Goal: Task Accomplishment & Management: Manage account settings

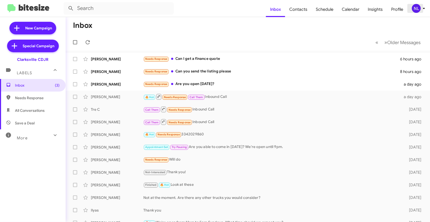
click at [420, 12] on span "NL" at bounding box center [420, 8] width 16 height 9
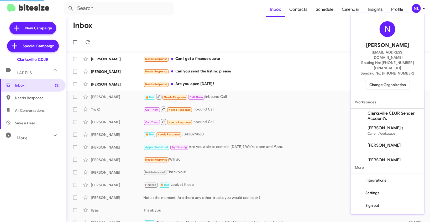
click at [391, 80] on span "Change Organization" at bounding box center [387, 84] width 36 height 9
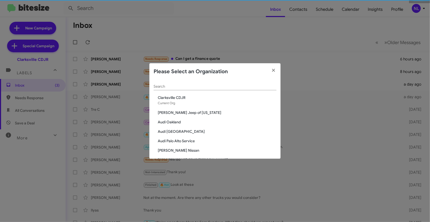
click at [208, 86] on input "Search" at bounding box center [215, 87] width 123 height 4
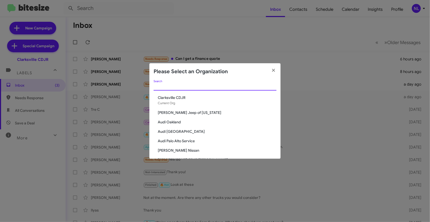
paste input "CDJR of [GEOGRAPHIC_DATA]"
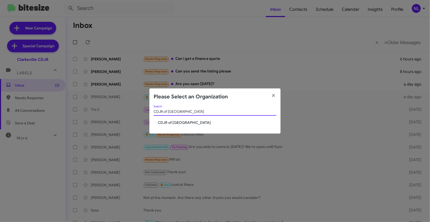
type input "CDJR of [GEOGRAPHIC_DATA]"
click at [180, 125] on div "CDJR of Baltimore Search CDJR of Baltimore" at bounding box center [214, 119] width 131 height 29
click at [181, 117] on div "CDJR of Baltimore Search" at bounding box center [215, 112] width 123 height 15
click at [176, 124] on span "CDJR of Baltimore" at bounding box center [217, 122] width 119 height 5
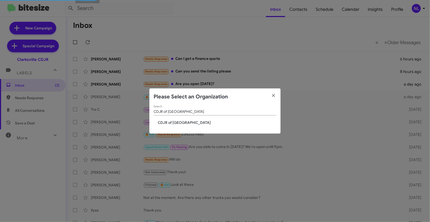
click at [171, 121] on span "CDJR of Baltimore" at bounding box center [217, 122] width 119 height 5
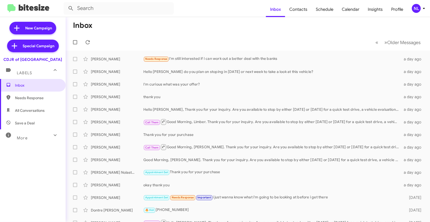
click at [416, 7] on div "NL" at bounding box center [416, 8] width 9 height 9
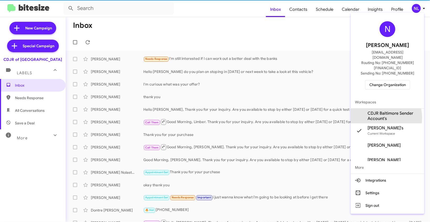
click at [377, 111] on span "CDJR Baltimore Sender Account's" at bounding box center [393, 116] width 52 height 10
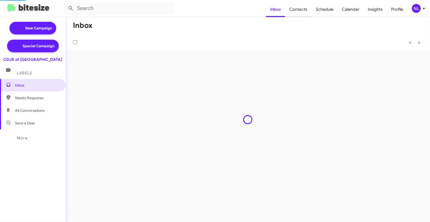
click at [305, 14] on span "Contacts" at bounding box center [298, 9] width 27 height 15
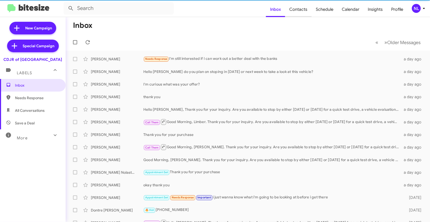
click at [303, 8] on span "Contacts" at bounding box center [298, 9] width 27 height 15
type input "in:groups"
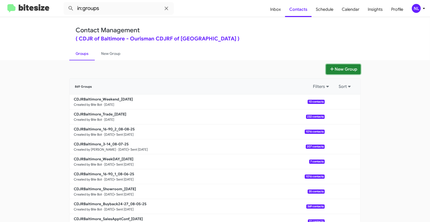
click at [344, 69] on button "New Group" at bounding box center [343, 69] width 35 height 10
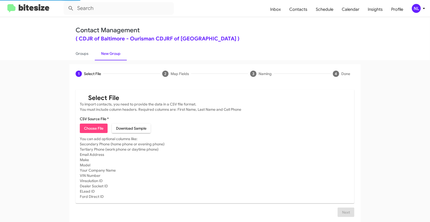
click at [94, 125] on span "Choose File" at bounding box center [93, 128] width 19 height 9
type input "CDJRBaltimore_90-180_08-11-25"
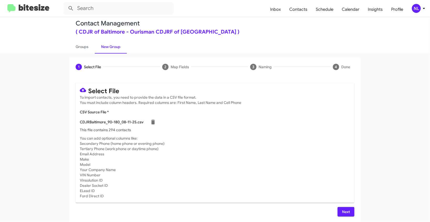
scroll to position [7, 0]
click at [342, 210] on span "Next" at bounding box center [346, 211] width 8 height 9
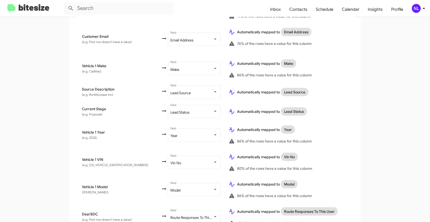
scroll to position [271, 0]
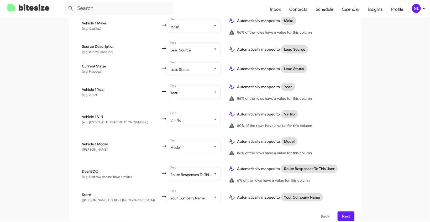
click at [348, 212] on span "Next" at bounding box center [346, 216] width 8 height 9
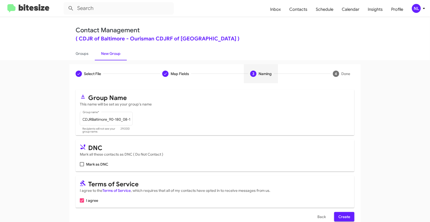
scroll to position [10, 0]
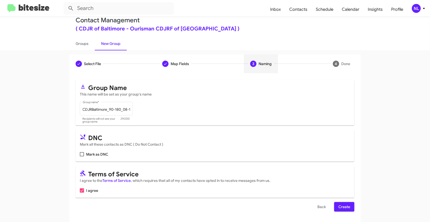
click at [345, 209] on span "Create" at bounding box center [344, 206] width 12 height 9
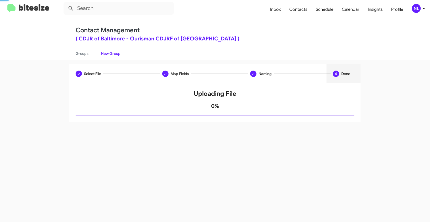
scroll to position [0, 0]
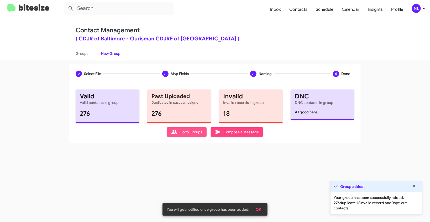
click at [179, 131] on span "Go to Groups" at bounding box center [186, 131] width 31 height 9
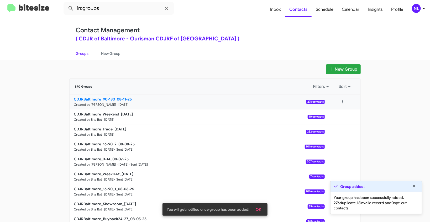
drag, startPoint x: 53, startPoint y: 98, endPoint x: 111, endPoint y: 96, distance: 58.0
click at [111, 96] on app-groups "New Group 870 Groups Filters Sort CDJRBaltimore_90-180_08-11-25 Created by Nen …" at bounding box center [215, 161] width 430 height 194
click at [30, 97] on app-groups "New Group 870 Groups Filters Sort CDJRBaltimore_90-180_08-11-25 Created by Nen …" at bounding box center [215, 161] width 430 height 194
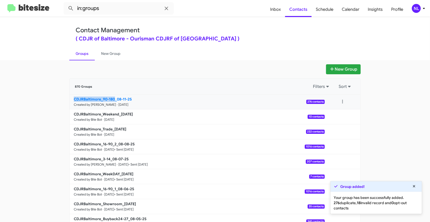
drag, startPoint x: 61, startPoint y: 100, endPoint x: 113, endPoint y: 98, distance: 52.8
click at [113, 98] on app-groups "New Group 870 Groups Filters Sort CDJRBaltimore_90-180_08-11-25 Created by Nen …" at bounding box center [215, 161] width 430 height 194
copy b "CDJRBaltimore_90-180"
click at [108, 12] on input "in:groups" at bounding box center [119, 8] width 110 height 13
paste input "CDJRBaltimore_90-180"
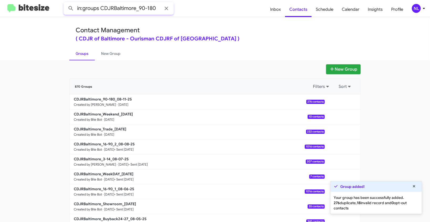
type input "in:groups CDJRBaltimore_90-180"
click at [66, 3] on button at bounding box center [71, 8] width 10 height 10
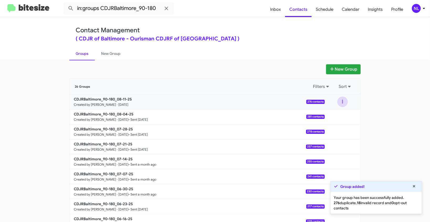
click at [340, 102] on button at bounding box center [342, 102] width 10 height 10
click at [335, 117] on button "View contacts" at bounding box center [327, 116] width 42 height 13
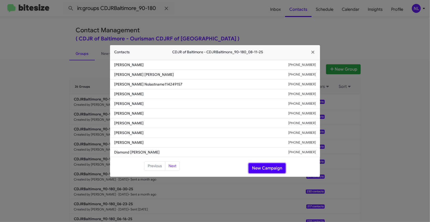
click at [274, 168] on button "New Campaign" at bounding box center [267, 168] width 37 height 10
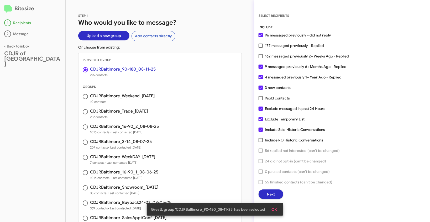
click at [278, 210] on button "OK" at bounding box center [274, 209] width 14 height 9
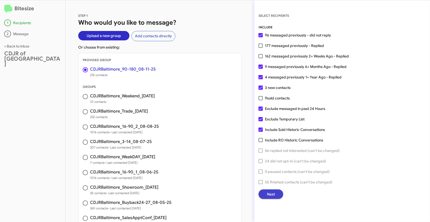
click at [273, 193] on span "Next" at bounding box center [271, 193] width 8 height 9
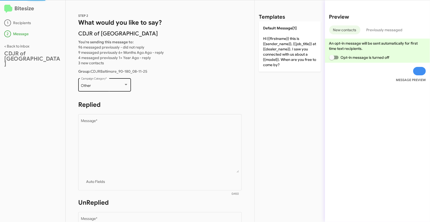
click at [103, 78] on div "Other Campaign Category *" at bounding box center [104, 84] width 47 height 14
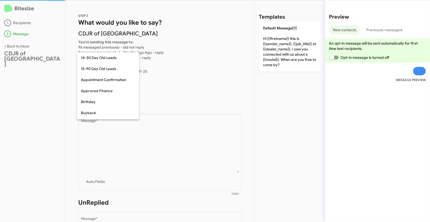
scroll to position [115, 0]
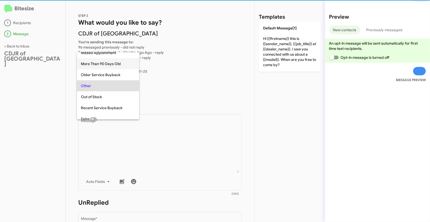
click at [106, 63] on span "More Than 90 Days Old" at bounding box center [108, 63] width 54 height 11
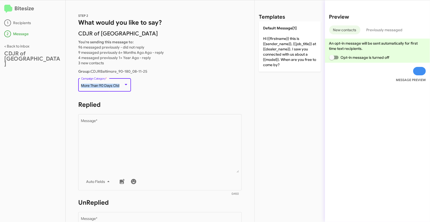
drag, startPoint x: 81, startPoint y: 85, endPoint x: 122, endPoint y: 84, distance: 41.0
click at [122, 84] on div "More Than 90 Days Old" at bounding box center [102, 86] width 43 height 4
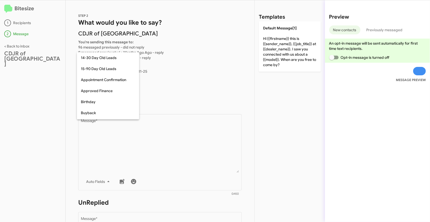
scroll to position [93, 0]
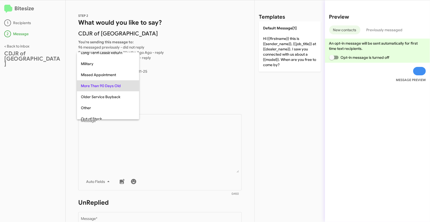
copy span "More Than 90 Days Old"
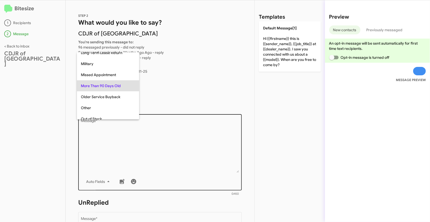
click at [171, 142] on div at bounding box center [215, 111] width 430 height 222
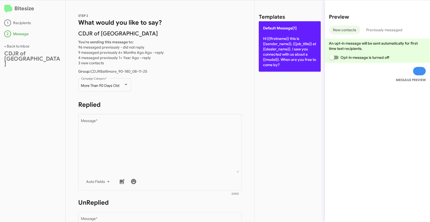
click at [290, 30] on span "Default Message[1]" at bounding box center [280, 28] width 34 height 5
type textarea "Hi {{firstname}} this is {{sender_name}}, {{job_title}} at {{dealer_name}}. I s…"
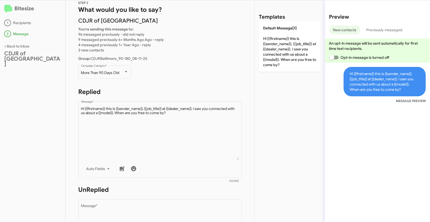
scroll to position [0, 0]
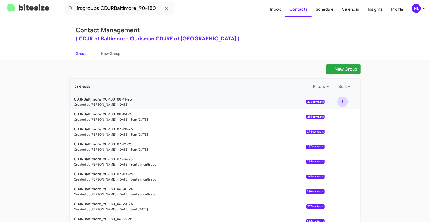
click at [337, 101] on button at bounding box center [342, 102] width 10 height 10
click at [332, 114] on button "View contacts" at bounding box center [327, 116] width 42 height 13
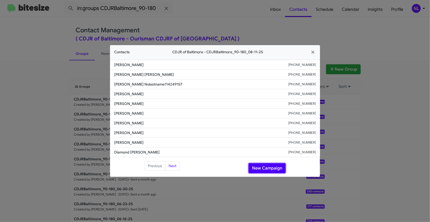
drag, startPoint x: 258, startPoint y: 168, endPoint x: 270, endPoint y: 171, distance: 12.5
click at [258, 168] on button "New Campaign" at bounding box center [267, 168] width 37 height 10
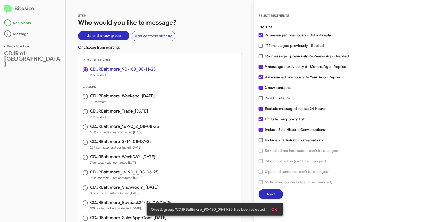
click at [276, 210] on span "OK" at bounding box center [274, 209] width 6 height 9
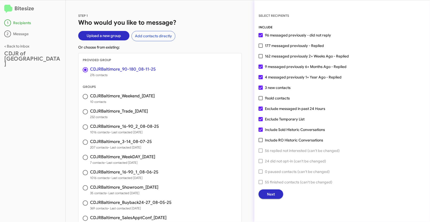
click at [262, 120] on span at bounding box center [261, 119] width 4 height 4
click at [261, 121] on input "Exclude Temporary List" at bounding box center [260, 121] width 0 height 0
checkbox input "false"
click at [273, 194] on span "Next" at bounding box center [271, 193] width 8 height 9
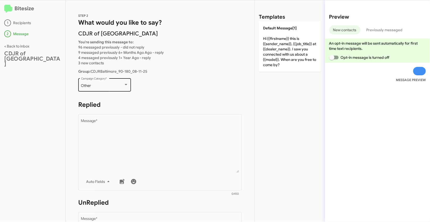
click at [122, 87] on div "Other" at bounding box center [102, 86] width 43 height 4
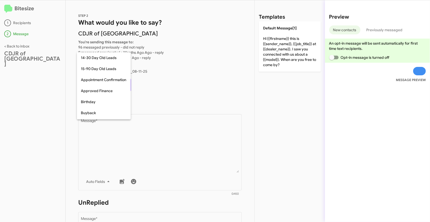
scroll to position [115, 0]
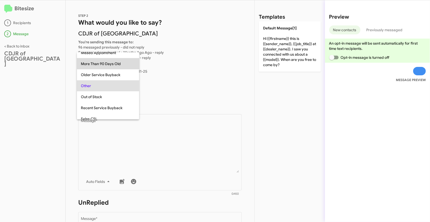
click at [97, 62] on span "More Than 90 Days Old" at bounding box center [108, 63] width 54 height 11
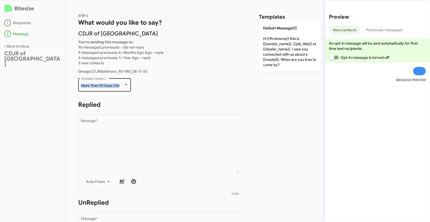
drag, startPoint x: 78, startPoint y: 88, endPoint x: 119, endPoint y: 88, distance: 40.2
click at [119, 88] on div "More Than 90 Days Old Campaign Category *" at bounding box center [104, 84] width 53 height 14
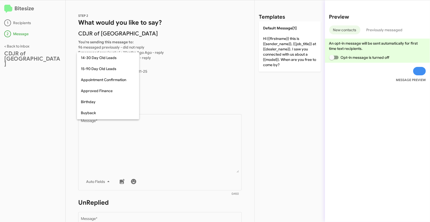
scroll to position [93, 0]
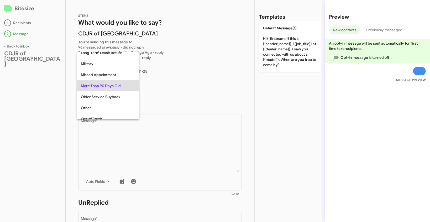
copy div "More Than 90 Days Old"
click at [187, 150] on div at bounding box center [215, 111] width 430 height 222
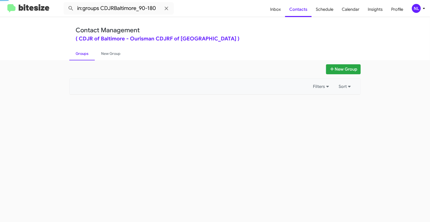
click at [195, 73] on div "New Group" at bounding box center [214, 69] width 291 height 10
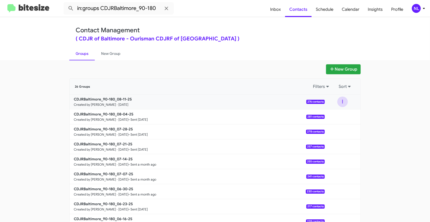
click at [341, 100] on button at bounding box center [342, 102] width 10 height 10
click at [336, 117] on button "View contacts" at bounding box center [327, 116] width 42 height 13
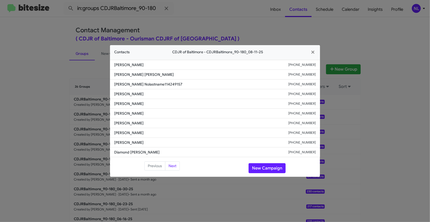
drag, startPoint x: 112, startPoint y: 92, endPoint x: 152, endPoint y: 92, distance: 40.2
click at [152, 92] on li "Jmarcus Wilkins +16624001730" at bounding box center [215, 94] width 210 height 10
copy span "Jmarcus Wilkins"
click at [273, 170] on button "New Campaign" at bounding box center [267, 168] width 37 height 10
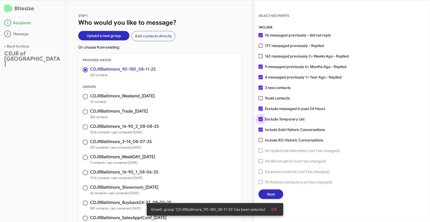
click at [262, 121] on span at bounding box center [261, 119] width 4 height 4
click at [261, 121] on input "Exclude Temporary List" at bounding box center [260, 121] width 0 height 0
checkbox input "false"
click at [274, 207] on span "OK" at bounding box center [274, 209] width 6 height 9
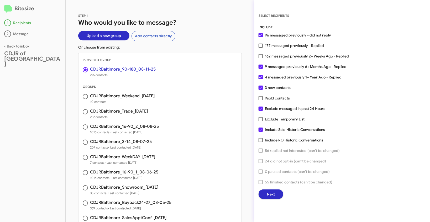
click at [269, 194] on span "Next" at bounding box center [271, 193] width 8 height 9
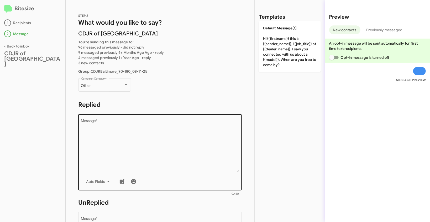
click at [177, 143] on textarea "Message *" at bounding box center [160, 146] width 158 height 54
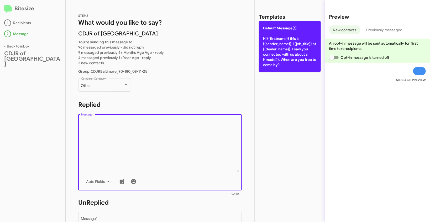
click at [286, 39] on p "Default Message[1] Hi {{firstname}} this is {{sender_name}}, {{job_title}} at {…" at bounding box center [290, 46] width 62 height 50
type textarea "Hi {{firstname}} this is {{sender_name}}, {{job_title}} at {{dealer_name}}. I s…"
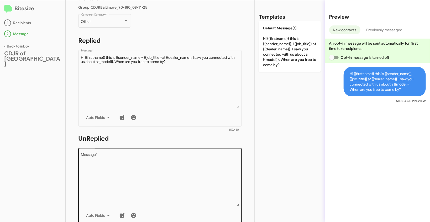
scroll to position [90, 0]
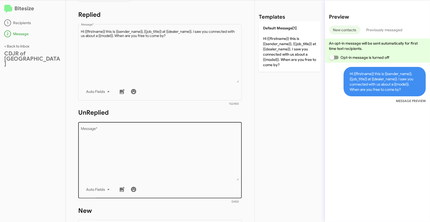
click at [181, 161] on textarea "Message *" at bounding box center [160, 154] width 158 height 54
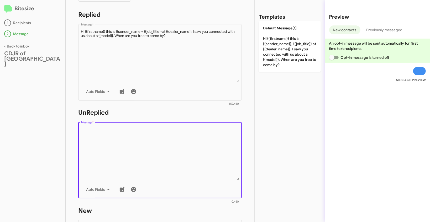
click at [186, 141] on textarea "Message *" at bounding box center [160, 154] width 158 height 54
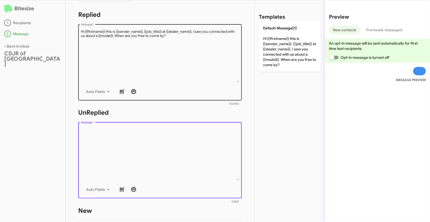
scroll to position [0, 0]
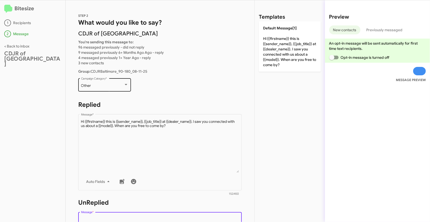
click at [125, 89] on div "Other Campaign Category *" at bounding box center [104, 84] width 47 height 14
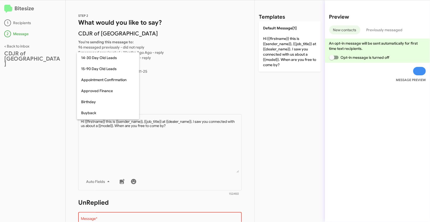
scroll to position [115, 0]
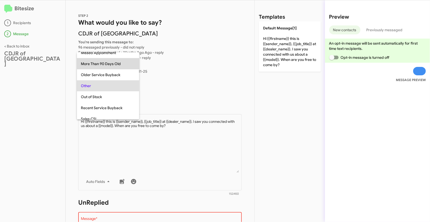
click at [107, 63] on span "More Than 90 Days Old" at bounding box center [108, 63] width 54 height 11
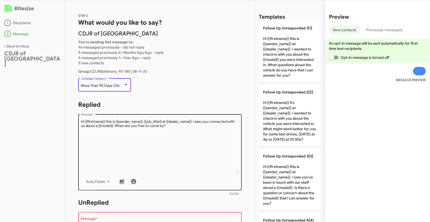
click at [169, 137] on textarea "Message *" at bounding box center [160, 146] width 158 height 54
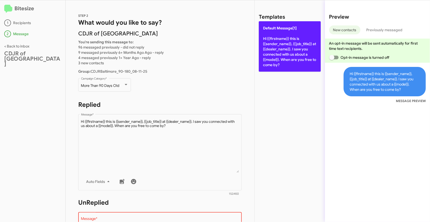
click at [268, 44] on p "Default Message[1] Hi {{firstname}} this is {{sender_name}}, {{job_title}} at {…" at bounding box center [290, 46] width 62 height 50
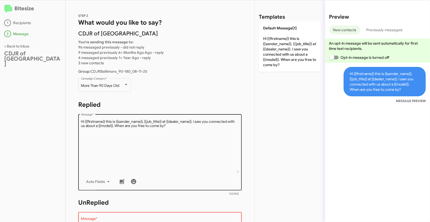
scroll to position [88, 0]
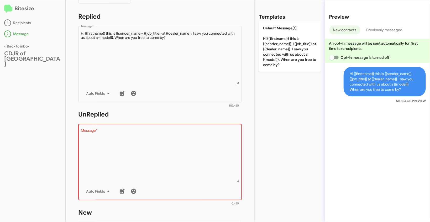
click at [144, 147] on textarea "Message *" at bounding box center [160, 156] width 158 height 54
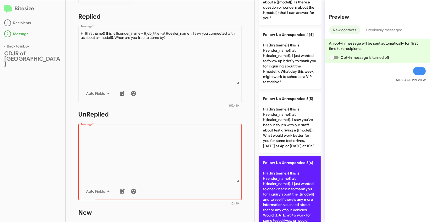
scroll to position [228, 0]
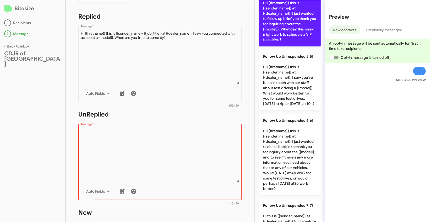
click at [285, 37] on p "Follow Up Unresponded 4[4] Hi {{firstname}} this is {{sender_name}} at {{dealer…" at bounding box center [290, 16] width 62 height 61
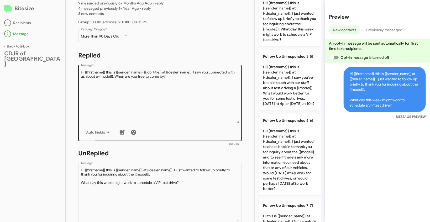
scroll to position [49, 0]
click at [216, 97] on textarea "Message *" at bounding box center [160, 97] width 158 height 54
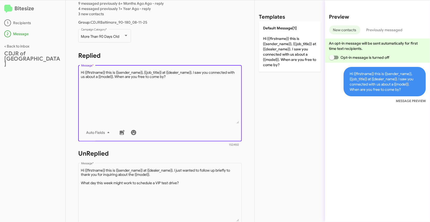
scroll to position [138, 0]
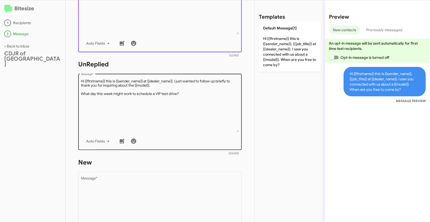
click at [187, 121] on textarea "Message *" at bounding box center [160, 106] width 158 height 54
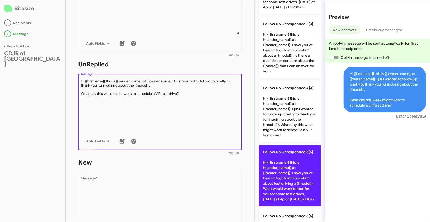
scroll to position [154, 0]
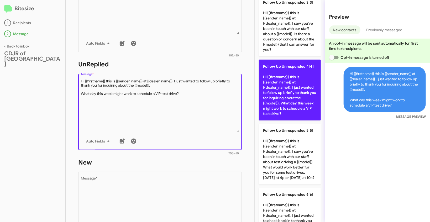
click at [277, 90] on p "Follow Up Unresponded 4[4] Hi {{firstname}} this is {{sender_name}} at {{dealer…" at bounding box center [290, 90] width 62 height 61
type textarea "Hi {{firstname}} this is {{sender_name}} at {{dealer_name}}. I just wanted to f…"
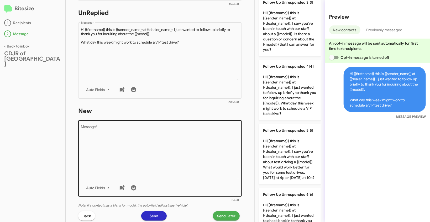
scroll to position [227, 0]
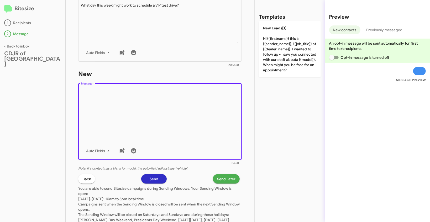
click at [187, 126] on textarea "Message *" at bounding box center [160, 115] width 158 height 54
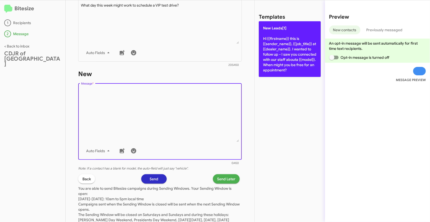
click at [277, 38] on p "New Leads[1] Hi {{firstname}} this is {{sender_name}}, {{job_title}} at {{deale…" at bounding box center [290, 49] width 62 height 56
type textarea "Hi {{firstname}} this is {{sender_name}}, {{job_title}} at {{dealer_name}}. I w…"
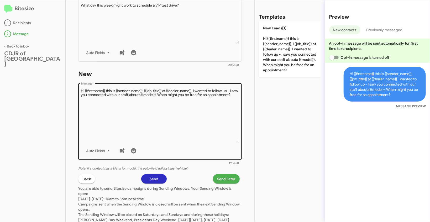
scroll to position [253, 0]
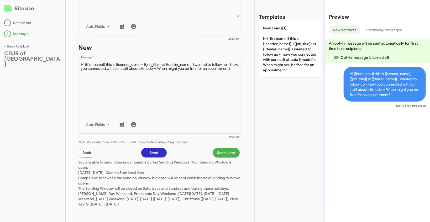
click at [218, 152] on span "Send Later" at bounding box center [226, 152] width 18 height 9
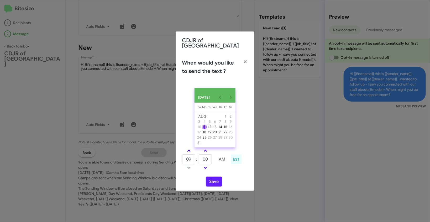
click at [189, 151] on span at bounding box center [188, 151] width 3 height 3
click at [186, 167] on link at bounding box center [188, 168] width 9 height 6
type input "10"
drag, startPoint x: 211, startPoint y: 160, endPoint x: 193, endPoint y: 156, distance: 18.4
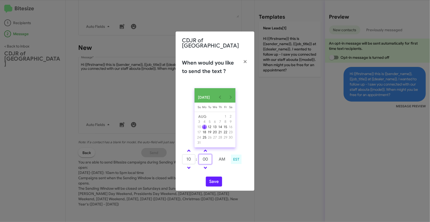
click at [193, 156] on tr "10 : 00 AM" at bounding box center [205, 159] width 47 height 10
type input "55"
click at [217, 181] on button "Save" at bounding box center [214, 182] width 16 height 10
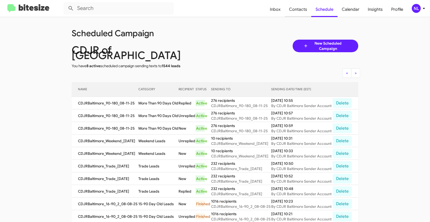
click at [295, 10] on span "Contacts" at bounding box center [298, 9] width 27 height 15
type input "in:groups"
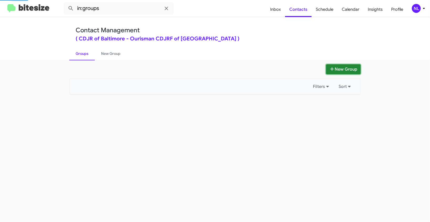
click at [338, 67] on button "New Group" at bounding box center [343, 69] width 35 height 10
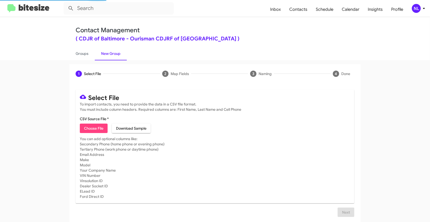
click at [93, 129] on span "Choose File" at bounding box center [93, 128] width 19 height 9
type input "CDJRBaltimore_SalesApptConf_08-11-25"
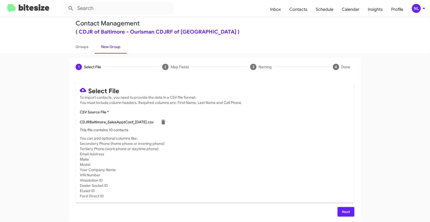
scroll to position [7, 0]
click at [347, 213] on span "Next" at bounding box center [346, 211] width 8 height 9
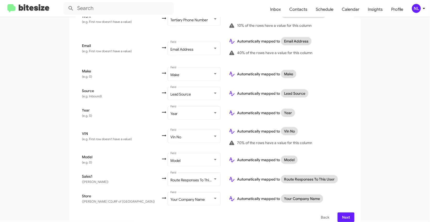
scroll to position [220, 0]
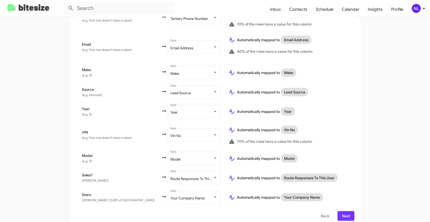
click at [347, 214] on span "Next" at bounding box center [346, 215] width 8 height 9
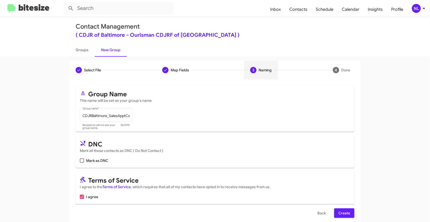
scroll to position [10, 0]
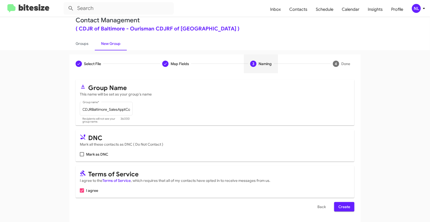
click at [342, 208] on span "Create" at bounding box center [344, 206] width 12 height 9
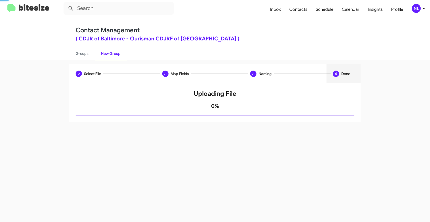
scroll to position [0, 0]
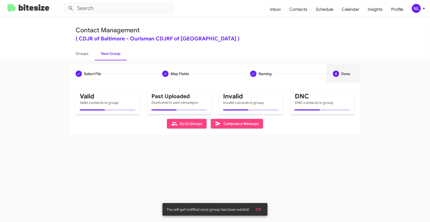
click at [260, 207] on span "OK" at bounding box center [259, 209] width 6 height 9
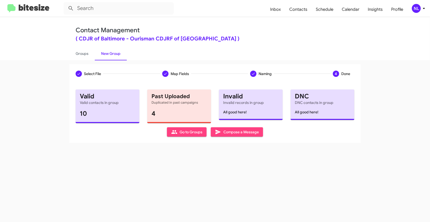
click at [181, 136] on span "Go to Groups" at bounding box center [186, 131] width 31 height 9
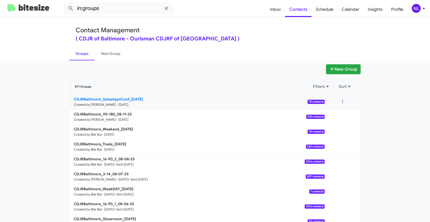
drag, startPoint x: 59, startPoint y: 101, endPoint x: 129, endPoint y: 99, distance: 69.6
click at [129, 99] on app-groups "New Group 871 Groups Filters Sort CDJRBaltimore_SalesApptConf_08-11-25 Created …" at bounding box center [215, 161] width 430 height 194
copy b "CDJRBaltimore_SalesApptConf_"
click at [111, 11] on input "in:groups" at bounding box center [119, 8] width 110 height 13
paste input "CDJRBaltimore_SalesApptConf_"
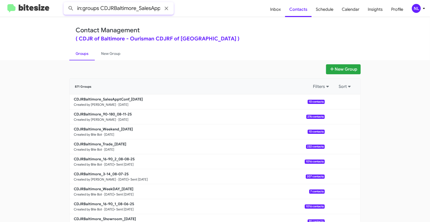
scroll to position [0, 16]
type input "in:groups CDJRBaltimore_SalesApptConf_"
click at [66, 3] on button at bounding box center [71, 8] width 10 height 10
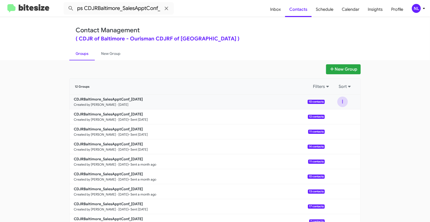
click at [340, 101] on button at bounding box center [342, 102] width 10 height 10
click at [336, 114] on button "View contacts" at bounding box center [327, 116] width 42 height 13
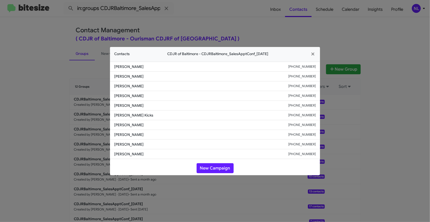
drag, startPoint x: 117, startPoint y: 95, endPoint x: 157, endPoint y: 96, distance: 39.9
click at [157, 96] on li "Emrhys Benson +12405351382" at bounding box center [215, 96] width 210 height 10
copy span "Emrhys Benson"
click at [315, 55] on icon "button" at bounding box center [313, 54] width 6 height 5
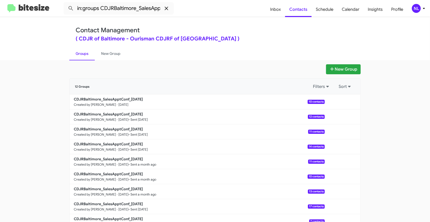
click at [166, 9] on icon at bounding box center [166, 8] width 3 height 3
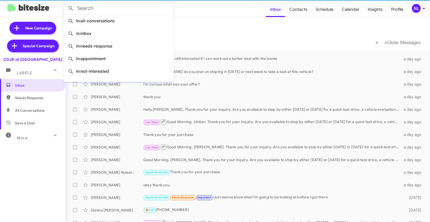
click at [231, 24] on mat-toolbar-row "Inbox" at bounding box center [248, 25] width 364 height 17
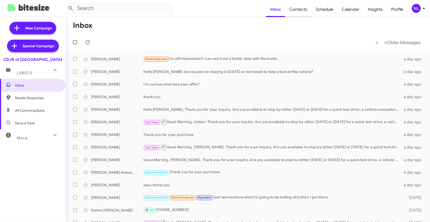
click at [305, 9] on span "Contacts" at bounding box center [298, 9] width 27 height 15
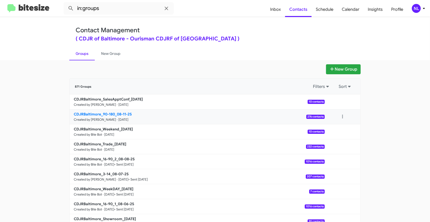
drag, startPoint x: 62, startPoint y: 114, endPoint x: 114, endPoint y: 113, distance: 52.5
click at [114, 113] on app-groups "New Group 871 Groups Filters Sort CDJRBaltimore_SalesApptConf_08-11-25 Created …" at bounding box center [215, 161] width 430 height 194
copy b "CDJRBaltimore_90-180"
click at [110, 7] on input "in:groups" at bounding box center [119, 8] width 110 height 13
paste input "CDJRBaltimore_90-180"
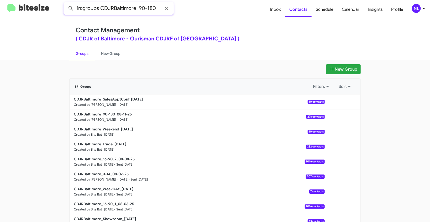
click at [66, 3] on button at bounding box center [71, 8] width 10 height 10
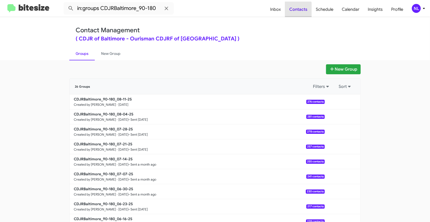
click at [299, 11] on span "Contacts" at bounding box center [298, 9] width 27 height 15
type input "in:groups"
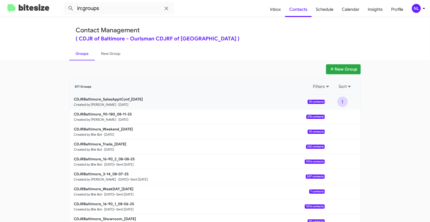
click at [341, 100] on button at bounding box center [342, 102] width 10 height 10
click at [329, 116] on button "View contacts" at bounding box center [327, 116] width 42 height 13
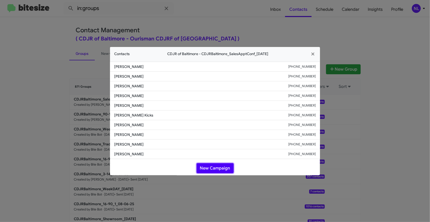
click at [210, 165] on button "New Campaign" at bounding box center [215, 168] width 37 height 10
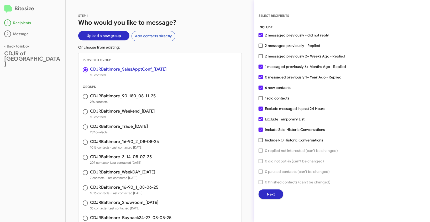
click at [261, 118] on span at bounding box center [261, 119] width 4 height 4
click at [261, 121] on input "Exclude Temporary List" at bounding box center [260, 121] width 0 height 0
checkbox input "false"
click at [261, 111] on label "Exclude messaged in past 24 Hours" at bounding box center [292, 109] width 67 height 6
click at [261, 111] on input "Exclude messaged in past 24 Hours" at bounding box center [260, 111] width 0 height 0
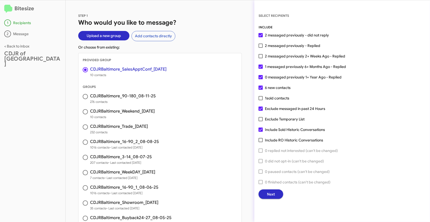
checkbox input "false"
click at [262, 47] on span at bounding box center [261, 46] width 4 height 4
click at [261, 48] on input "2 messaged previously - Replied" at bounding box center [260, 48] width 0 height 0
checkbox input "true"
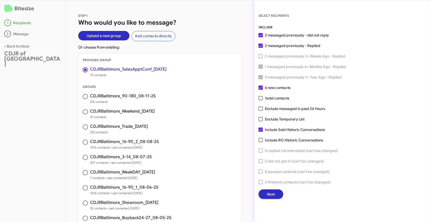
click at [270, 197] on span "Next" at bounding box center [271, 193] width 8 height 9
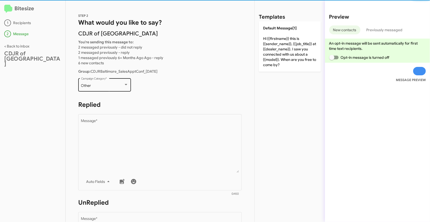
click at [117, 87] on div "Other" at bounding box center [102, 86] width 43 height 4
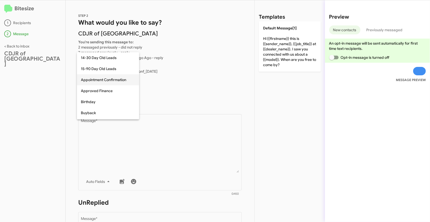
click at [110, 77] on span "Appointment Confirmation" at bounding box center [108, 79] width 54 height 11
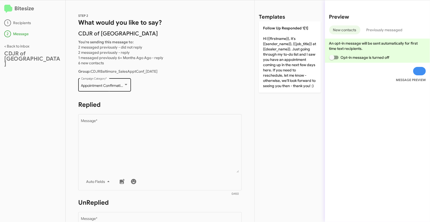
drag, startPoint x: 82, startPoint y: 85, endPoint x: 115, endPoint y: 91, distance: 33.5
click at [115, 91] on div "Appointment Confirmation Campaign Category *" at bounding box center [104, 84] width 53 height 14
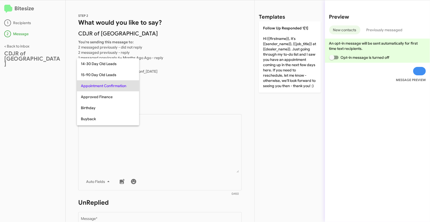
copy div "Appointment Confirmation"
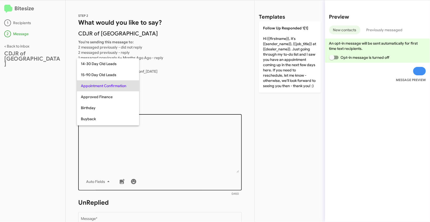
click at [180, 133] on div at bounding box center [215, 111] width 430 height 222
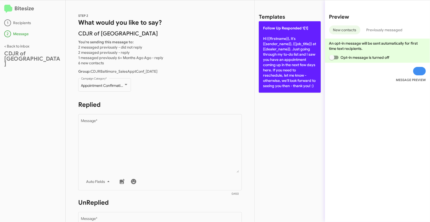
click at [293, 36] on p "Follow Up Responded 1[1] Hi {{firstname}}, it's {{sender_name}}, {{job_title}} …" at bounding box center [290, 56] width 62 height 71
type textarea "Hi {{firstname}}, it's {{sender_name}}, {{job_title}} at {{dealer_name}}. Just …"
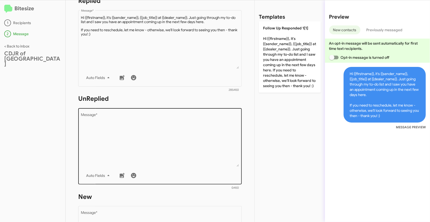
scroll to position [150, 0]
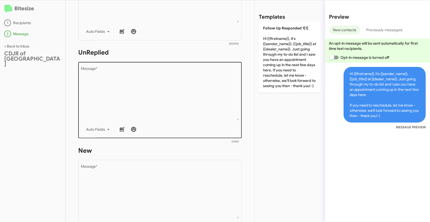
click at [172, 122] on div "Drop image here to insert Auto Fields Message *" at bounding box center [160, 99] width 158 height 77
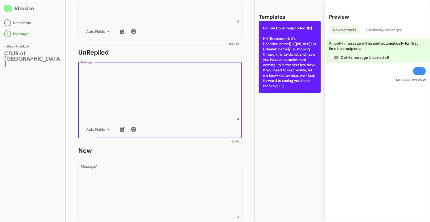
click at [271, 78] on p "Follow Up Unresponded 1[1] Hi {{firstname}}, it's {{sender_name}}, {{job_title}…" at bounding box center [290, 56] width 62 height 71
type textarea "Hi {{firstname}}, it's {{sender_name}}, {{job_title}} at {{dealer_name}}. Just …"
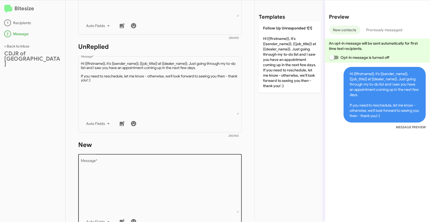
scroll to position [159, 0]
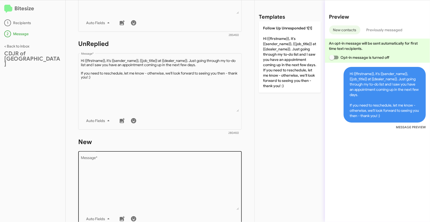
click at [191, 169] on textarea "Message *" at bounding box center [160, 183] width 158 height 54
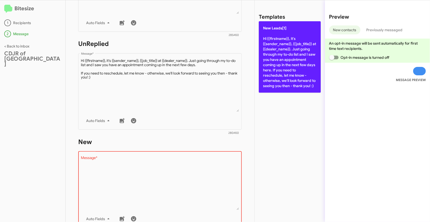
click at [281, 56] on p "New Leads[1] Hi {{firstname}}, it's {{sender_name}}, {{job_title}} at {{dealer_…" at bounding box center [290, 56] width 62 height 71
type textarea "Hi {{firstname}}, it's {{sender_name}}, {{job_title}} at {{dealer_name}}. Just …"
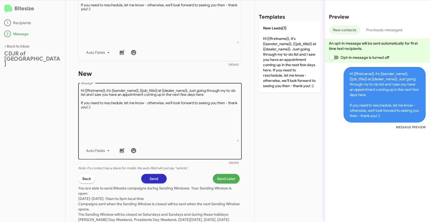
scroll to position [250, 0]
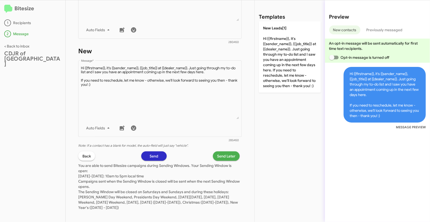
click at [225, 155] on span "Send Later" at bounding box center [226, 155] width 18 height 9
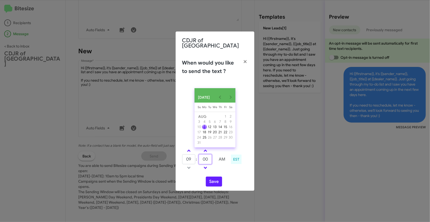
drag, startPoint x: 210, startPoint y: 159, endPoint x: 199, endPoint y: 157, distance: 11.4
click at [199, 157] on input "00" at bounding box center [205, 159] width 13 height 10
type input "50"
click at [217, 183] on button "Save" at bounding box center [214, 182] width 16 height 10
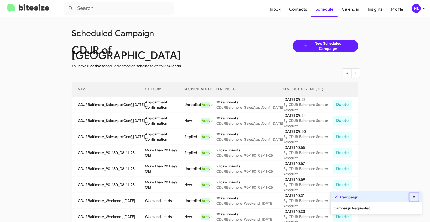
click at [416, 196] on icon at bounding box center [414, 197] width 5 height 4
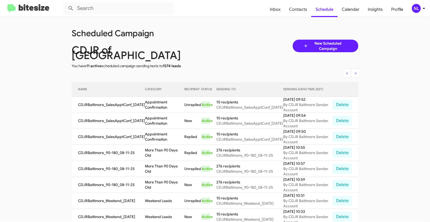
click at [418, 8] on div "NL" at bounding box center [416, 8] width 9 height 9
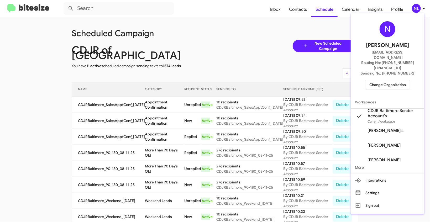
click at [391, 80] on span "Change Organization" at bounding box center [387, 84] width 36 height 9
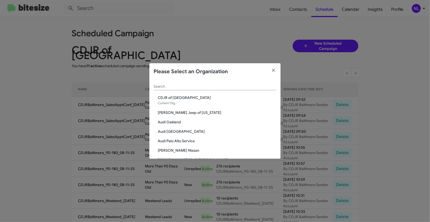
click at [233, 87] on input "Search" at bounding box center [215, 87] width 123 height 4
paste input "CDJR of [PERSON_NAME]"
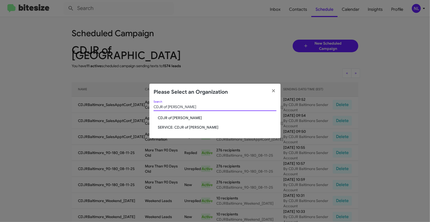
type input "CDJR of [PERSON_NAME]"
click at [171, 117] on span "CDJR of [PERSON_NAME]" at bounding box center [217, 117] width 119 height 5
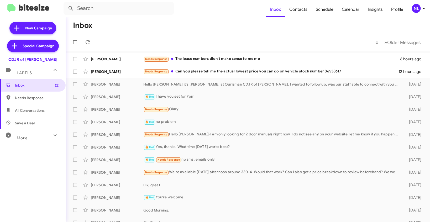
click at [417, 6] on div "NL" at bounding box center [416, 8] width 9 height 9
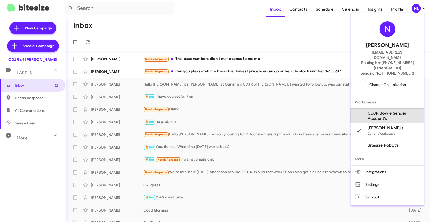
click at [381, 111] on span "CDJR Bowie Sender Account's" at bounding box center [393, 116] width 52 height 10
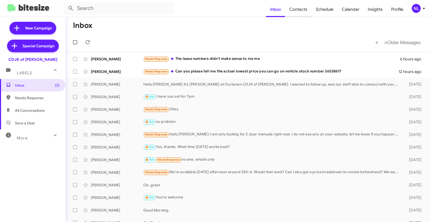
click at [303, 9] on span "Contacts" at bounding box center [298, 9] width 27 height 15
type input "in:groups"
click at [307, 9] on span "Contacts" at bounding box center [298, 9] width 27 height 15
type input "in:groups"
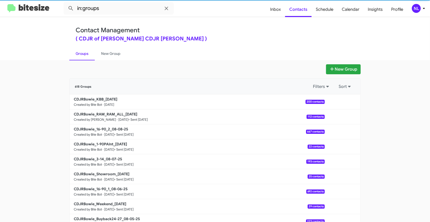
click at [420, 8] on div "NL" at bounding box center [416, 8] width 9 height 9
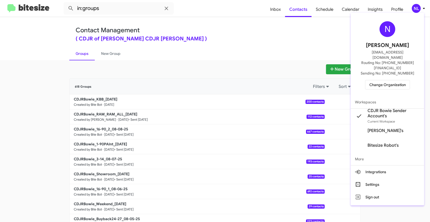
click at [234, 33] on div at bounding box center [215, 111] width 430 height 222
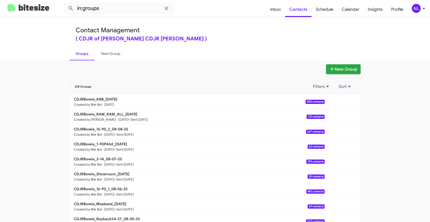
click at [417, 12] on div "NL" at bounding box center [416, 8] width 9 height 9
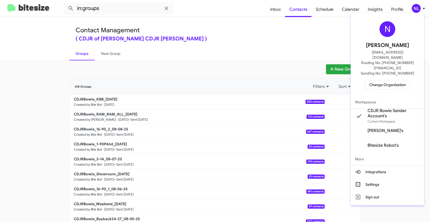
click at [275, 44] on div at bounding box center [215, 111] width 430 height 222
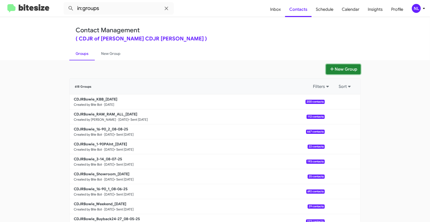
click at [349, 70] on button "New Group" at bounding box center [343, 69] width 35 height 10
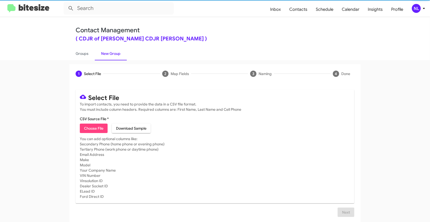
click at [91, 133] on mat-card "Select File To import contacts, you need to provide the data in a CSV file form…" at bounding box center [215, 146] width 279 height 114
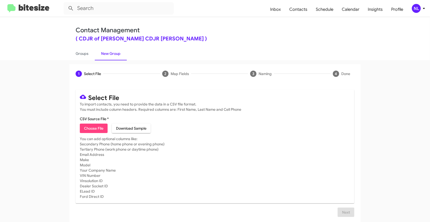
click at [91, 131] on span "Choose File" at bounding box center [93, 128] width 19 height 9
type input "CDJRBowie_SalesApptConf_08-11-25"
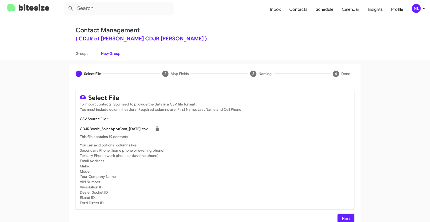
scroll to position [7, 0]
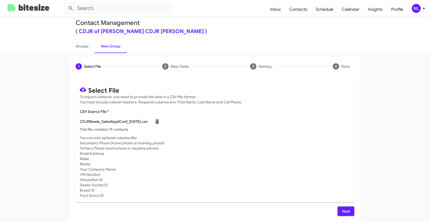
click at [345, 210] on span "Next" at bounding box center [346, 211] width 8 height 9
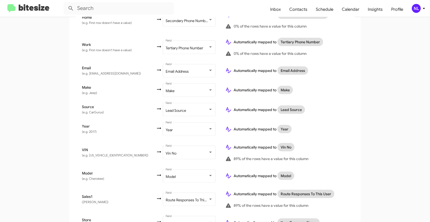
scroll to position [208, 0]
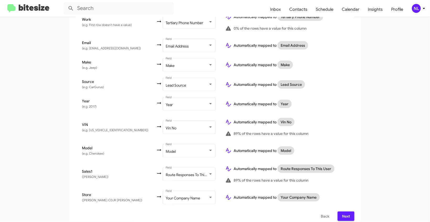
click at [345, 214] on span "Next" at bounding box center [346, 216] width 8 height 9
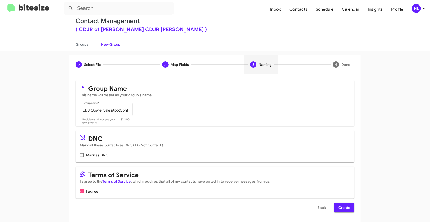
scroll to position [10, 0]
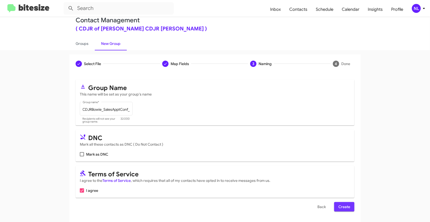
click at [345, 209] on span "Create" at bounding box center [344, 206] width 12 height 9
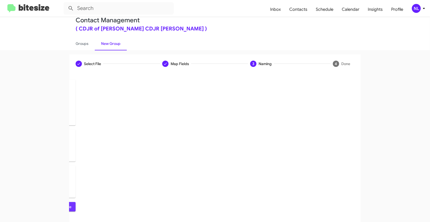
scroll to position [0, 0]
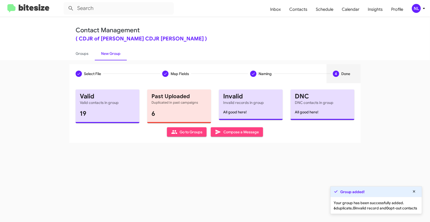
click at [191, 131] on span "Go to Groups" at bounding box center [186, 131] width 31 height 9
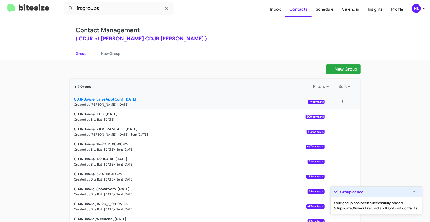
drag, startPoint x: 39, startPoint y: 97, endPoint x: 122, endPoint y: 98, distance: 83.5
click at [122, 98] on app-groups "New Group 619 Groups Filters Sort CDJRBowie_SalesApptConf_08-11-25 Created by N…" at bounding box center [215, 161] width 430 height 194
copy div "Filters Sort CDJRBowie_SalesApptConf_"
click at [115, 10] on input "in:groups" at bounding box center [119, 8] width 110 height 13
paste input "CDJRBowie_SalesApptConf_"
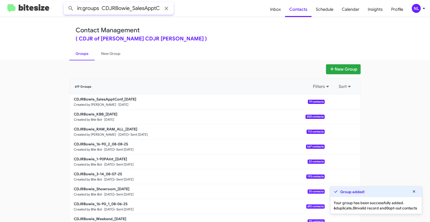
scroll to position [0, 9]
type input "in:groups CDJRBowie_SalesApptConf_"
click at [66, 3] on button at bounding box center [71, 8] width 10 height 10
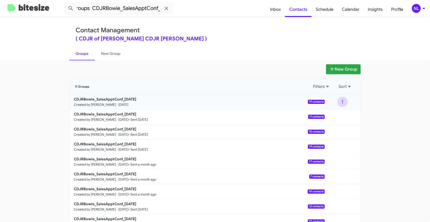
click at [338, 101] on button at bounding box center [342, 102] width 10 height 10
click at [328, 118] on button "View contacts" at bounding box center [327, 116] width 42 height 13
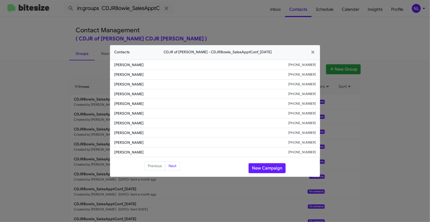
drag, startPoint x: 115, startPoint y: 93, endPoint x: 157, endPoint y: 96, distance: 42.4
click at [157, 96] on span "Mohsin Bhurwani" at bounding box center [201, 93] width 174 height 5
copy span "Mohsin Bhurwani"
click at [263, 169] on button "New Campaign" at bounding box center [267, 168] width 37 height 10
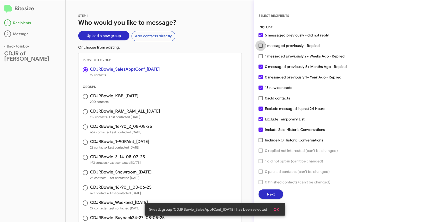
click at [261, 47] on span at bounding box center [261, 46] width 4 height 4
click at [261, 48] on input "1 messaged previously - Replied" at bounding box center [260, 48] width 0 height 0
checkbox input "true"
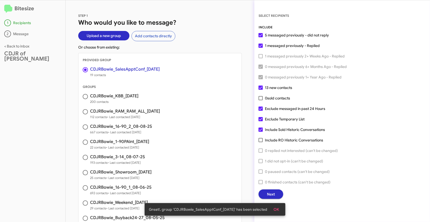
click at [259, 110] on span at bounding box center [261, 109] width 4 height 4
click at [260, 111] on input "Exclude messaged in past 24 Hours" at bounding box center [260, 111] width 0 height 0
checkbox input "false"
click at [260, 119] on span at bounding box center [261, 119] width 4 height 4
click at [260, 121] on input "Exclude Temporary List" at bounding box center [260, 121] width 0 height 0
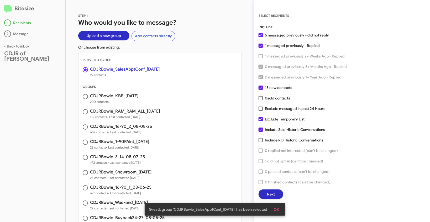
checkbox input "false"
click at [277, 209] on span "OK" at bounding box center [276, 209] width 6 height 9
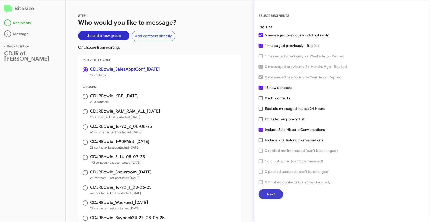
click at [271, 197] on span "Next" at bounding box center [271, 193] width 8 height 9
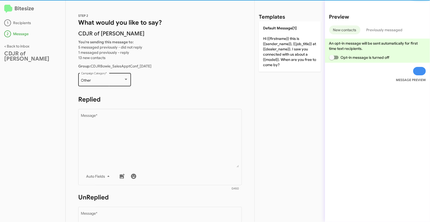
click at [117, 81] on div "Other" at bounding box center [102, 80] width 43 height 4
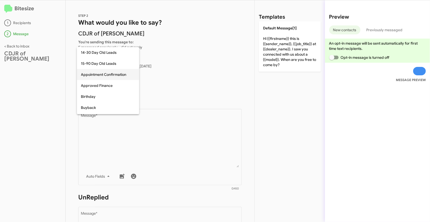
click at [108, 73] on span "Appointment Confirmation" at bounding box center [108, 74] width 54 height 11
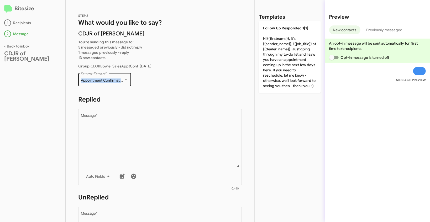
drag, startPoint x: 80, startPoint y: 81, endPoint x: 123, endPoint y: 82, distance: 43.3
click at [123, 82] on div "Appointment Confirmation Campaign Category *" at bounding box center [104, 79] width 53 height 14
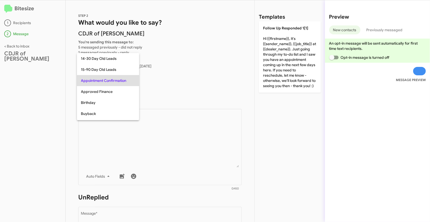
copy span "Appointment Confirmatio"
click at [190, 145] on div at bounding box center [215, 111] width 430 height 222
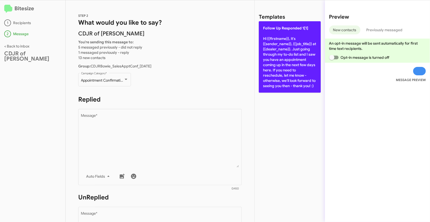
click at [275, 46] on p "Follow Up Responded 1[1] Hi {{firstname}}, it's {{sender_name}}, {{job_title}} …" at bounding box center [290, 56] width 62 height 71
type textarea "Hi {{firstname}}, it's {{sender_name}}, {{job_title}} at {{dealer_name}}. Just …"
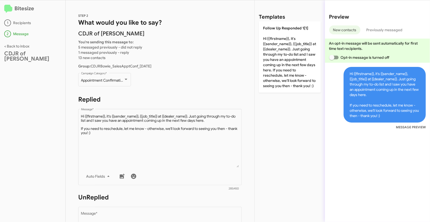
scroll to position [93, 0]
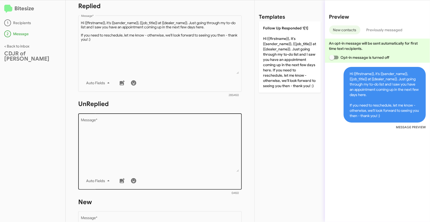
click at [183, 148] on textarea "Message *" at bounding box center [160, 145] width 158 height 54
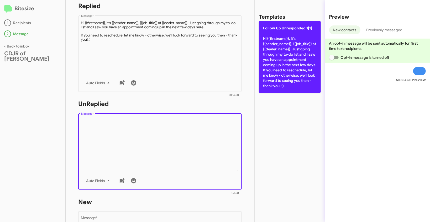
click at [277, 64] on p "Follow Up Unresponded 1[1] Hi {{firstname}}, it's {{sender_name}}, {{job_title}…" at bounding box center [290, 56] width 62 height 71
type textarea "Hi {{firstname}}, it's {{sender_name}}, {{job_title}} at {{dealer_name}}. Just …"
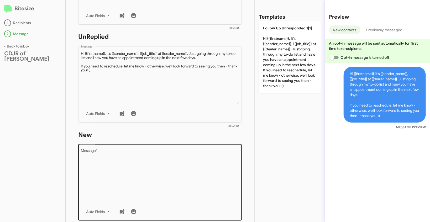
scroll to position [187, 0]
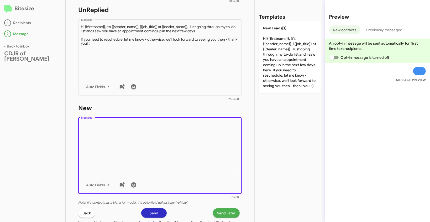
click at [195, 150] on textarea "Message *" at bounding box center [160, 150] width 158 height 54
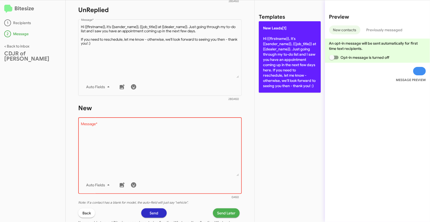
click at [290, 57] on p "New Leads[1] Hi {{firstname}}, it's {{sender_name}}, {{job_title}} at {{dealer_…" at bounding box center [290, 56] width 62 height 71
type textarea "Hi {{firstname}}, it's {{sender_name}}, {{job_title}} at {{dealer_name}}. Just …"
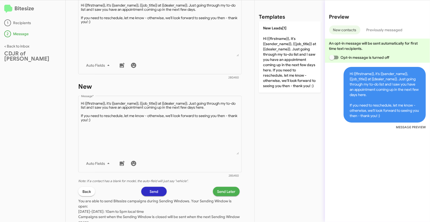
scroll to position [231, 0]
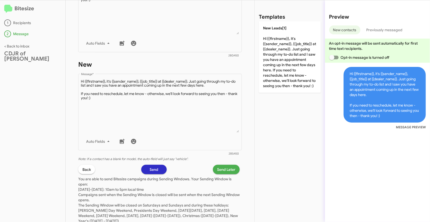
click at [227, 167] on span "Send Later" at bounding box center [226, 169] width 18 height 9
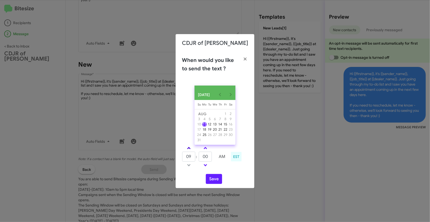
click at [188, 149] on link at bounding box center [188, 148] width 9 height 6
type input "10"
click at [214, 179] on button "Save" at bounding box center [214, 179] width 16 height 10
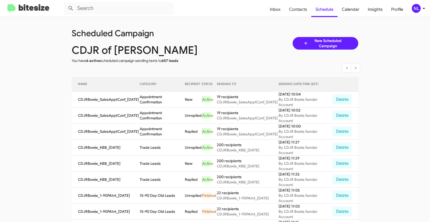
click at [418, 7] on div "NL" at bounding box center [416, 8] width 9 height 9
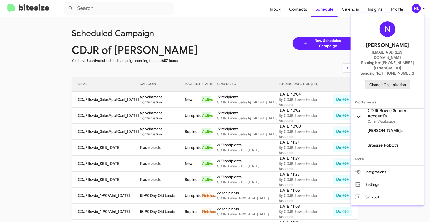
click at [389, 80] on span "Change Organization" at bounding box center [387, 84] width 36 height 9
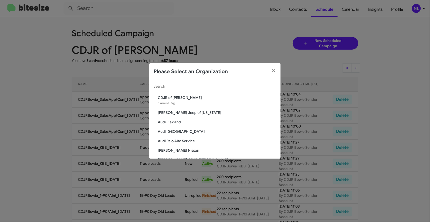
click at [232, 89] on div "Search" at bounding box center [215, 85] width 123 height 10
paste input "Chevrolet of [GEOGRAPHIC_DATA]"
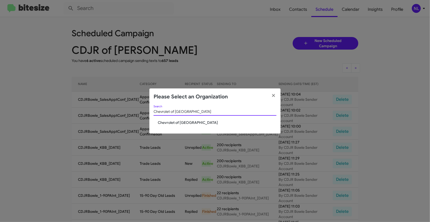
type input "Chevrolet of [GEOGRAPHIC_DATA]"
click at [178, 124] on span "Chevrolet of [GEOGRAPHIC_DATA]" at bounding box center [217, 122] width 119 height 5
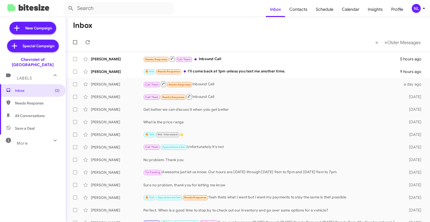
click at [416, 9] on div "NL" at bounding box center [416, 8] width 9 height 9
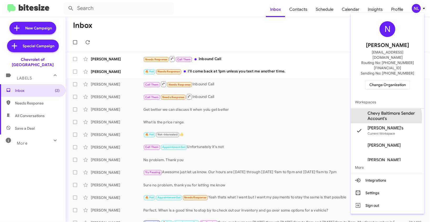
click at [384, 111] on span "Chevy Baltimore Sender Account's" at bounding box center [393, 116] width 52 height 10
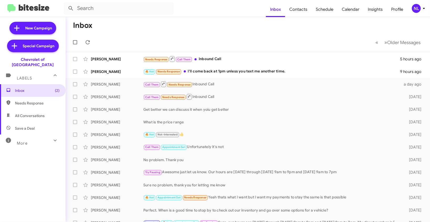
click at [420, 8] on div "NL" at bounding box center [416, 8] width 9 height 9
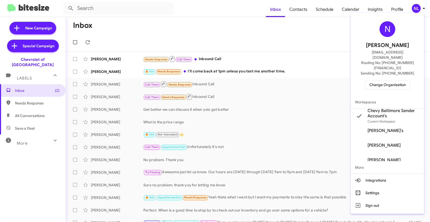
click at [278, 26] on div at bounding box center [215, 111] width 430 height 222
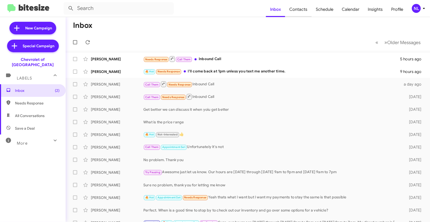
click at [299, 10] on span "Contacts" at bounding box center [298, 9] width 27 height 15
type input "in:groups"
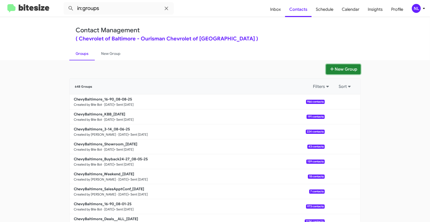
click at [336, 68] on button "New Group" at bounding box center [343, 69] width 35 height 10
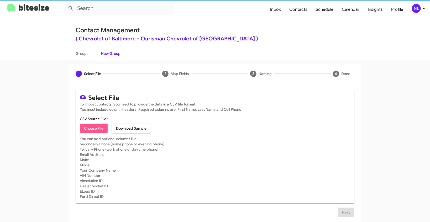
click at [85, 125] on span "Choose File" at bounding box center [93, 128] width 19 height 9
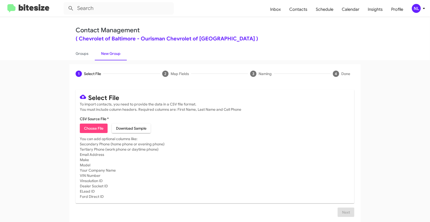
type input "ChevyBaltimore_SalesApptConf_08-11-25"
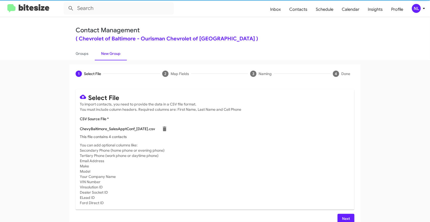
scroll to position [7, 0]
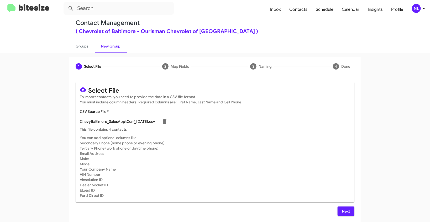
click at [344, 208] on span "Next" at bounding box center [346, 211] width 8 height 9
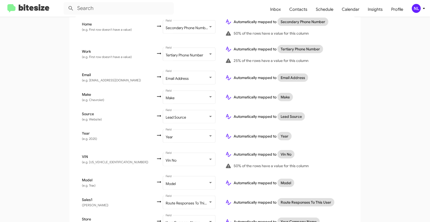
scroll to position [208, 0]
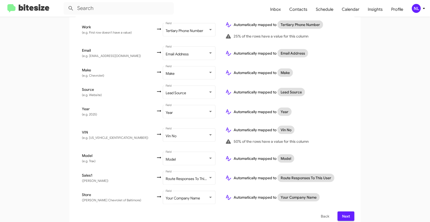
click at [342, 213] on span "Next" at bounding box center [346, 216] width 8 height 9
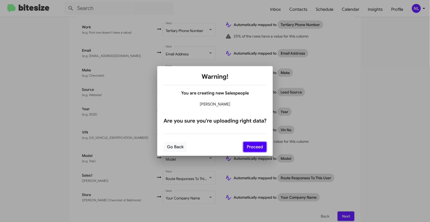
click at [259, 147] on button "Proceed" at bounding box center [254, 147] width 23 height 10
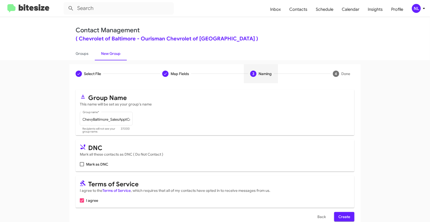
scroll to position [10, 0]
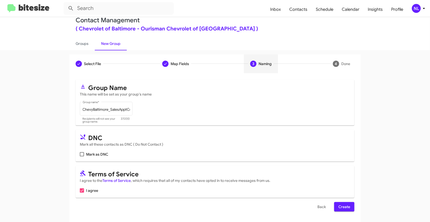
click at [346, 206] on span "Create" at bounding box center [344, 206] width 12 height 9
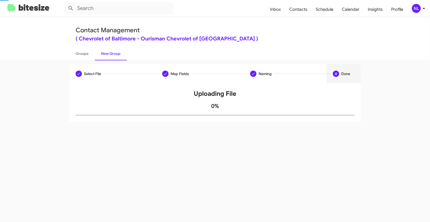
scroll to position [0, 0]
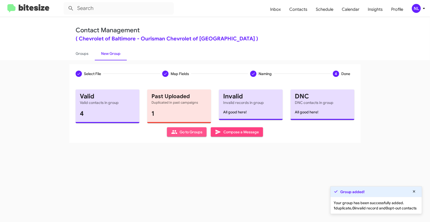
click at [177, 134] on span "Go to Groups" at bounding box center [186, 131] width 31 height 9
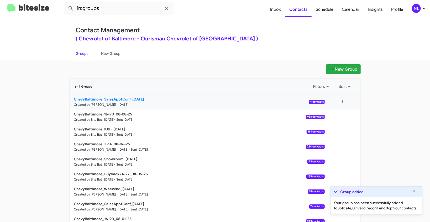
drag, startPoint x: 55, startPoint y: 99, endPoint x: 130, endPoint y: 97, distance: 74.3
click at [130, 97] on app-groups "New Group 649 Groups Filters Sort ChevyBaltimore_SalesApptConf_08-11-25 Created…" at bounding box center [215, 161] width 430 height 194
copy b "ChevyBaltimore_SalesApptConf_"
click at [111, 10] on input "in:groups" at bounding box center [119, 8] width 110 height 13
paste input "ChevyBaltimore_SalesApptConf_"
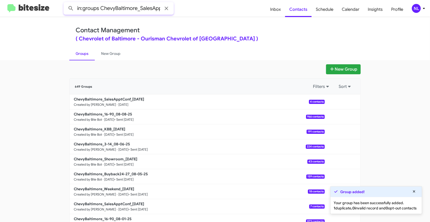
scroll to position [0, 18]
type input "in:groups ChevyBaltimore_SalesApptConf_"
click at [66, 3] on button at bounding box center [71, 8] width 10 height 10
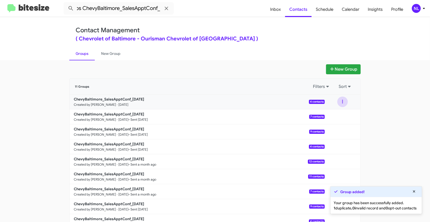
click at [342, 102] on button at bounding box center [342, 102] width 10 height 10
click at [332, 117] on button "View contacts" at bounding box center [327, 116] width 42 height 13
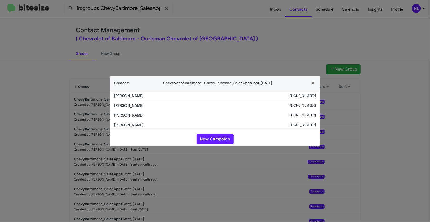
drag, startPoint x: 113, startPoint y: 95, endPoint x: 166, endPoint y: 98, distance: 52.8
click at [166, 98] on li "Laurie Kuczinski +14437347720" at bounding box center [215, 96] width 210 height 10
copy span "Laurie Kuczinski"
click at [217, 138] on button "New Campaign" at bounding box center [215, 139] width 37 height 10
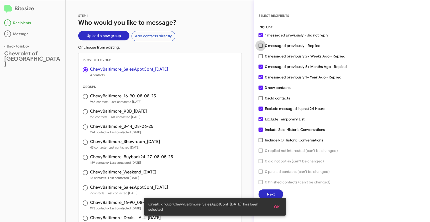
click at [261, 47] on span at bounding box center [261, 46] width 4 height 4
click at [261, 48] on input "0 messaged previously - Replied" at bounding box center [260, 48] width 0 height 0
checkbox input "true"
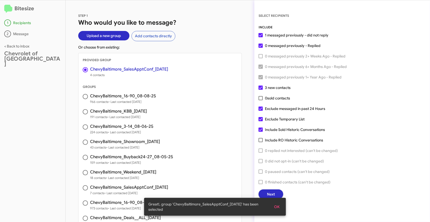
click at [261, 109] on span at bounding box center [261, 109] width 4 height 4
click at [261, 111] on input "Exclude messaged in past 24 Hours" at bounding box center [260, 111] width 0 height 0
checkbox input "false"
click at [262, 122] on div "INCLUDE 1 messaged previously - did not reply 0 messaged previously - Replied 0…" at bounding box center [342, 112] width 167 height 174
click at [261, 117] on span at bounding box center [261, 119] width 4 height 4
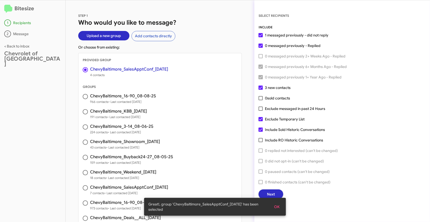
click at [261, 121] on input "Exclude Temporary List" at bounding box center [260, 121] width 0 height 0
checkbox input "false"
drag, startPoint x: 276, startPoint y: 205, endPoint x: 294, endPoint y: 190, distance: 23.6
click at [276, 205] on span "OK" at bounding box center [277, 206] width 6 height 9
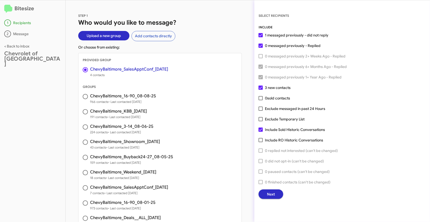
click at [274, 195] on span "Next" at bounding box center [271, 193] width 8 height 9
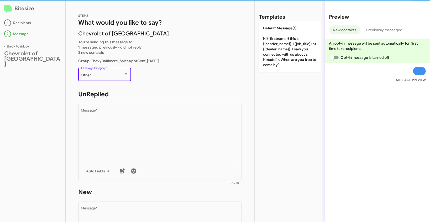
click at [113, 74] on div "Other" at bounding box center [102, 75] width 43 height 4
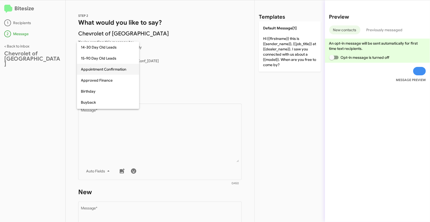
click at [90, 73] on span "Appointment Confirmation" at bounding box center [108, 69] width 54 height 11
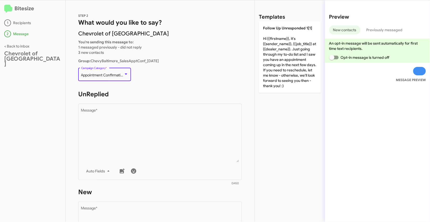
drag, startPoint x: 82, startPoint y: 74, endPoint x: 127, endPoint y: 75, distance: 45.4
click at [127, 75] on div "Appointment Confirmation" at bounding box center [104, 75] width 47 height 4
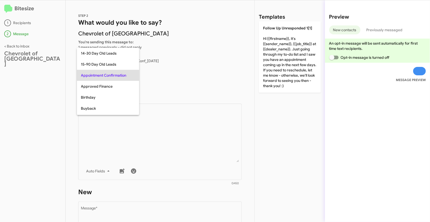
copy span "Appointment Confirmation"
click at [179, 120] on div at bounding box center [215, 111] width 430 height 222
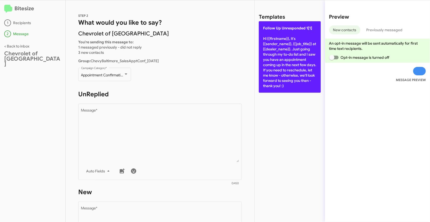
click at [276, 54] on p "Follow Up Unresponded 1[1] Hi {{firstname}}, it's {{sender_name}}, {{job_title}…" at bounding box center [290, 56] width 62 height 71
type textarea "Hi {{firstname}}, it's {{sender_name}}, {{job_title}} at {{dealer_name}}. Just …"
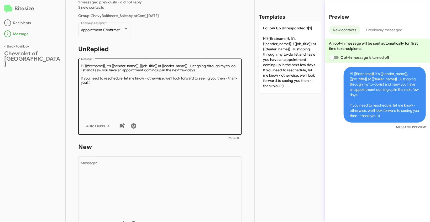
scroll to position [94, 0]
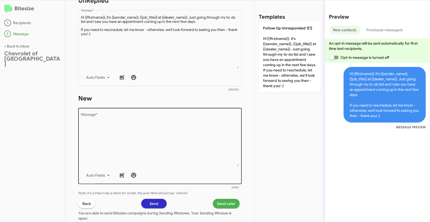
click at [175, 152] on textarea "Message *" at bounding box center [160, 140] width 158 height 54
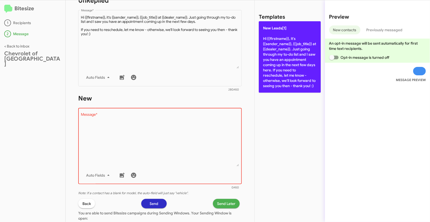
click at [273, 61] on p "New Leads[1] Hi {{firstname}}, it's {{sender_name}}, {{job_title}} at {{dealer_…" at bounding box center [290, 56] width 62 height 71
type textarea "Hi {{firstname}}, it's {{sender_name}}, {{job_title}} at {{dealer_name}}. Just …"
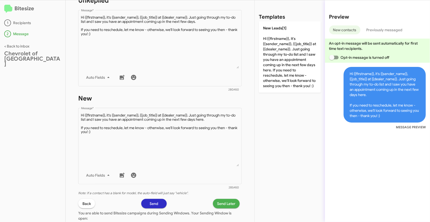
click at [220, 201] on span "Send Later" at bounding box center [226, 203] width 18 height 9
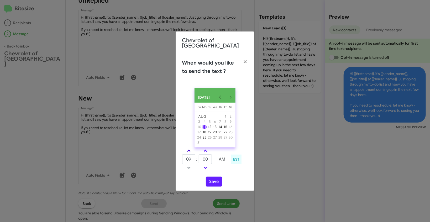
click at [189, 151] on span at bounding box center [188, 151] width 3 height 3
type input "10"
click at [212, 183] on button "Save" at bounding box center [214, 182] width 16 height 10
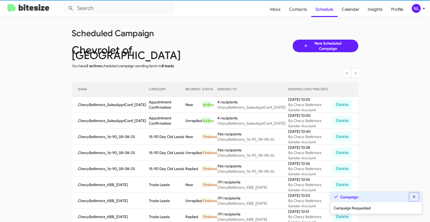
click at [414, 196] on icon at bounding box center [414, 197] width 5 height 4
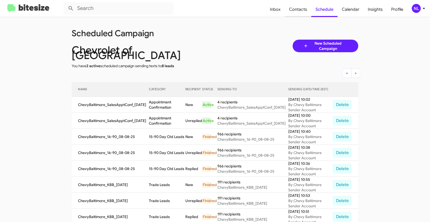
click at [301, 9] on span "Contacts" at bounding box center [298, 9] width 27 height 15
type input "in:groups"
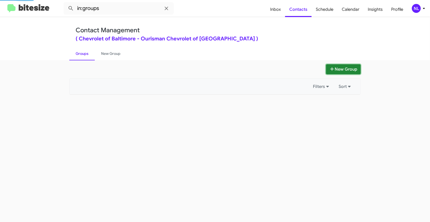
click at [353, 66] on button "New Group" at bounding box center [343, 69] width 35 height 10
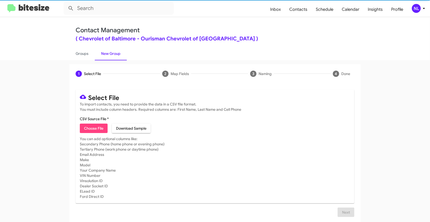
click at [94, 128] on span "Choose File" at bounding box center [93, 128] width 19 height 9
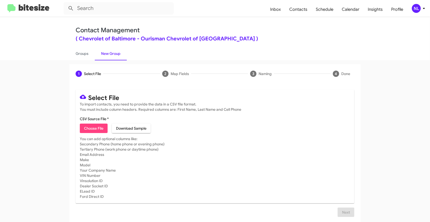
type input "Opt out - Chevrolet of Baltimore"
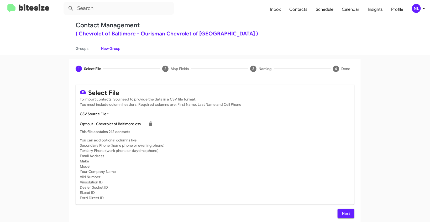
scroll to position [7, 0]
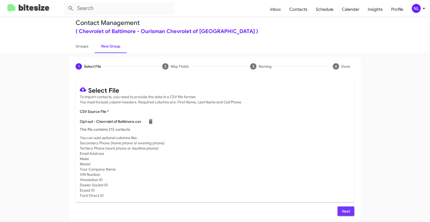
click at [342, 209] on span "Next" at bounding box center [346, 211] width 8 height 9
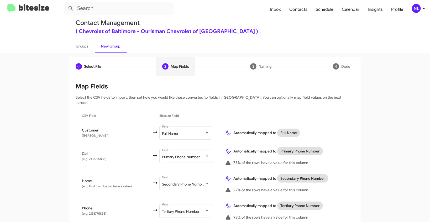
scroll to position [44, 0]
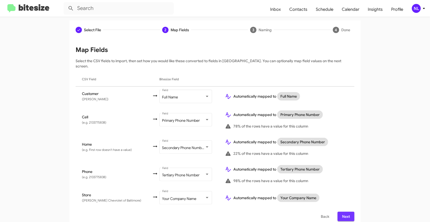
click at [342, 212] on span "Next" at bounding box center [346, 216] width 8 height 9
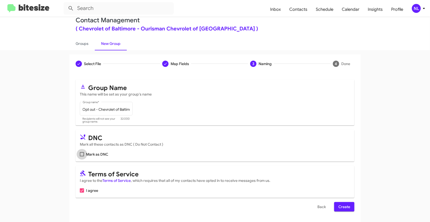
click at [81, 152] on span at bounding box center [82, 154] width 4 height 4
click at [82, 156] on input "Mark as DNC" at bounding box center [82, 156] width 0 height 0
checkbox input "true"
click at [341, 207] on span "Create" at bounding box center [344, 206] width 12 height 9
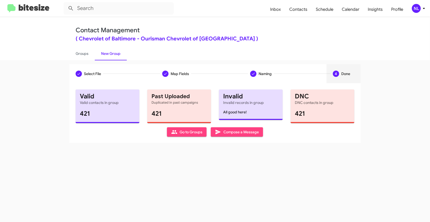
click at [181, 131] on span "Go to Groups" at bounding box center [186, 131] width 31 height 9
type input "in:groups"
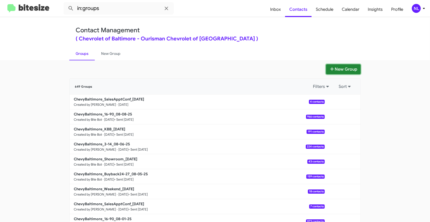
click at [336, 70] on button "New Group" at bounding box center [343, 69] width 35 height 10
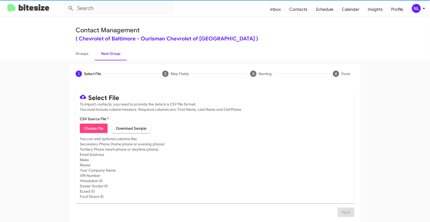
click at [102, 129] on span "Choose File" at bounding box center [93, 128] width 19 height 9
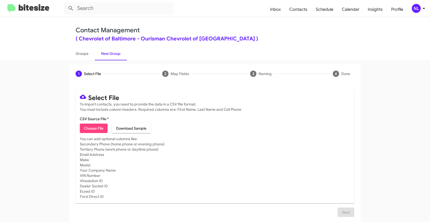
type input "ChevyBaltimore_Weekend_08-11-25"
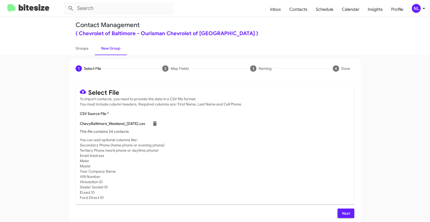
scroll to position [7, 0]
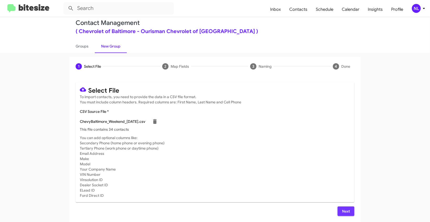
click at [348, 211] on span "Next" at bounding box center [346, 211] width 8 height 9
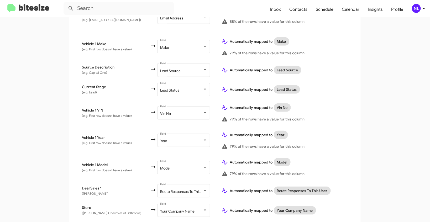
scroll to position [263, 0]
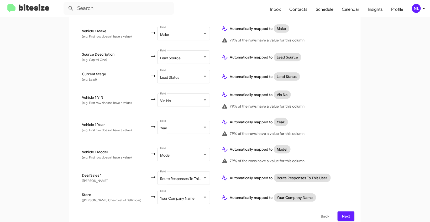
click at [345, 212] on span "Next" at bounding box center [346, 216] width 8 height 9
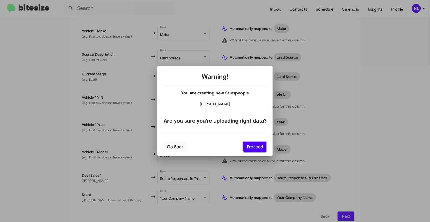
click at [250, 147] on button "Proceed" at bounding box center [254, 147] width 23 height 10
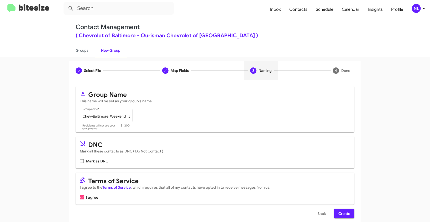
scroll to position [10, 0]
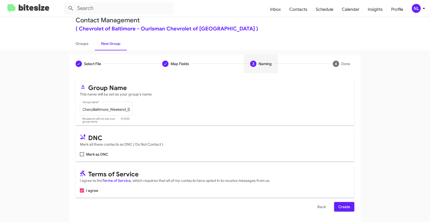
click at [345, 210] on span "Create" at bounding box center [344, 206] width 12 height 9
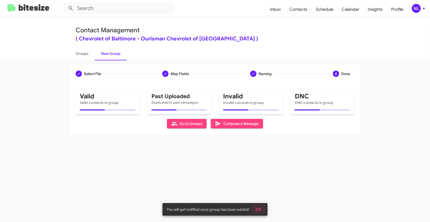
click at [260, 208] on span "OK" at bounding box center [259, 209] width 6 height 9
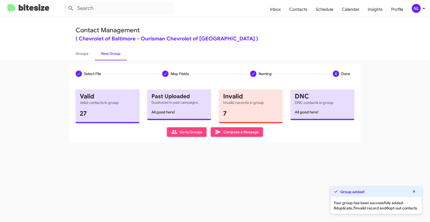
click at [193, 131] on span "Go to Groups" at bounding box center [186, 131] width 31 height 9
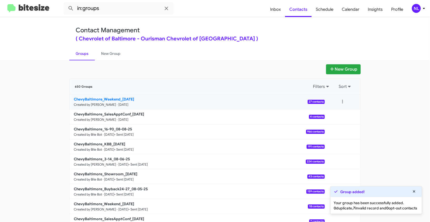
drag, startPoint x: 65, startPoint y: 98, endPoint x: 122, endPoint y: 99, distance: 57.5
click at [122, 99] on div "New Group 650 Groups Filters Sort ChevyBaltimore_Weekend_08-11-25 Created by Ne…" at bounding box center [214, 161] width 299 height 194
copy b "ChevyBaltimore_Weekend_0"
click at [115, 8] on input "in:groups" at bounding box center [119, 8] width 110 height 13
paste input "ChevyBaltimore_Weekend_0"
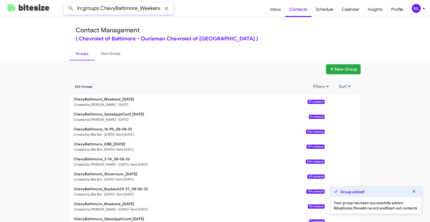
scroll to position [0, 8]
type input "in:groups ChevyBaltimore_Weekend_0"
click at [66, 3] on button at bounding box center [71, 8] width 10 height 10
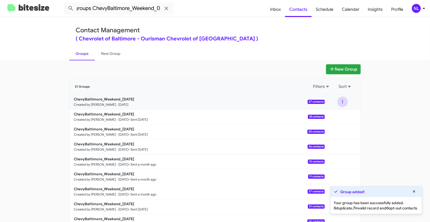
click at [341, 102] on button at bounding box center [342, 102] width 10 height 10
click at [337, 113] on button "View contacts" at bounding box center [327, 116] width 42 height 13
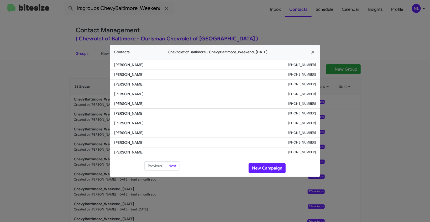
drag, startPoint x: 113, startPoint y: 85, endPoint x: 167, endPoint y: 87, distance: 53.9
click at [167, 87] on li "Carolina Kabir +14434259997" at bounding box center [215, 85] width 210 height 10
copy span "Carolina Kabir"
click at [259, 163] on button "New Campaign" at bounding box center [267, 168] width 37 height 10
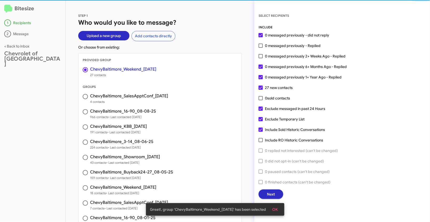
click at [278, 209] on span "OK" at bounding box center [275, 209] width 6 height 9
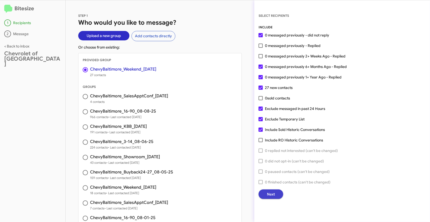
click at [275, 195] on span "Next" at bounding box center [271, 193] width 8 height 9
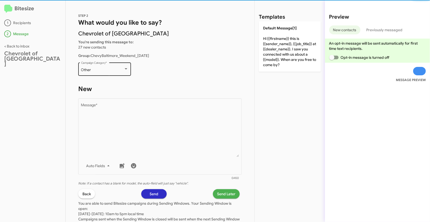
click at [116, 70] on div "Other" at bounding box center [102, 70] width 43 height 4
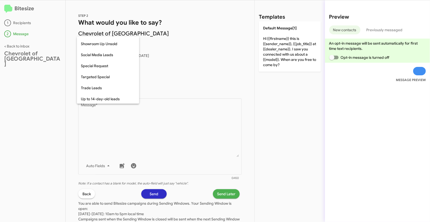
scroll to position [219, 0]
click at [98, 97] on span "Weekend Leads" at bounding box center [108, 98] width 54 height 11
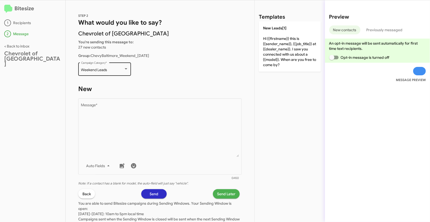
drag, startPoint x: 80, startPoint y: 68, endPoint x: 114, endPoint y: 71, distance: 34.2
click at [114, 71] on div "Weekend Leads Campaign Category *" at bounding box center [104, 68] width 53 height 14
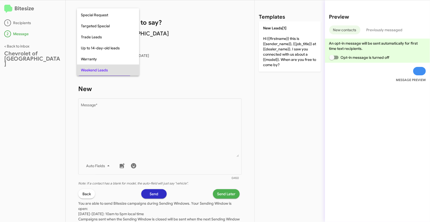
copy span "Weekend Leads"
click at [187, 119] on div at bounding box center [215, 111] width 430 height 222
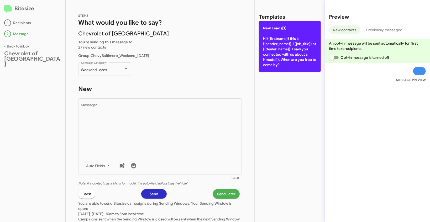
click at [269, 50] on p "New Leads[1] Hi {{firstname}} this is {{sender_name}}, {{job_title}} at {{deale…" at bounding box center [290, 46] width 62 height 50
type textarea "Hi {{firstname}} this is {{sender_name}}, {{job_title}} at {{dealer_name}}. I s…"
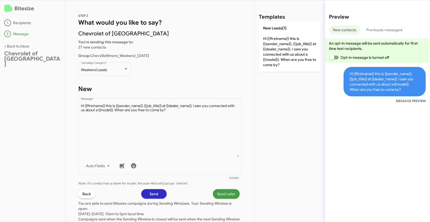
click at [224, 194] on span "Send Later" at bounding box center [226, 193] width 18 height 9
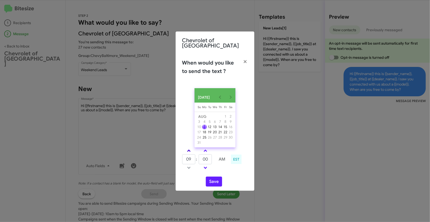
click at [189, 150] on span at bounding box center [188, 151] width 3 height 3
type input "10"
drag, startPoint x: 209, startPoint y: 158, endPoint x: 203, endPoint y: 155, distance: 7.0
click at [203, 155] on input "00" at bounding box center [205, 159] width 13 height 10
type input "33"
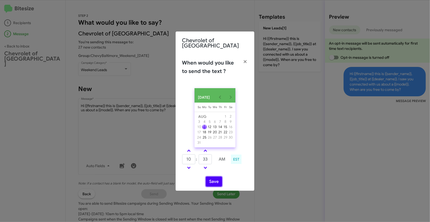
click at [220, 181] on button "Save" at bounding box center [214, 182] width 16 height 10
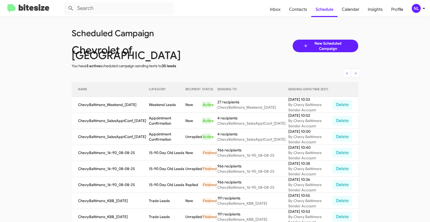
click at [387, 108] on app-scheduler "Scheduled Campaign Chevrolet of Baltimore You have 3 active scheduled campaign …" at bounding box center [215, 220] width 430 height 406
click at [416, 6] on div "NL" at bounding box center [416, 8] width 9 height 9
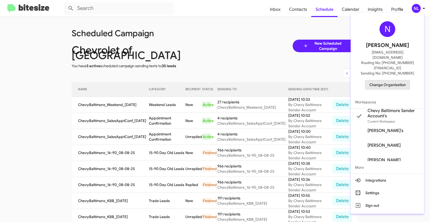
click at [393, 80] on span "Change Organization" at bounding box center [387, 84] width 36 height 9
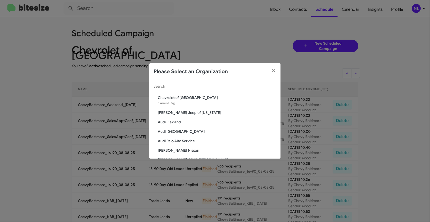
click at [219, 81] on div "Search" at bounding box center [215, 85] width 123 height 10
paste input "Chevrolet of Bowie"
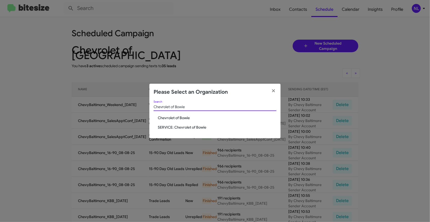
type input "Chevrolet of Bowie"
click at [176, 119] on span "Chevrolet of Bowie" at bounding box center [217, 117] width 119 height 5
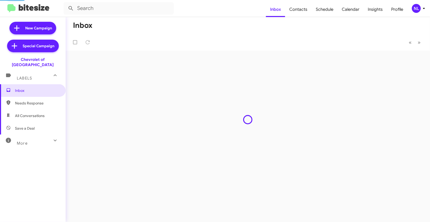
click at [417, 9] on div "NL" at bounding box center [416, 8] width 9 height 9
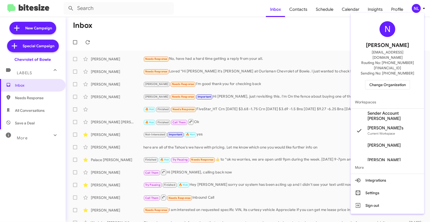
click at [373, 111] on span "Sender Account [PERSON_NAME]" at bounding box center [393, 116] width 52 height 10
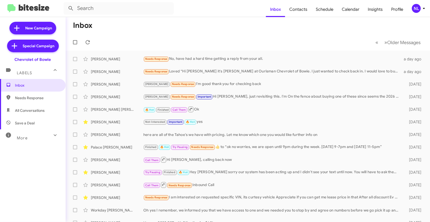
click at [417, 7] on div "NL" at bounding box center [416, 8] width 9 height 9
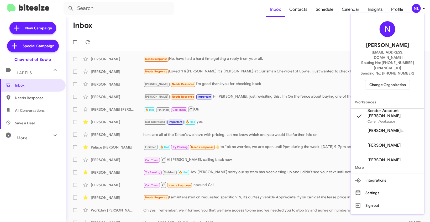
click at [295, 62] on div at bounding box center [215, 111] width 430 height 222
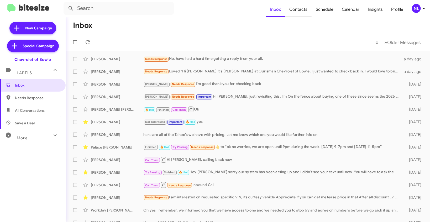
click at [302, 11] on span "Contacts" at bounding box center [298, 9] width 27 height 15
type input "in:groups"
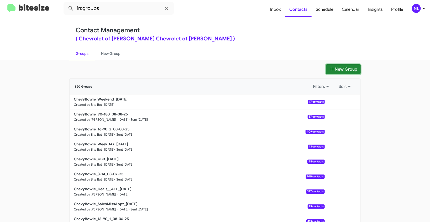
click at [341, 68] on button "New Group" at bounding box center [343, 69] width 35 height 10
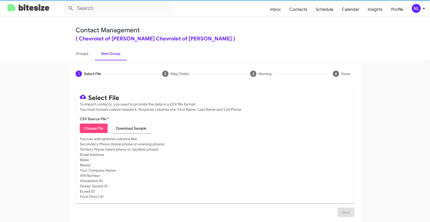
click at [96, 126] on span "Choose File" at bounding box center [93, 128] width 19 height 9
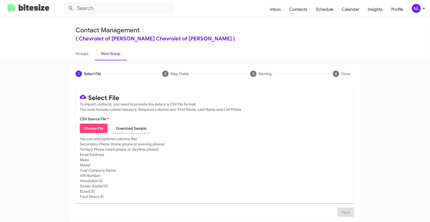
type input "ChevyBowie_SalesApptConf_[DATE]"
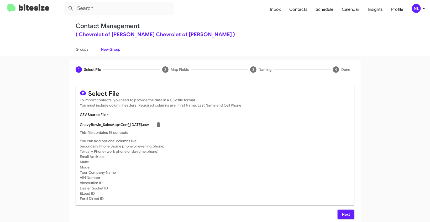
scroll to position [7, 0]
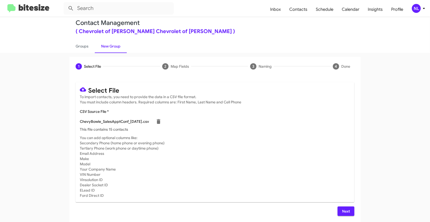
click at [342, 210] on span "Next" at bounding box center [346, 211] width 8 height 9
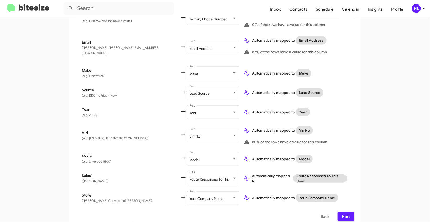
scroll to position [220, 0]
click at [346, 211] on span "Next" at bounding box center [346, 215] width 8 height 9
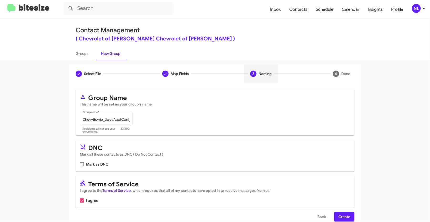
scroll to position [10, 0]
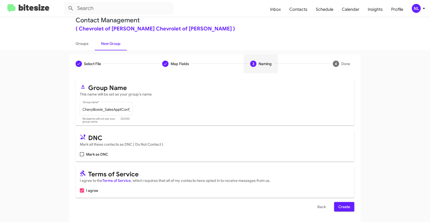
click at [344, 210] on span "Create" at bounding box center [344, 206] width 12 height 9
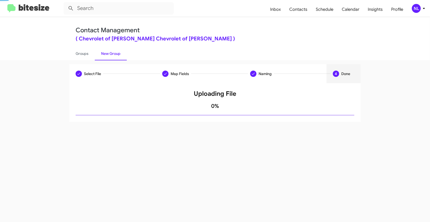
scroll to position [0, 0]
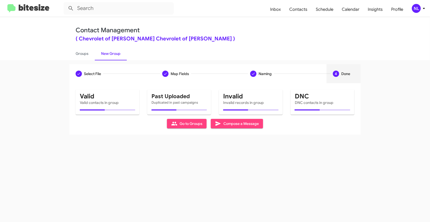
click at [258, 211] on div "Select File Map Fields Naming 4 Done Select File To import contacts, you need t…" at bounding box center [215, 141] width 430 height 162
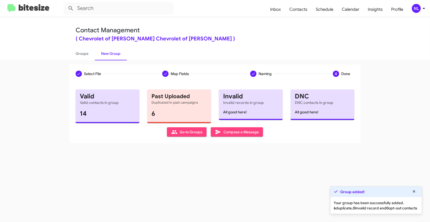
click at [180, 131] on span "Go to Groups" at bounding box center [186, 131] width 31 height 9
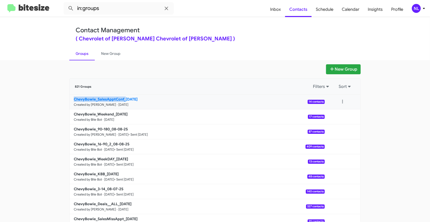
drag, startPoint x: 50, startPoint y: 101, endPoint x: 124, endPoint y: 98, distance: 74.1
click at [124, 98] on app-groups "New Group 821 Groups Filters Sort ChevyBowie_SalesApptConf_[DATE] Created by [P…" at bounding box center [215, 161] width 430 height 194
copy b "ChevyBowie_SalesApptConf_"
click at [117, 12] on input "in:groups" at bounding box center [119, 8] width 110 height 13
paste input "ChevyBowie_SalesApptConf_"
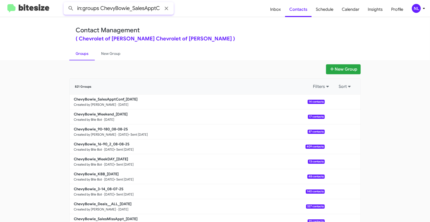
scroll to position [0, 10]
type input "in:groups ChevyBowie_SalesApptConf_"
click at [66, 3] on button at bounding box center [71, 8] width 10 height 10
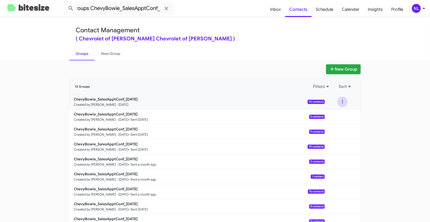
click at [339, 100] on button at bounding box center [342, 102] width 10 height 10
click at [328, 115] on button "View contacts" at bounding box center [327, 116] width 42 height 13
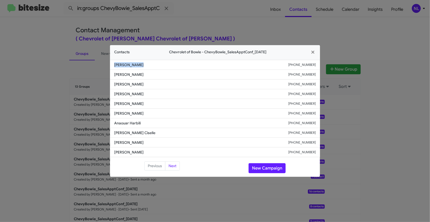
drag, startPoint x: 112, startPoint y: 64, endPoint x: 145, endPoint y: 64, distance: 33.3
click at [145, 64] on li "[PERSON_NAME] [PHONE_NUMBER]" at bounding box center [215, 65] width 210 height 10
copy span "[PERSON_NAME]"
click at [263, 169] on button "New Campaign" at bounding box center [267, 168] width 37 height 10
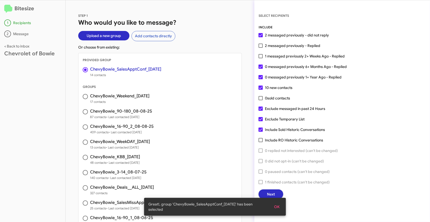
click at [279, 205] on span "OK" at bounding box center [277, 206] width 6 height 9
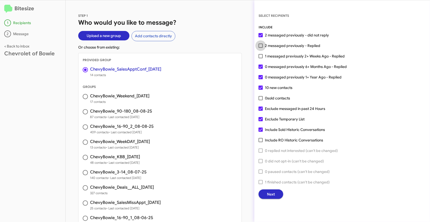
click at [262, 45] on span at bounding box center [261, 46] width 4 height 4
click at [261, 48] on input "2 messaged previously - Replied" at bounding box center [260, 48] width 0 height 0
checkbox input "true"
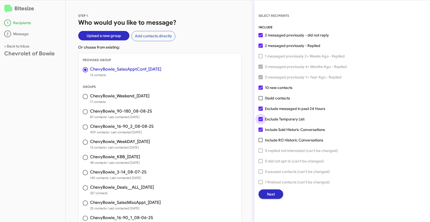
click at [262, 120] on span at bounding box center [261, 119] width 4 height 4
click at [261, 121] on input "Exclude Temporary List" at bounding box center [260, 121] width 0 height 0
checkbox input "false"
click at [261, 108] on span at bounding box center [261, 109] width 4 height 4
click at [261, 111] on input "Exclude messaged in past 24 Hours" at bounding box center [260, 111] width 0 height 0
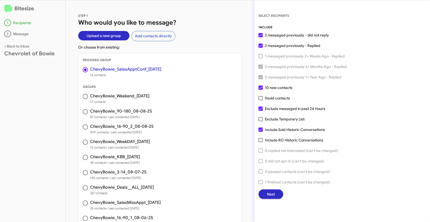
checkbox input "false"
click at [266, 193] on button "Next" at bounding box center [271, 193] width 25 height 9
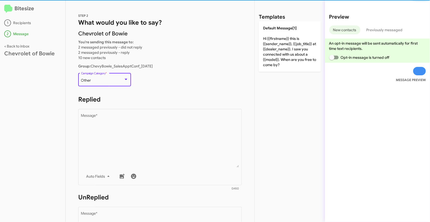
click at [115, 80] on div "Other" at bounding box center [102, 80] width 43 height 4
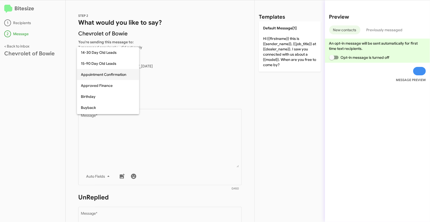
click at [102, 74] on span "Appointment Confirmation" at bounding box center [108, 74] width 54 height 11
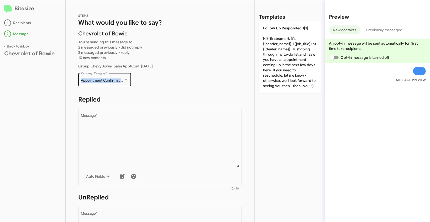
drag, startPoint x: 80, startPoint y: 80, endPoint x: 126, endPoint y: 82, distance: 46.2
click at [126, 82] on div "Appointment Confirmation Campaign Category *" at bounding box center [104, 79] width 53 height 14
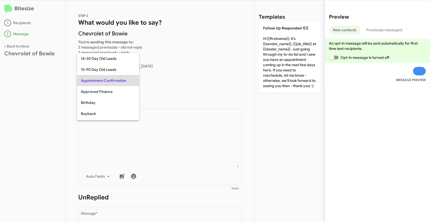
copy span "Appointment Confirmation"
click at [169, 143] on div at bounding box center [215, 111] width 430 height 222
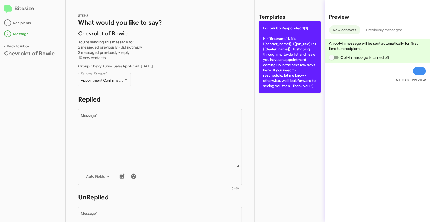
click at [285, 44] on p "Follow Up Responded 1[1] Hi {{firstname}}, it's {{sender_name}}, {{job_title}} …" at bounding box center [290, 56] width 62 height 71
type textarea "Hi {{firstname}}, it's {{sender_name}}, {{job_title}} at {{dealer_name}}. Just …"
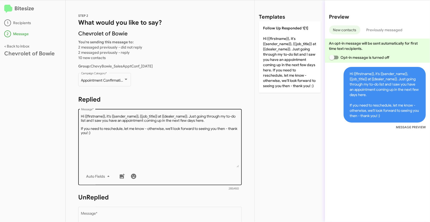
scroll to position [93, 0]
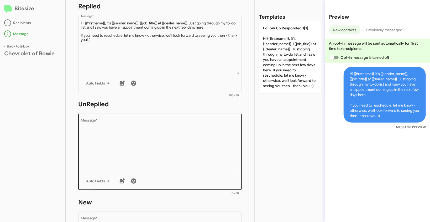
click at [202, 159] on textarea "Message *" at bounding box center [160, 146] width 158 height 54
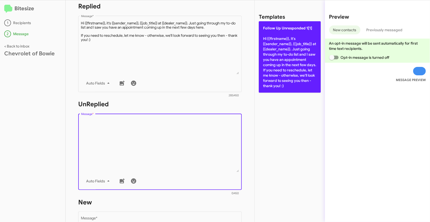
click at [279, 50] on p "Follow Up Unresponded 1[1] Hi {{firstname}}, it's {{sender_name}}, {{job_title}…" at bounding box center [290, 56] width 62 height 71
type textarea "Hi {{firstname}}, it's {{sender_name}}, {{job_title}} at {{dealer_name}}. Just …"
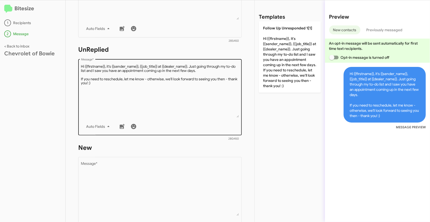
scroll to position [186, 0]
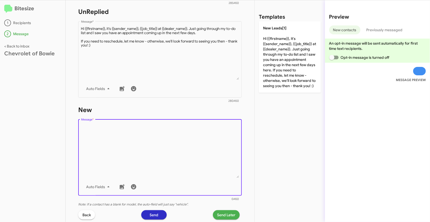
click at [199, 140] on textarea "Message *" at bounding box center [160, 151] width 158 height 54
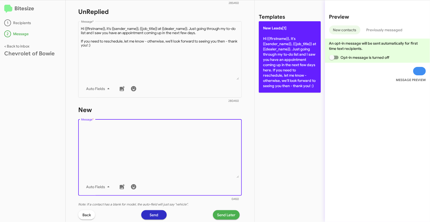
click at [271, 56] on p "New Leads[1] Hi {{firstname}}, it's {{sender_name}}, {{job_title}} at {{dealer_…" at bounding box center [290, 56] width 62 height 71
type textarea "Hi {{firstname}}, it's {{sender_name}}, {{job_title}} at {{dealer_name}}. Just …"
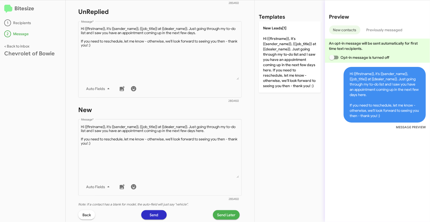
click at [220, 214] on span "Send Later" at bounding box center [226, 214] width 18 height 9
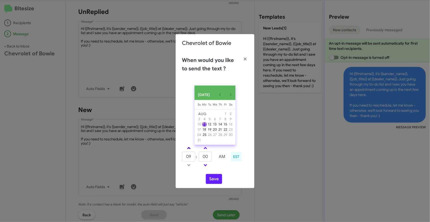
click at [188, 149] on link at bounding box center [188, 148] width 9 height 6
type input "10"
click at [212, 184] on button "Save" at bounding box center [214, 179] width 16 height 10
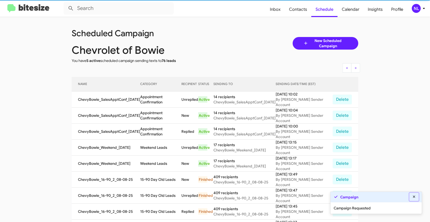
click at [416, 196] on icon at bounding box center [414, 197] width 5 height 4
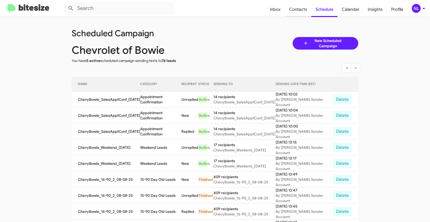
click at [301, 10] on span "Contacts" at bounding box center [298, 9] width 27 height 15
type input "in:groups"
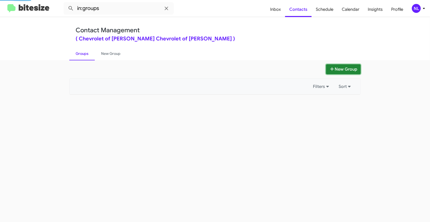
click at [343, 68] on button "New Group" at bounding box center [343, 69] width 35 height 10
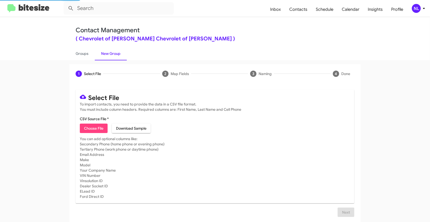
click at [97, 125] on span "Choose File" at bounding box center [93, 128] width 19 height 9
type input "ChevyBowie_ServiceApp_08-11-25"
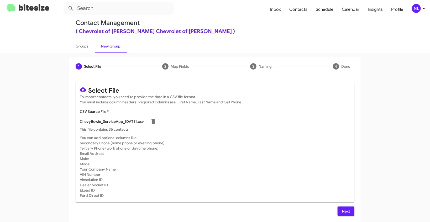
scroll to position [7, 0]
click at [343, 210] on span "Next" at bounding box center [346, 211] width 8 height 9
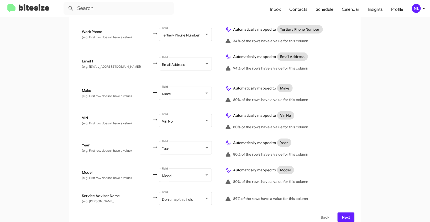
scroll to position [212, 0]
click at [183, 196] on span "Don't map this field" at bounding box center [177, 198] width 31 height 5
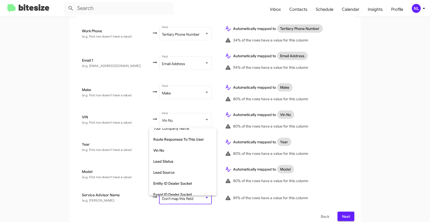
scroll to position [103, 0]
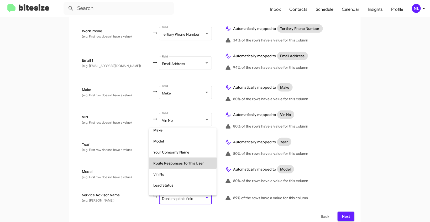
click at [172, 163] on span "Route Responses To This User" at bounding box center [182, 163] width 59 height 11
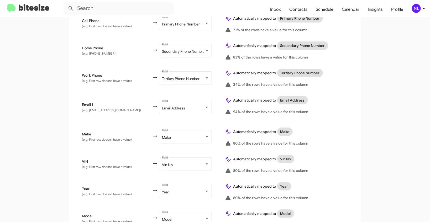
scroll to position [212, 0]
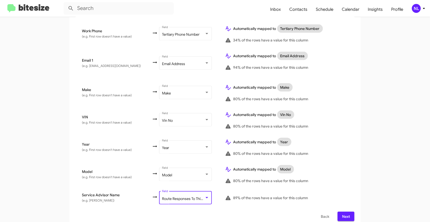
click at [344, 212] on span "Next" at bounding box center [346, 216] width 8 height 9
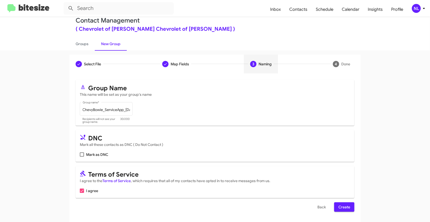
scroll to position [10, 0]
click at [341, 208] on span "Create" at bounding box center [344, 206] width 12 height 9
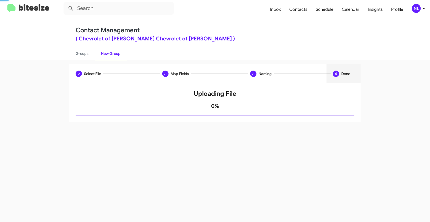
scroll to position [0, 0]
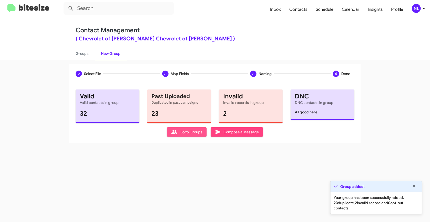
click at [188, 136] on span "Go to Groups" at bounding box center [186, 131] width 31 height 9
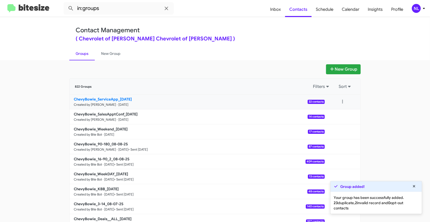
drag, startPoint x: 59, startPoint y: 96, endPoint x: 117, endPoint y: 98, distance: 57.5
click at [117, 98] on app-groups "New Group 822 Groups Filters Sort ChevyBowie_ServiceApp_08-11-25 Created by Nen…" at bounding box center [215, 161] width 430 height 194
copy div "Filters Sort ChevyBowie_ServiceApp"
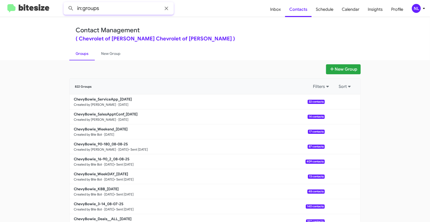
click at [117, 7] on input "in:groups" at bounding box center [119, 8] width 110 height 13
paste input "ChevyBowie_ServiceApp"
type input "in:groups ChevyBowie_ServiceApp"
click at [66, 3] on button at bounding box center [71, 8] width 10 height 10
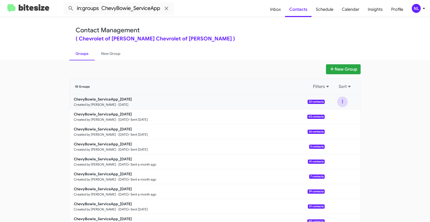
click at [341, 100] on button at bounding box center [342, 102] width 10 height 10
click at [332, 117] on button "View contacts" at bounding box center [327, 116] width 42 height 13
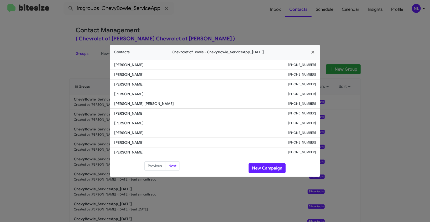
drag, startPoint x: 111, startPoint y: 103, endPoint x: 156, endPoint y: 102, distance: 45.4
click at [156, 102] on li "Juan Flores Segura +12403501772" at bounding box center [215, 104] width 210 height 10
copy span "Juan Flores Segura"
click at [271, 170] on button "New Campaign" at bounding box center [267, 168] width 37 height 10
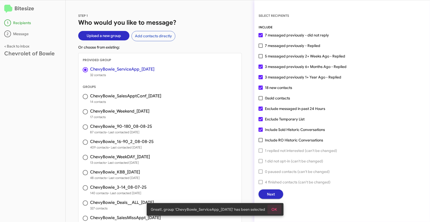
click at [275, 209] on span "OK" at bounding box center [275, 209] width 6 height 9
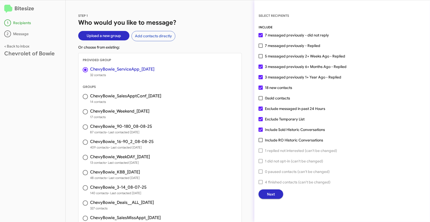
click at [260, 47] on span at bounding box center [261, 46] width 4 height 4
click at [260, 48] on input "7 messaged previously - Replied" at bounding box center [260, 48] width 0 height 0
checkbox input "true"
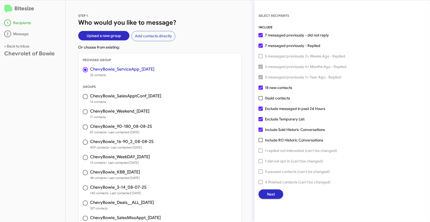
click at [260, 120] on span at bounding box center [261, 119] width 4 height 4
click at [260, 121] on input "Exclude Temporary List" at bounding box center [260, 121] width 0 height 0
checkbox input "false"
click at [272, 193] on span "Next" at bounding box center [271, 193] width 8 height 9
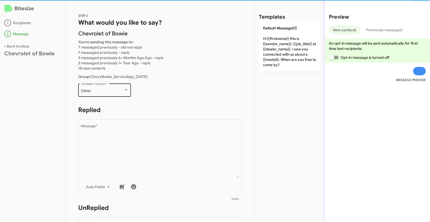
click at [125, 92] on div "Other" at bounding box center [104, 91] width 47 height 4
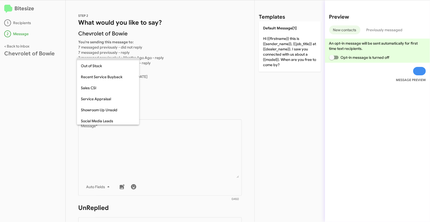
scroll to position [157, 0]
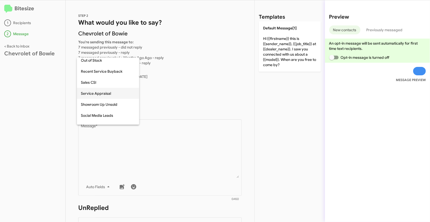
click at [102, 93] on span "Service Appraisal" at bounding box center [108, 93] width 54 height 11
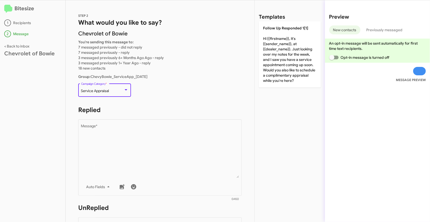
drag, startPoint x: 81, startPoint y: 91, endPoint x: 112, endPoint y: 93, distance: 30.8
click at [112, 93] on div "Service Appraisal Campaign Category *" at bounding box center [104, 89] width 47 height 14
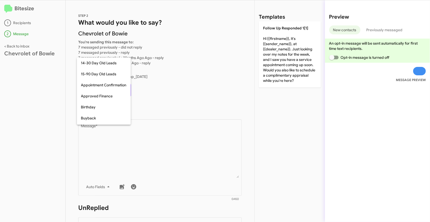
scroll to position [159, 0]
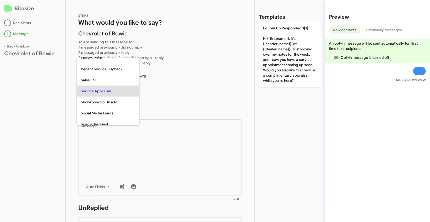
copy div "Service Appraisal"
click at [153, 144] on div at bounding box center [215, 111] width 430 height 222
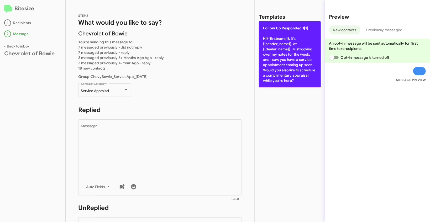
click at [285, 42] on p "Follow Up Responded 1[1] Hi {{firstname}}, it's {{sender_name}}, at {{dealer_na…" at bounding box center [290, 54] width 62 height 66
type textarea "Hi {{firstname}}, it's {{sender_name}}, at {{dealer_name}}. Just looking over m…"
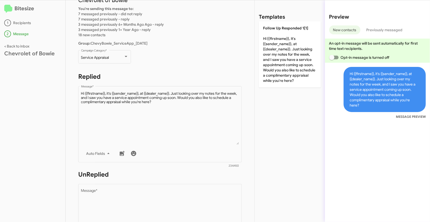
scroll to position [43, 0]
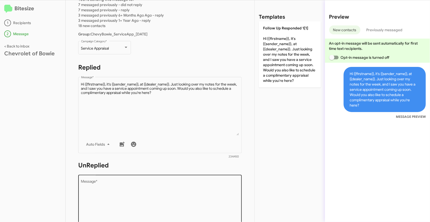
click at [166, 204] on textarea "Message *" at bounding box center [160, 207] width 158 height 54
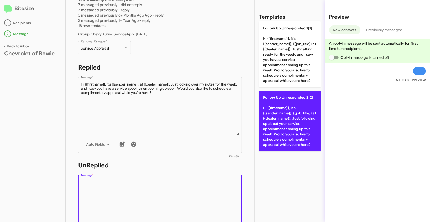
click at [276, 118] on p "Follow Up Unresponded 2[2] Hi {{firstname}}, it's {{sender_name}}, {{job_title}…" at bounding box center [290, 121] width 62 height 61
type textarea "Hi {{firstname}}, it's {{sender_name}}, {{job_title}} at {{dealer_name}}. Just …"
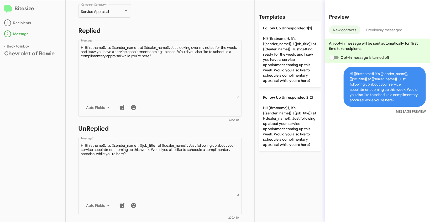
scroll to position [189, 0]
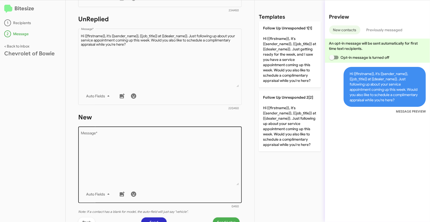
drag, startPoint x: 186, startPoint y: 164, endPoint x: 196, endPoint y: 146, distance: 20.4
click at [186, 164] on textarea "Message *" at bounding box center [160, 159] width 158 height 54
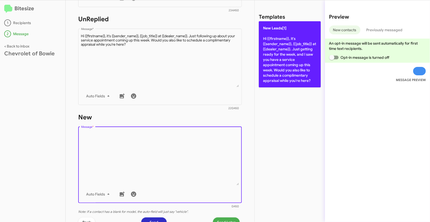
click at [291, 48] on p "New Leads[1] Hi {{firstname}}, it's {{sender_name}}, {{job_title}} at {{dealer_…" at bounding box center [290, 54] width 62 height 66
type textarea "Hi {{firstname}}, it's {{sender_name}}, {{job_title}} at {{dealer_name}}. Just …"
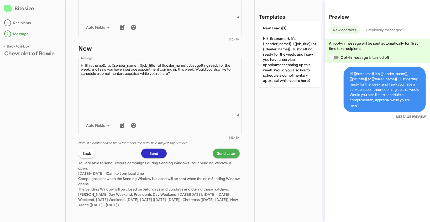
scroll to position [258, 0]
click at [229, 158] on p "You are able to send Bitesize campaigns during Sending Windows. Your Sending Wi…" at bounding box center [160, 181] width 164 height 49
click at [228, 152] on span "Send Later" at bounding box center [226, 152] width 18 height 9
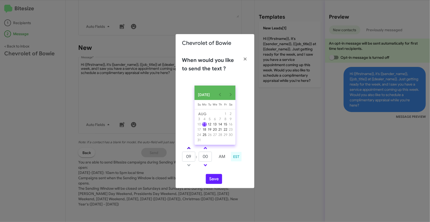
click at [190, 150] on link at bounding box center [188, 148] width 9 height 6
type input "10"
click at [213, 182] on button "Save" at bounding box center [214, 179] width 16 height 10
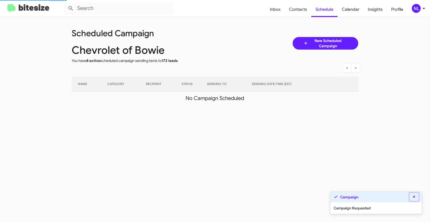
click at [414, 196] on icon at bounding box center [414, 197] width 5 height 4
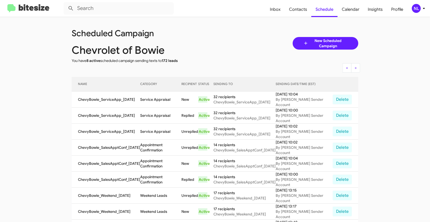
click at [417, 7] on div "NL" at bounding box center [416, 8] width 9 height 9
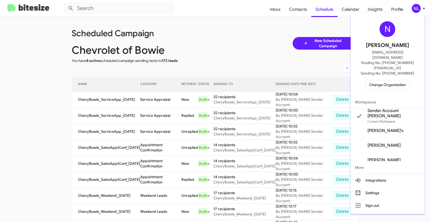
click at [383, 80] on span "Change Organization" at bounding box center [387, 84] width 36 height 9
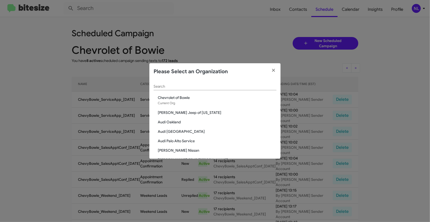
click at [205, 88] on input "Search" at bounding box center [215, 87] width 123 height 4
paste input "Kia of Fairfax"
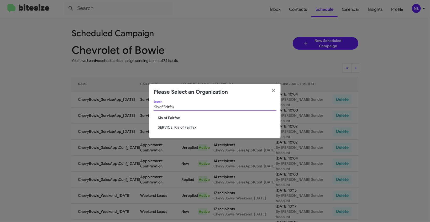
type input "Kia of Fairfax"
click at [159, 117] on span "Kia of Fairfax" at bounding box center [217, 117] width 119 height 5
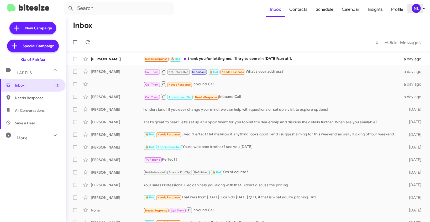
click at [418, 8] on div "NL" at bounding box center [416, 8] width 9 height 9
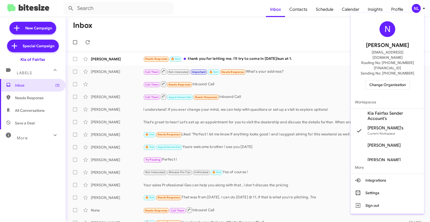
click at [374, 111] on span "Kia Fairfax Sender Account's" at bounding box center [387, 116] width 73 height 15
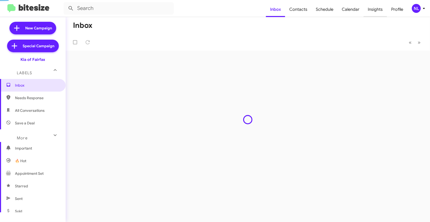
click at [374, 10] on span "Insights" at bounding box center [374, 9] width 23 height 15
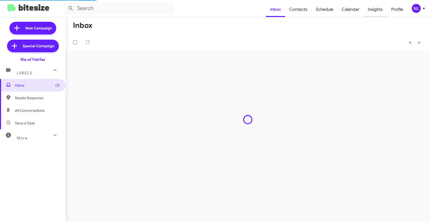
click at [375, 8] on span "Insights" at bounding box center [374, 9] width 23 height 15
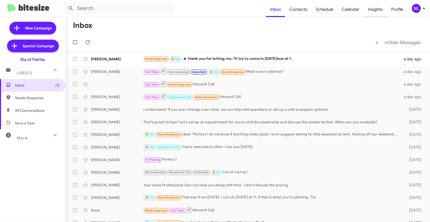
click at [374, 10] on body "Inbox Contacts Schedule Calendar Insights Profile NL New Campaign Special Campa…" at bounding box center [215, 111] width 430 height 222
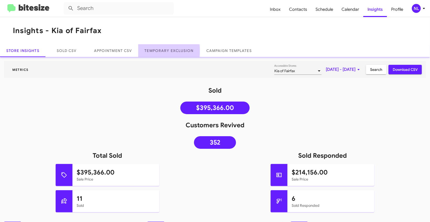
click at [162, 51] on link "Temporary Exclusion" at bounding box center [169, 50] width 62 height 13
click at [167, 51] on link "Temporary Exclusion" at bounding box center [169, 50] width 62 height 13
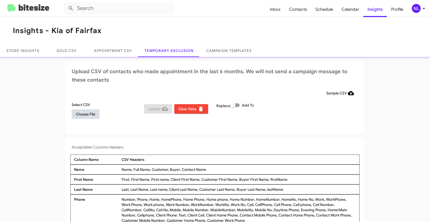
click at [88, 112] on span "Choose File" at bounding box center [85, 113] width 19 height 9
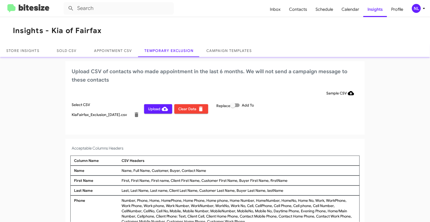
click at [417, 7] on div "NL" at bounding box center [416, 8] width 9 height 9
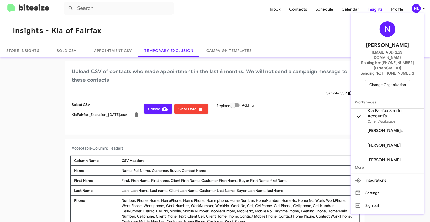
click at [201, 135] on div at bounding box center [215, 111] width 430 height 222
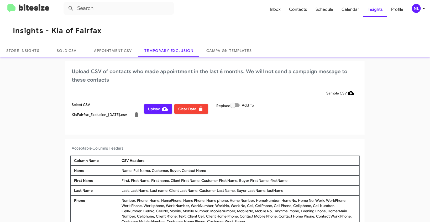
click at [154, 111] on span "Upload" at bounding box center [158, 108] width 20 height 9
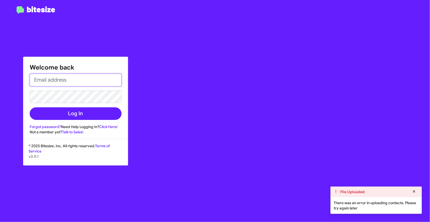
click at [45, 82] on input "email" at bounding box center [76, 80] width 92 height 13
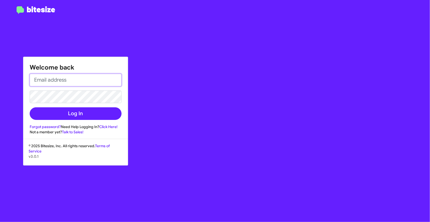
type input "[EMAIL_ADDRESS][DOMAIN_NAME]"
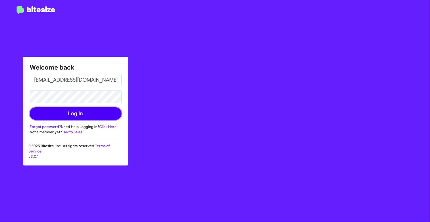
click at [80, 110] on button "Log In" at bounding box center [76, 113] width 92 height 13
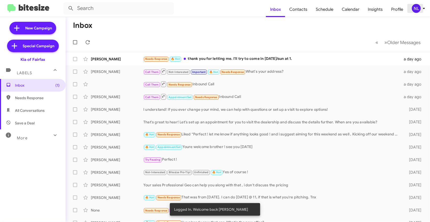
click at [415, 11] on div "NL" at bounding box center [416, 8] width 9 height 9
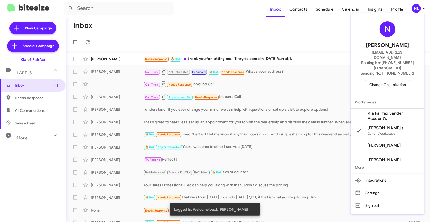
click at [380, 111] on span "Kia Fairfax Sender Account's" at bounding box center [393, 116] width 52 height 10
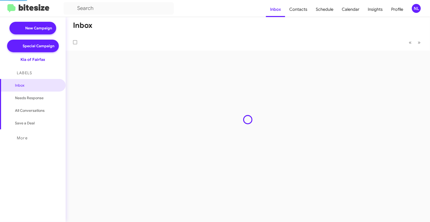
click at [375, 10] on span "Insights" at bounding box center [374, 9] width 23 height 15
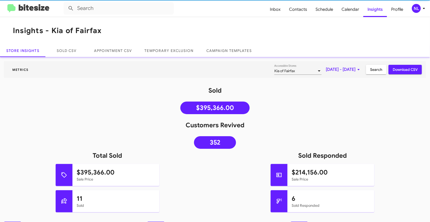
click at [417, 10] on div "NL" at bounding box center [416, 8] width 9 height 9
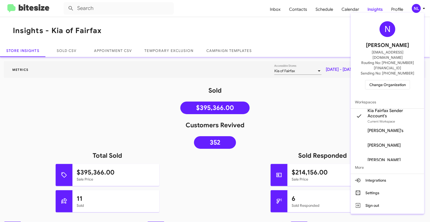
click at [168, 51] on div at bounding box center [215, 111] width 430 height 222
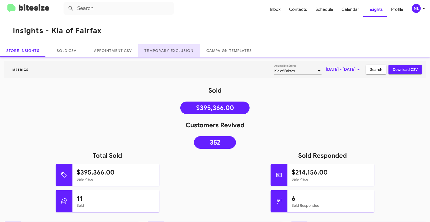
click at [170, 52] on link "Temporary Exclusion" at bounding box center [169, 50] width 62 height 13
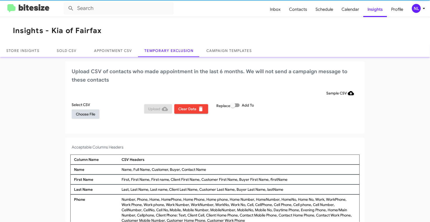
click at [83, 117] on span "Choose File" at bounding box center [85, 113] width 19 height 9
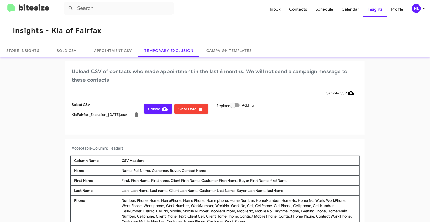
click at [284, 146] on h4 "Acceptable Columns Headers" at bounding box center [215, 148] width 287 height 6
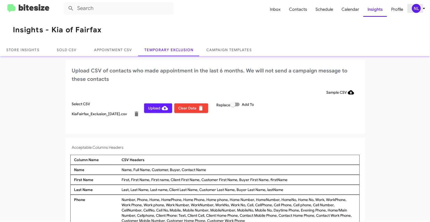
click at [417, 8] on div "NL" at bounding box center [416, 8] width 9 height 9
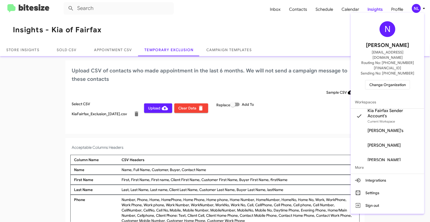
click at [244, 115] on div at bounding box center [215, 111] width 430 height 222
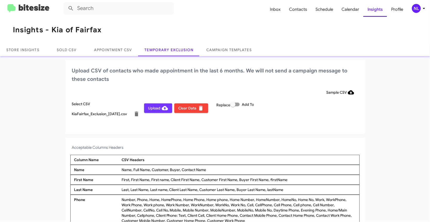
click at [146, 110] on button "Upload" at bounding box center [158, 107] width 28 height 9
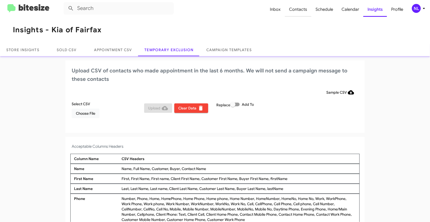
click at [299, 8] on span "Contacts" at bounding box center [298, 9] width 27 height 15
type input "in:groups"
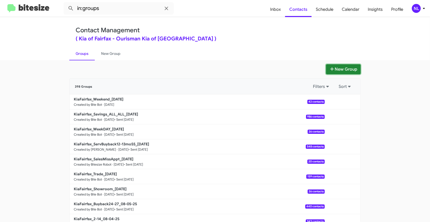
click at [344, 69] on button "New Group" at bounding box center [343, 69] width 35 height 10
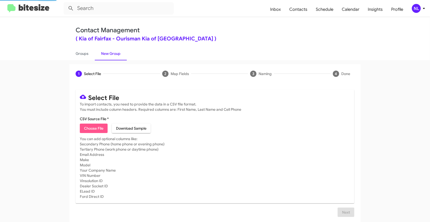
click at [92, 126] on span "Choose File" at bounding box center [93, 128] width 19 height 9
type input "Opt out - Kia of [GEOGRAPHIC_DATA]"
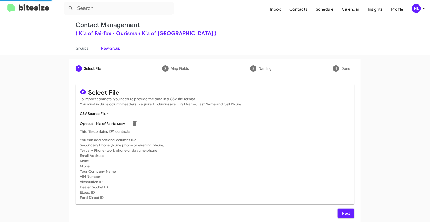
scroll to position [7, 0]
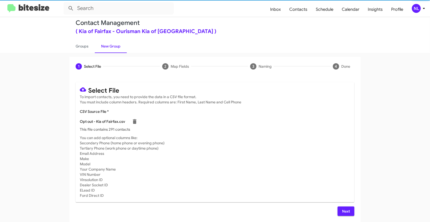
click at [345, 211] on span "Next" at bounding box center [346, 211] width 8 height 9
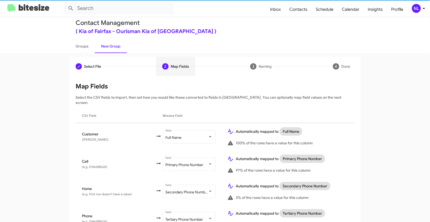
scroll to position [51, 0]
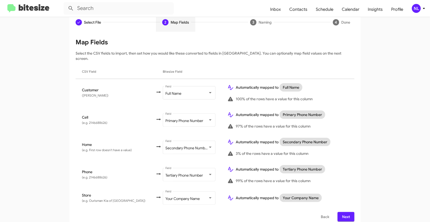
click at [343, 212] on span "Next" at bounding box center [346, 216] width 8 height 9
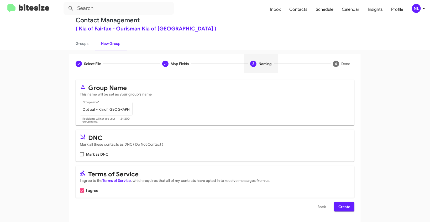
scroll to position [10, 0]
click at [319, 207] on span "Back" at bounding box center [321, 206] width 8 height 9
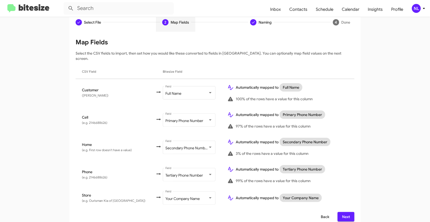
click at [321, 212] on span "Back" at bounding box center [325, 216] width 8 height 9
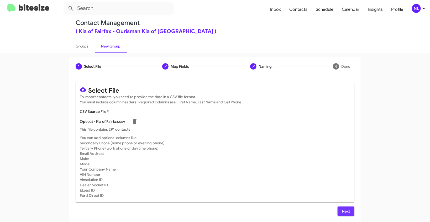
click at [347, 211] on span "Next" at bounding box center [346, 211] width 8 height 9
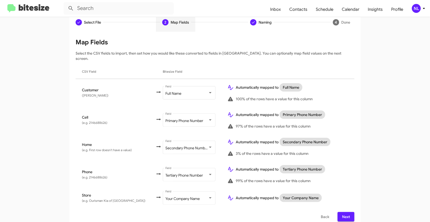
click at [342, 214] on span "Next" at bounding box center [346, 216] width 8 height 9
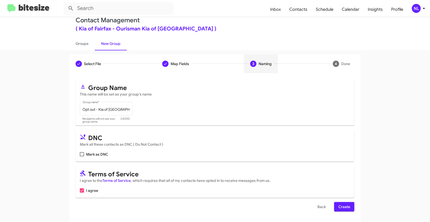
scroll to position [10, 0]
click at [80, 154] on span at bounding box center [82, 154] width 4 height 4
click at [82, 156] on input "Mark as DNC" at bounding box center [82, 156] width 0 height 0
checkbox input "true"
click at [347, 208] on span "Create" at bounding box center [344, 206] width 12 height 9
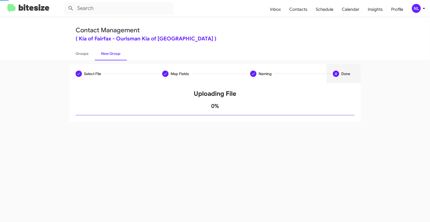
scroll to position [0, 0]
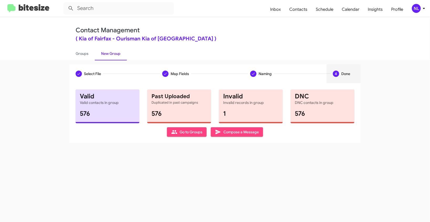
click at [196, 134] on span "Go to Groups" at bounding box center [186, 131] width 31 height 9
type input "in:groups"
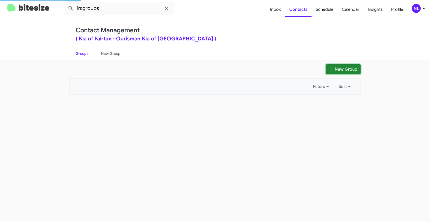
click at [346, 70] on button "New Group" at bounding box center [343, 69] width 35 height 10
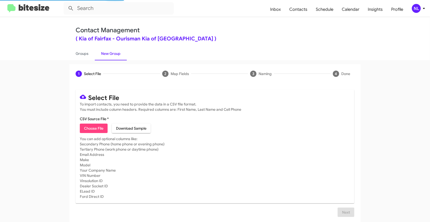
click at [99, 129] on span "Choose File" at bounding box center [93, 128] width 19 height 9
type input "KiaFairfax_2-14_08-11-25"
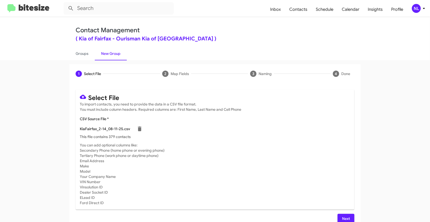
scroll to position [7, 0]
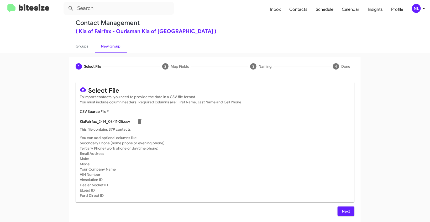
click at [344, 210] on span "Next" at bounding box center [346, 211] width 8 height 9
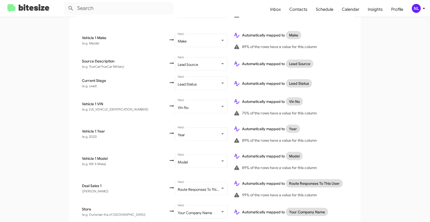
scroll to position [286, 0]
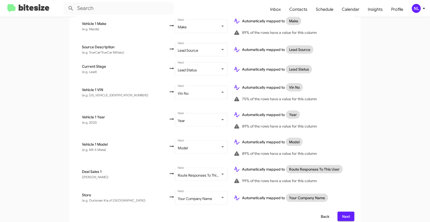
click at [326, 212] on span "Back" at bounding box center [325, 216] width 8 height 9
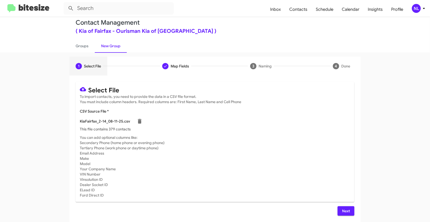
scroll to position [0, 0]
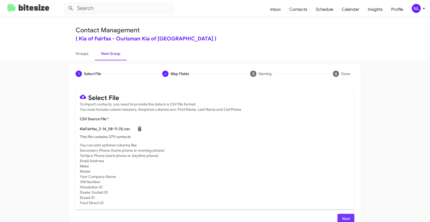
click at [349, 218] on button "Next" at bounding box center [346, 218] width 17 height 9
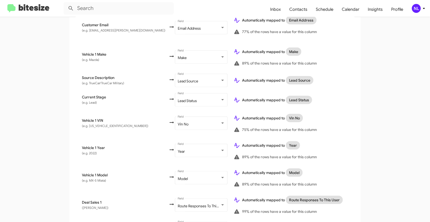
scroll to position [286, 0]
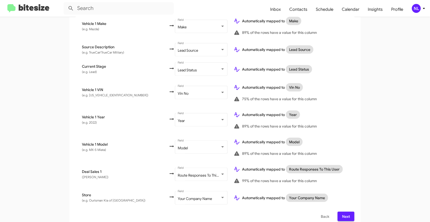
click at [347, 213] on span "Next" at bounding box center [346, 216] width 8 height 9
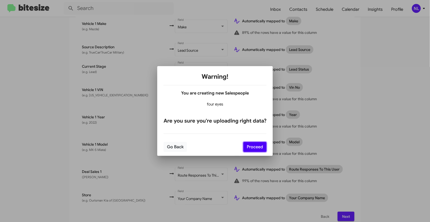
click at [257, 146] on button "Proceed" at bounding box center [254, 147] width 23 height 10
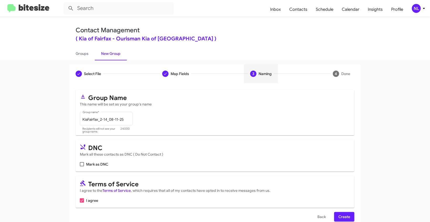
scroll to position [10, 0]
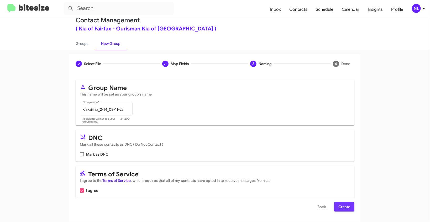
click at [345, 205] on span "Create" at bounding box center [344, 206] width 12 height 9
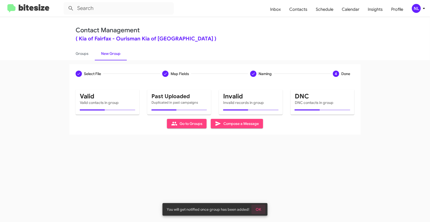
click at [258, 211] on span "OK" at bounding box center [259, 209] width 6 height 9
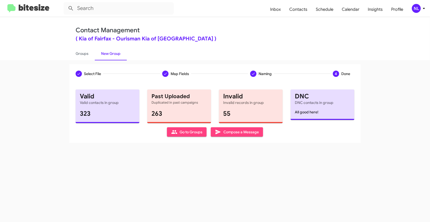
click at [187, 130] on span "Go to Groups" at bounding box center [186, 131] width 31 height 9
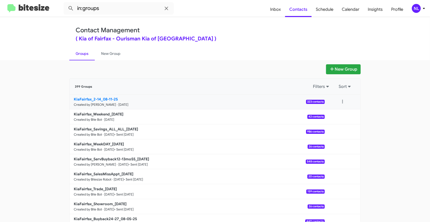
drag, startPoint x: 59, startPoint y: 102, endPoint x: 101, endPoint y: 101, distance: 42.3
click at [101, 101] on app-groups "New Group 399 Groups Filters Sort KiaFairfax_2-14_08-11-25 Created by Nen Limba…" at bounding box center [215, 161] width 430 height 194
copy b "KiaFairfax_2-14_"
click at [108, 11] on input "in:groups" at bounding box center [119, 8] width 110 height 13
paste input "KiaFairfax_2-14_"
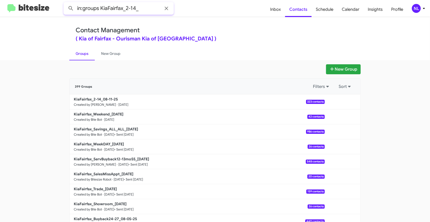
type input "in:groups KiaFairfax_2-14_"
click at [66, 3] on button at bounding box center [71, 8] width 10 height 10
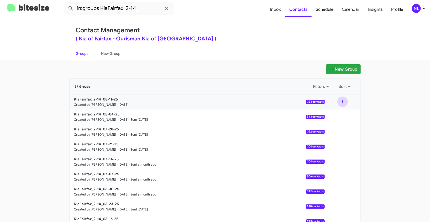
click at [343, 101] on button at bounding box center [342, 102] width 10 height 10
click at [335, 117] on button "View contacts" at bounding box center [327, 116] width 42 height 13
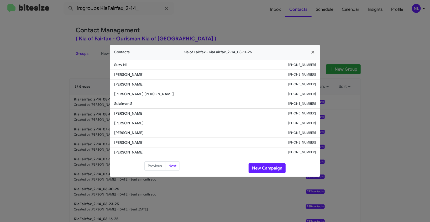
drag, startPoint x: 113, startPoint y: 92, endPoint x: 143, endPoint y: 93, distance: 30.2
click at [143, 93] on li "Chad Ida +17037747972" at bounding box center [215, 94] width 210 height 10
copy span "Chad Ida"
click at [268, 166] on button "New Campaign" at bounding box center [267, 168] width 37 height 10
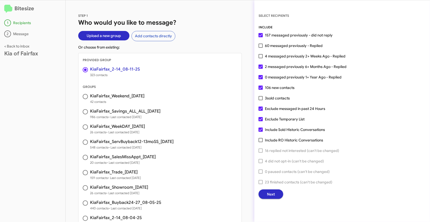
click at [261, 66] on span at bounding box center [261, 67] width 4 height 4
click at [261, 69] on input "2 messaged previously 6+ Months Ago - Replied" at bounding box center [260, 69] width 0 height 0
checkbox input "false"
click at [260, 78] on span at bounding box center [261, 77] width 4 height 4
click at [260, 79] on input "0 messaged previously 1+ Year Ago - Replied" at bounding box center [260, 79] width 0 height 0
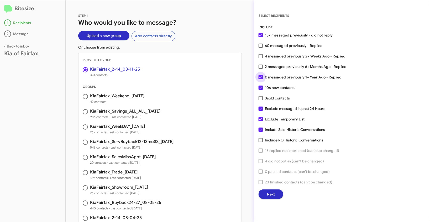
checkbox input "false"
click at [277, 195] on button "Next" at bounding box center [271, 193] width 25 height 9
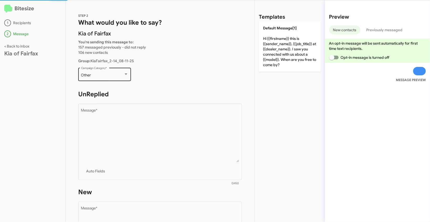
click at [119, 73] on div "Other" at bounding box center [102, 75] width 43 height 4
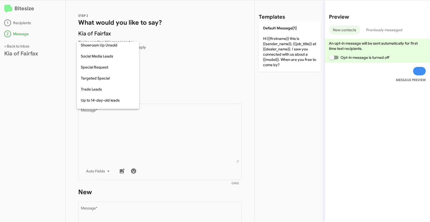
scroll to position [218, 0]
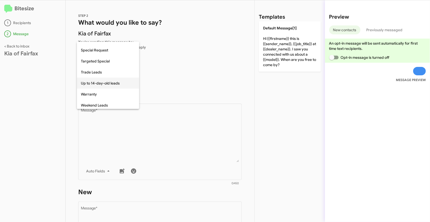
click at [101, 85] on span "Up to 14-day-old leads" at bounding box center [108, 83] width 54 height 11
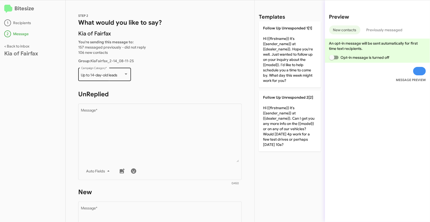
drag, startPoint x: 79, startPoint y: 76, endPoint x: 121, endPoint y: 76, distance: 42.3
click at [121, 76] on div "Up to 14-day-old leads Campaign Category *" at bounding box center [104, 74] width 53 height 14
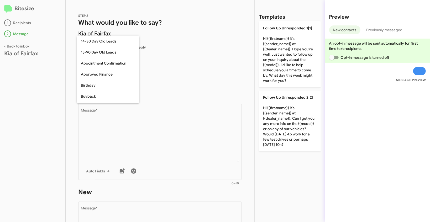
scroll to position [219, 0]
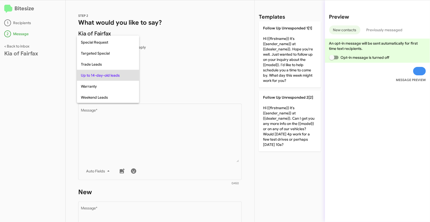
copy span "Up to 14-day-old leads"
click at [152, 145] on div at bounding box center [215, 111] width 430 height 222
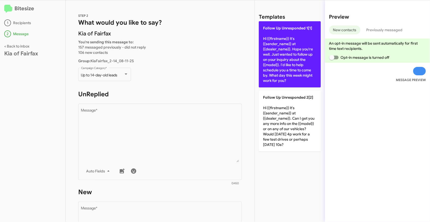
click at [277, 45] on p "Follow Up Unresponded 1[1] Hi {{firstname}} it's {{sender_name}} at {{dealer_na…" at bounding box center [290, 54] width 62 height 66
type textarea "Hi {{firstname}} it's {{sender_name}} at {{dealer_name}}. Hope you're well. Jus…"
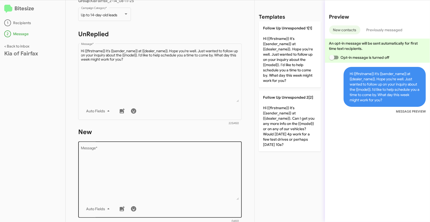
scroll to position [89, 0]
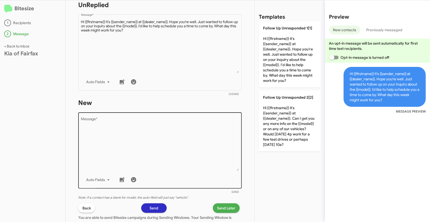
click at [163, 136] on textarea "Message *" at bounding box center [160, 144] width 158 height 54
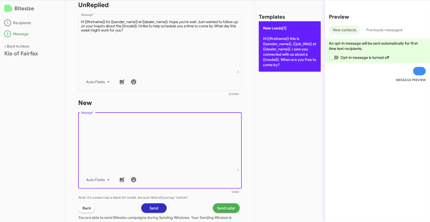
click at [273, 38] on p "New Leads[1] Hi {{firstname}} this is {{sender_name}}, {{job_title}} at {{deale…" at bounding box center [290, 46] width 62 height 50
type textarea "Hi {{firstname}} this is {{sender_name}}, {{job_title}} at {{dealer_name}}. I s…"
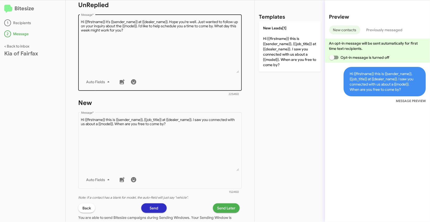
click at [173, 48] on textarea "Message *" at bounding box center [160, 46] width 158 height 54
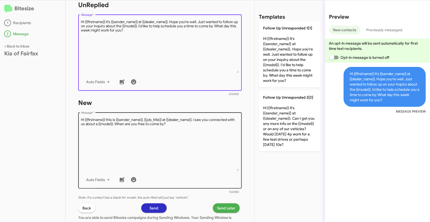
scroll to position [145, 0]
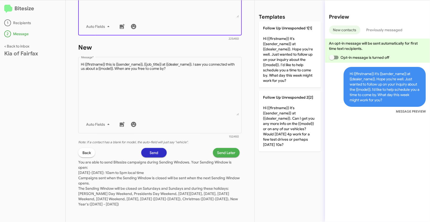
click at [222, 151] on span "Send Later" at bounding box center [226, 152] width 18 height 9
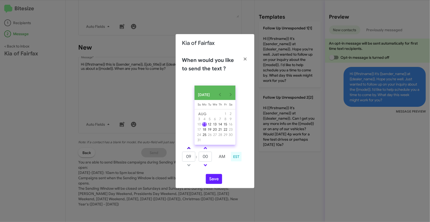
click at [189, 150] on span at bounding box center [188, 148] width 3 height 3
type input "10"
drag, startPoint x: 209, startPoint y: 161, endPoint x: 198, endPoint y: 158, distance: 11.6
click at [198, 158] on tr "10 : 00 AM" at bounding box center [205, 156] width 47 height 10
type input "59"
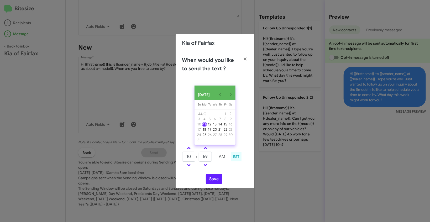
click at [212, 186] on div "AUG 2025 Sunday Su Monday Mo Tuesday Tu Wednesday We Thursday Th Friday Fr Satu…" at bounding box center [215, 134] width 79 height 107
click at [215, 178] on button "Save" at bounding box center [214, 179] width 16 height 10
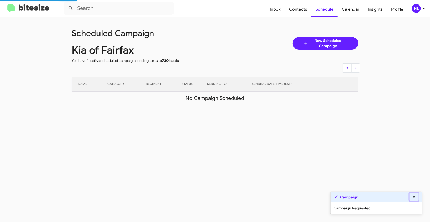
click at [414, 198] on icon at bounding box center [414, 197] width 5 height 4
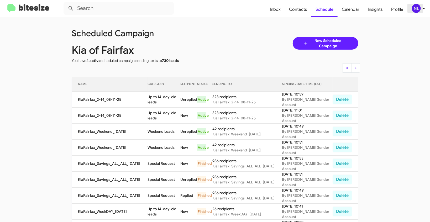
click at [418, 9] on div "NL" at bounding box center [416, 8] width 9 height 9
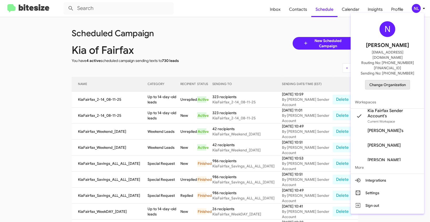
click at [389, 80] on span "Change Organization" at bounding box center [387, 84] width 36 height 9
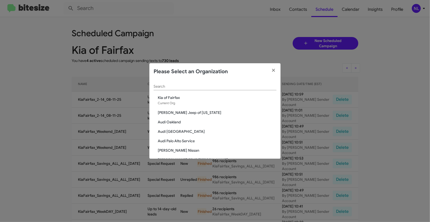
click at [198, 88] on input "Search" at bounding box center [215, 87] width 123 height 4
paste input "Clarksville CDJR"
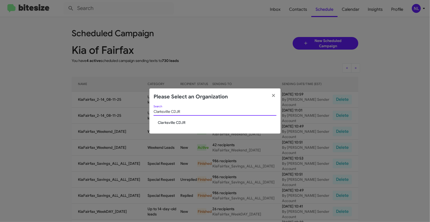
type input "Clarksville CDJR"
click at [178, 122] on span "Clarksville CDJR" at bounding box center [217, 122] width 119 height 5
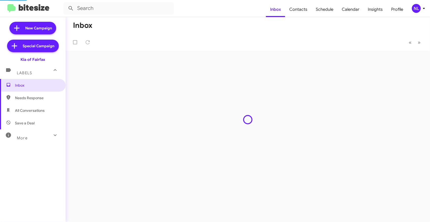
click at [418, 9] on div "NL" at bounding box center [416, 8] width 9 height 9
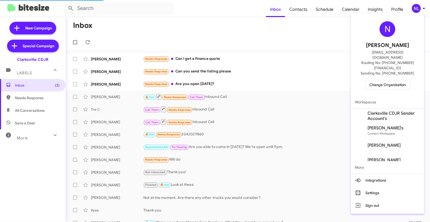
click at [381, 111] on span "Clarksville CDJR Sender Account's" at bounding box center [393, 116] width 52 height 10
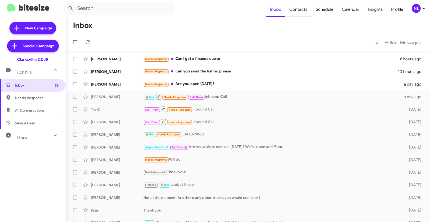
click at [306, 10] on span "Contacts" at bounding box center [298, 9] width 27 height 15
type input "in:groups"
click at [414, 8] on div "NL" at bounding box center [416, 8] width 9 height 9
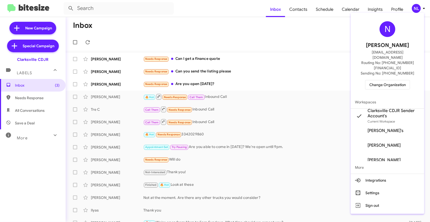
click at [295, 60] on div at bounding box center [215, 111] width 430 height 222
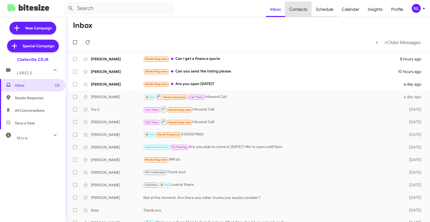
click at [299, 9] on span "Contacts" at bounding box center [298, 9] width 27 height 15
type input "in:groups"
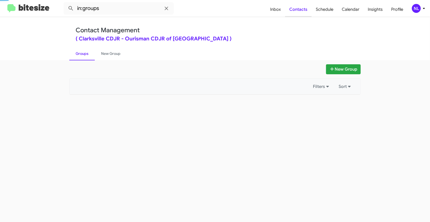
click at [304, 13] on span "Contacts" at bounding box center [298, 9] width 27 height 15
click at [349, 70] on button "New Group" at bounding box center [343, 69] width 35 height 10
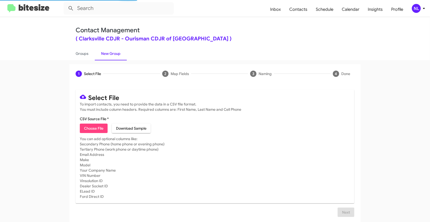
click at [98, 125] on span "Choose File" at bounding box center [93, 128] width 19 height 9
type input "ClarkCDJR_90-180_08-11-25"
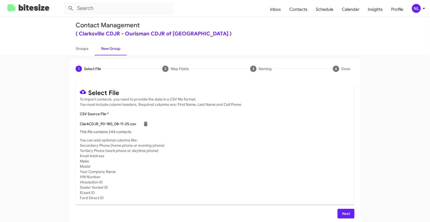
scroll to position [7, 0]
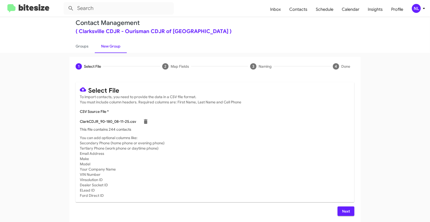
click at [342, 210] on span "Next" at bounding box center [346, 211] width 8 height 9
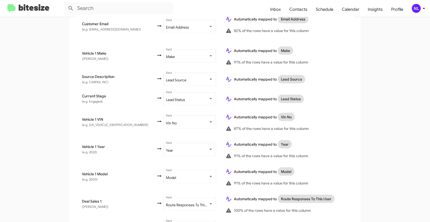
scroll to position [286, 0]
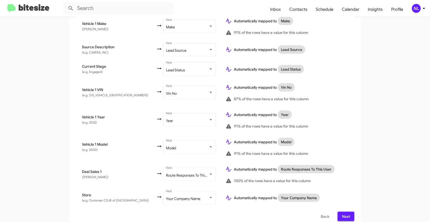
click at [340, 212] on button "Next" at bounding box center [346, 216] width 17 height 9
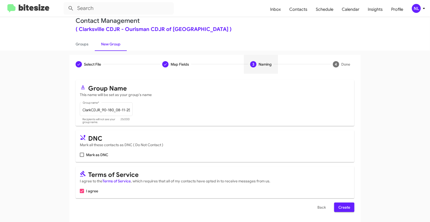
scroll to position [10, 0]
click at [342, 208] on span "Create" at bounding box center [344, 206] width 12 height 9
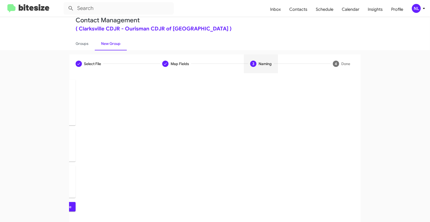
scroll to position [0, 0]
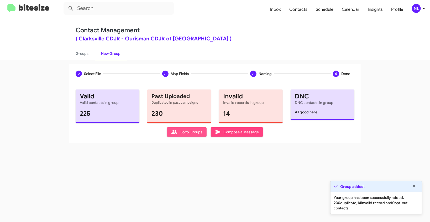
click at [182, 133] on span "Go to Groups" at bounding box center [186, 131] width 31 height 9
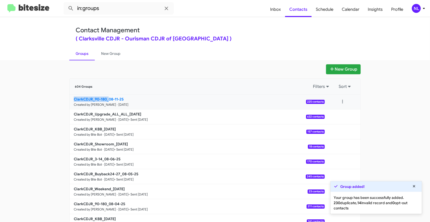
drag, startPoint x: 56, startPoint y: 99, endPoint x: 108, endPoint y: 100, distance: 51.4
click at [108, 100] on app-groups "New Group 604 Groups Filters Sort ClarkCDJR_90-180_08-11-25 Created by Nen Limb…" at bounding box center [215, 161] width 430 height 194
copy b "ClarkCDJR_90-180_"
click at [112, 8] on input "in:groups" at bounding box center [119, 8] width 110 height 13
paste input "ClarkCDJR_90-180_"
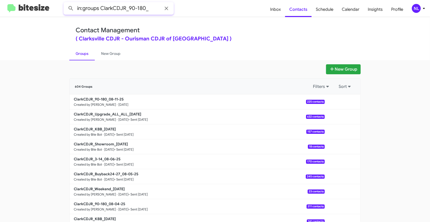
type input "in:groups ClarkCDJR_90-180_"
click at [66, 3] on button at bounding box center [71, 8] width 10 height 10
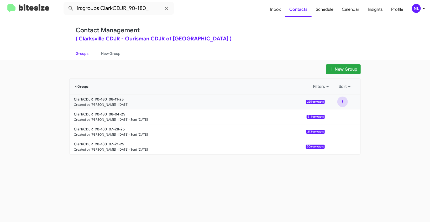
click at [341, 101] on button at bounding box center [342, 102] width 10 height 10
click at [335, 119] on button "View contacts" at bounding box center [327, 116] width 42 height 13
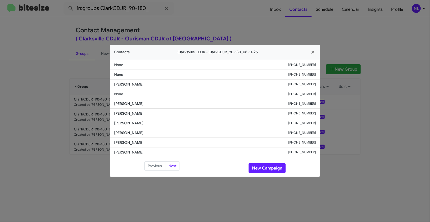
drag, startPoint x: 110, startPoint y: 104, endPoint x: 159, endPoint y: 105, distance: 48.0
click at [159, 105] on li "Prentice Freeman +12022509709" at bounding box center [215, 104] width 210 height 10
copy span "Prentice Freeman"
click at [268, 173] on div "Previous Next New Campaign" at bounding box center [215, 168] width 210 height 14
click at [268, 171] on button "New Campaign" at bounding box center [267, 168] width 37 height 10
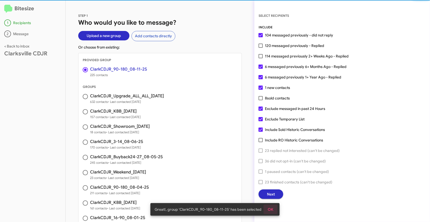
click at [273, 210] on button "OK" at bounding box center [270, 209] width 14 height 9
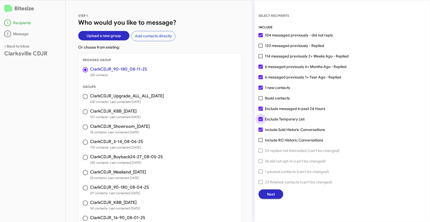
drag, startPoint x: 261, startPoint y: 116, endPoint x: 284, endPoint y: 119, distance: 23.7
click at [261, 116] on label "Exclude Temporary List" at bounding box center [282, 119] width 46 height 6
click at [261, 121] on input "Exclude Temporary List" at bounding box center [260, 121] width 0 height 0
checkbox input "false"
click at [270, 193] on span "Next" at bounding box center [271, 193] width 8 height 9
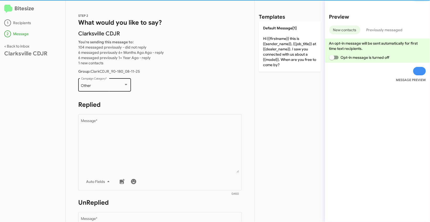
click at [107, 84] on div "Other" at bounding box center [102, 86] width 43 height 4
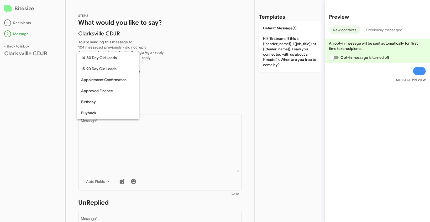
scroll to position [115, 0]
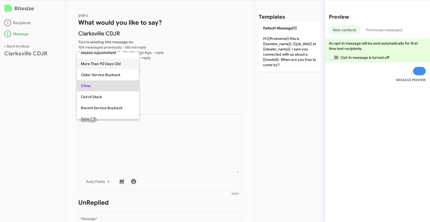
click at [102, 64] on span "More Than 90 Days Old" at bounding box center [108, 63] width 54 height 11
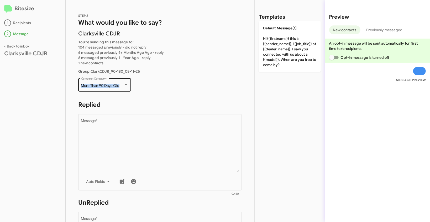
drag, startPoint x: 79, startPoint y: 85, endPoint x: 119, endPoint y: 88, distance: 39.8
click at [119, 88] on div "More Than 90 Days Old Campaign Category *" at bounding box center [104, 84] width 53 height 14
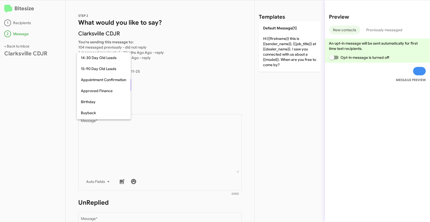
scroll to position [93, 0]
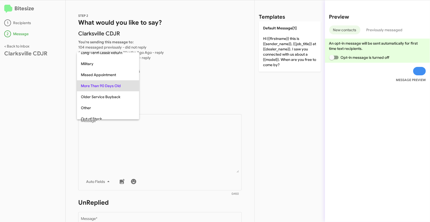
copy div "More Than 90 Days Old"
click at [157, 138] on div at bounding box center [215, 111] width 430 height 222
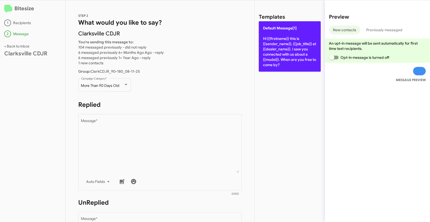
click at [295, 34] on p "Default Message[1] Hi {{firstname}} this is {{sender_name}}, {{job_title}} at {…" at bounding box center [290, 46] width 62 height 50
type textarea "Hi {{firstname}} this is {{sender_name}}, {{job_title}} at {{dealer_name}}. I s…"
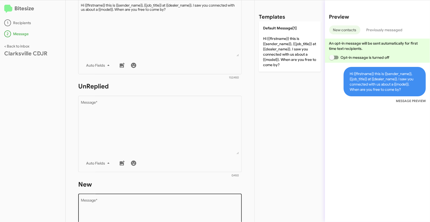
scroll to position [153, 0]
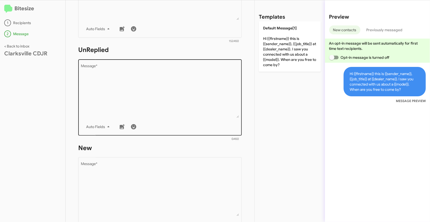
click at [178, 102] on textarea "Message *" at bounding box center [160, 91] width 158 height 54
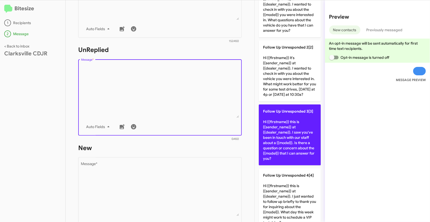
scroll to position [92, 0]
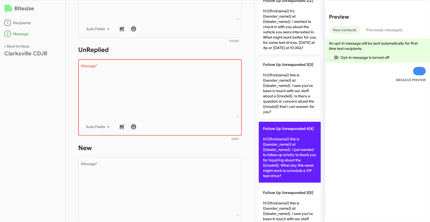
click at [282, 140] on p "Follow Up Unresponded 4[4] Hi {{firstname}} this is {{sender_name}} at {{dealer…" at bounding box center [290, 152] width 62 height 61
type textarea "Hi {{firstname}} this is {{sender_name}} at {{dealer_name}}. I just wanted to f…"
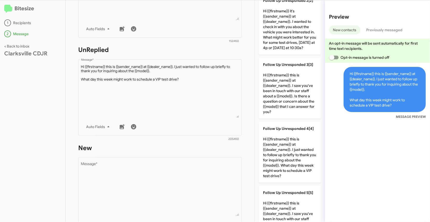
scroll to position [240, 0]
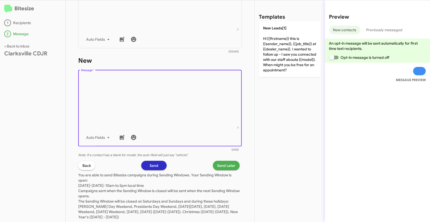
click at [170, 102] on textarea "Message *" at bounding box center [160, 102] width 158 height 54
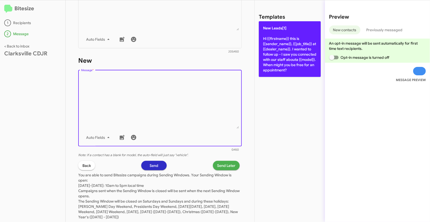
click at [285, 45] on p "New Leads[1] Hi {{firstname}} this is {{sender_name}}, {{job_title}} at {{deale…" at bounding box center [290, 49] width 62 height 56
type textarea "Hi {{firstname}} this is {{sender_name}}, {{job_title}} at {{dealer_name}}. I w…"
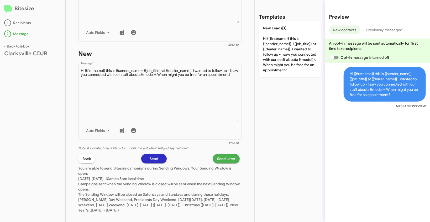
scroll to position [253, 0]
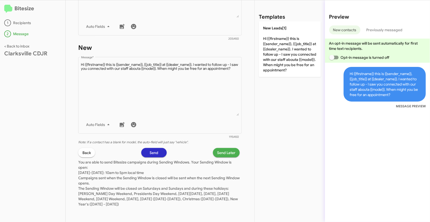
click at [232, 147] on div "STEP 2 What would you like to say? Clarksville CDJR You're sending this message…" at bounding box center [160, 111] width 189 height 222
click at [228, 154] on span "Send Later" at bounding box center [226, 152] width 18 height 9
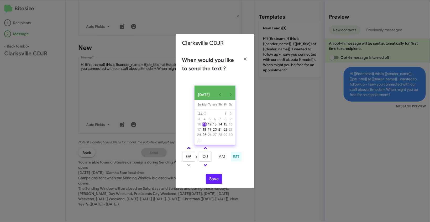
click at [188, 149] on span at bounding box center [188, 148] width 3 height 3
type input "10"
drag, startPoint x: 210, startPoint y: 161, endPoint x: 195, endPoint y: 159, distance: 15.0
click at [195, 159] on tr "10 : 00 AM" at bounding box center [205, 156] width 47 height 10
type input "49"
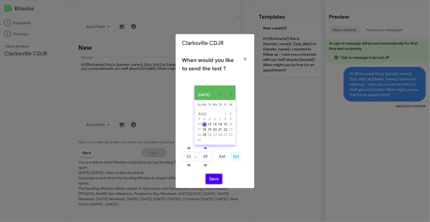
click at [214, 183] on button "Save" at bounding box center [214, 179] width 16 height 10
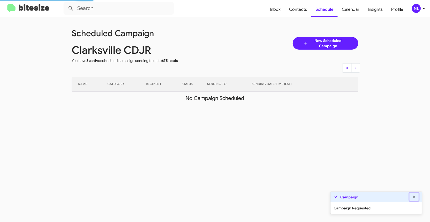
click at [414, 198] on icon at bounding box center [414, 197] width 5 height 4
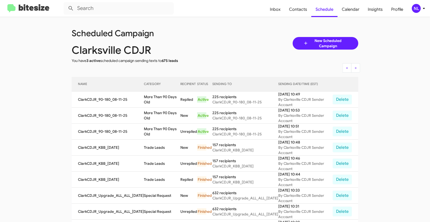
click at [417, 9] on div "NL" at bounding box center [416, 8] width 9 height 9
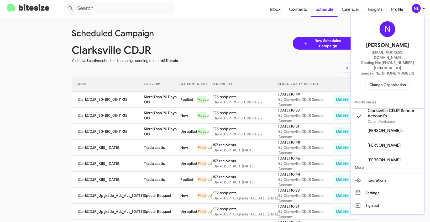
click at [382, 80] on span "Change Organization" at bounding box center [387, 84] width 36 height 9
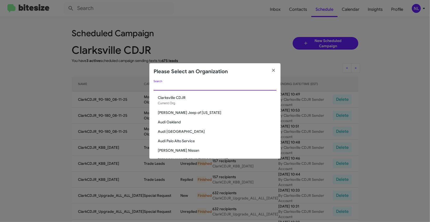
click at [168, 88] on input "Search" at bounding box center [215, 87] width 123 height 4
paste input "Toyota 40"
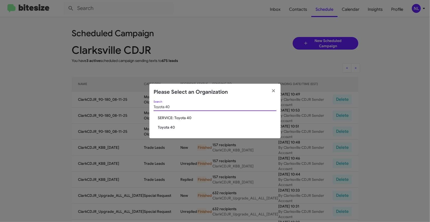
type input "Toyota 40"
click at [164, 128] on span "Toyota 40" at bounding box center [217, 127] width 119 height 5
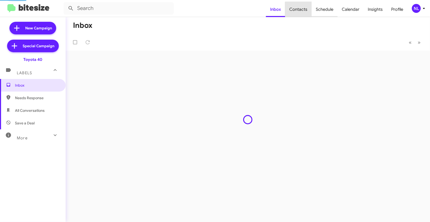
type input "in:groups"
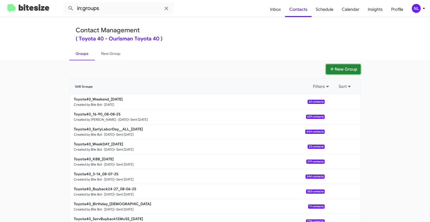
click at [347, 71] on button "New Group" at bounding box center [343, 69] width 35 height 10
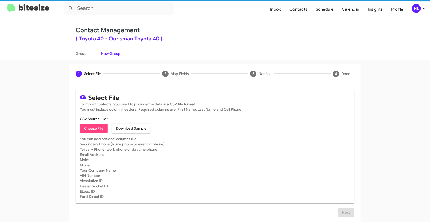
click at [99, 130] on span "Choose File" at bounding box center [93, 128] width 19 height 9
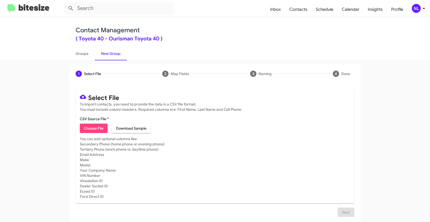
type input "Toyota40_90-180_08-11-25"
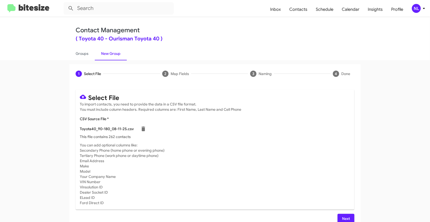
scroll to position [7, 0]
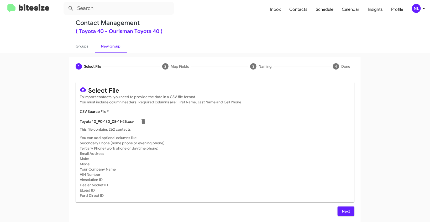
click at [345, 212] on span "Next" at bounding box center [346, 211] width 8 height 9
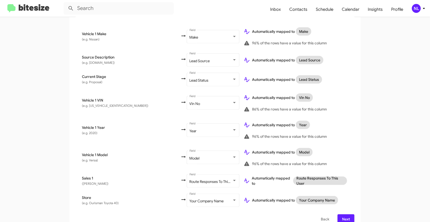
scroll to position [271, 0]
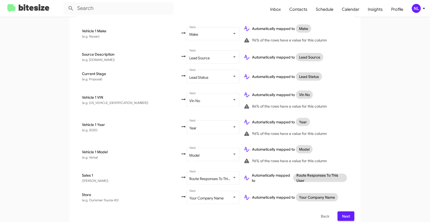
click at [348, 214] on span "Next" at bounding box center [346, 216] width 8 height 9
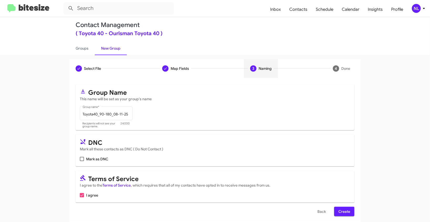
scroll to position [10, 0]
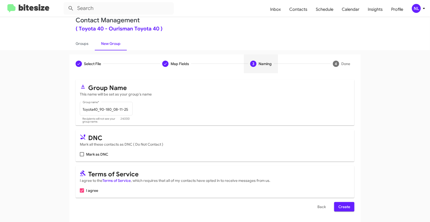
click at [344, 209] on span "Create" at bounding box center [344, 206] width 12 height 9
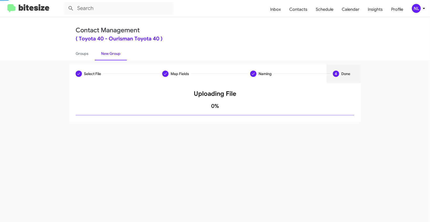
scroll to position [0, 0]
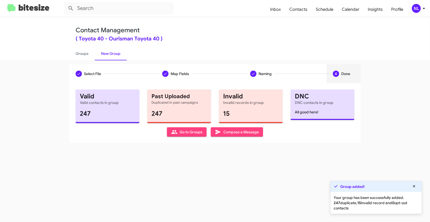
click at [176, 131] on icon at bounding box center [174, 132] width 6 height 6
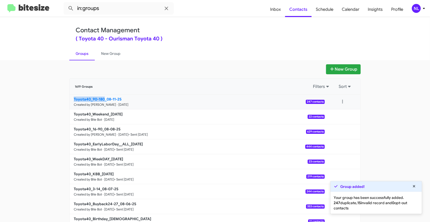
drag, startPoint x: 57, startPoint y: 99, endPoint x: 104, endPoint y: 97, distance: 46.2
click at [104, 97] on app-groups "New Group 1619 Groups Filters Sort Toyota40_90-180_08-11-25 Created by Nen Limb…" at bounding box center [215, 161] width 430 height 194
copy b "Toyota40_90-180"
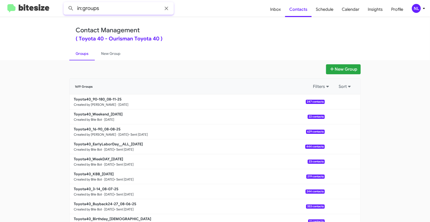
click at [111, 10] on input "in:groups" at bounding box center [119, 8] width 110 height 13
paste input "Toyota40_90-180"
type input "in:groups Toyota40_90-180"
click at [66, 3] on button at bounding box center [71, 8] width 10 height 10
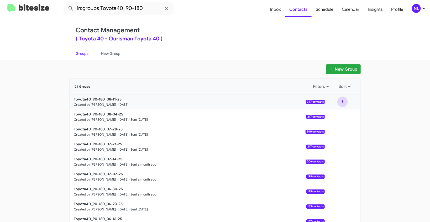
click at [340, 101] on button at bounding box center [342, 102] width 10 height 10
click at [330, 117] on button "View contacts" at bounding box center [327, 116] width 42 height 13
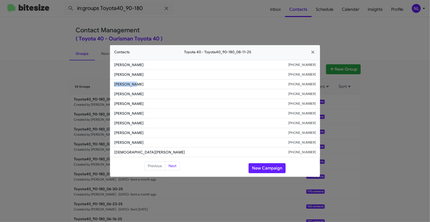
drag, startPoint x: 112, startPoint y: 86, endPoint x: 155, endPoint y: 87, distance: 43.3
click at [155, 87] on li "Qasim Butt +15408502411" at bounding box center [215, 85] width 210 height 10
copy span "Qasim Butt"
click at [262, 167] on button "New Campaign" at bounding box center [267, 168] width 37 height 10
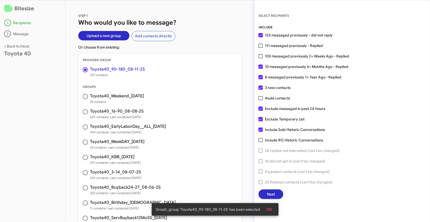
click at [270, 209] on span "OK" at bounding box center [270, 209] width 6 height 9
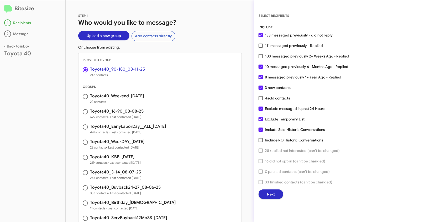
click at [259, 120] on span at bounding box center [261, 119] width 4 height 4
click at [260, 121] on input "Exclude Temporary List" at bounding box center [260, 121] width 0 height 0
checkbox input "false"
click at [275, 195] on button "Next" at bounding box center [271, 193] width 25 height 9
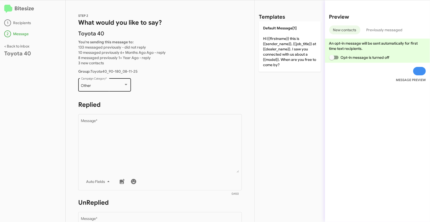
click at [119, 86] on div "Other" at bounding box center [102, 86] width 43 height 4
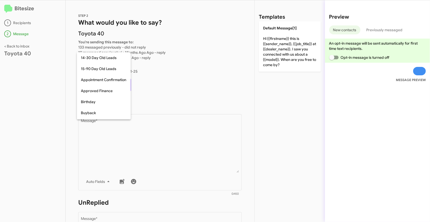
scroll to position [115, 0]
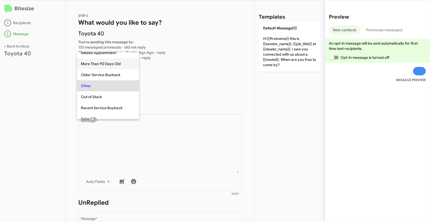
click at [103, 63] on span "More Than 90 Days Old" at bounding box center [108, 63] width 54 height 11
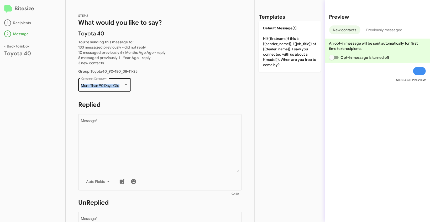
drag, startPoint x: 79, startPoint y: 85, endPoint x: 123, endPoint y: 85, distance: 44.1
click at [123, 85] on div "More Than 90 Days Old Campaign Category *" at bounding box center [104, 84] width 53 height 14
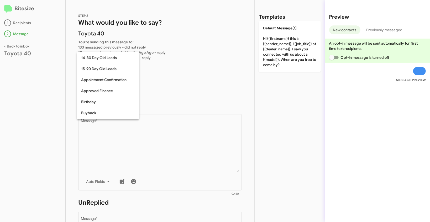
scroll to position [93, 0]
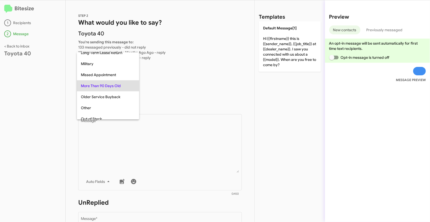
copy span "More Than 90 Days Old"
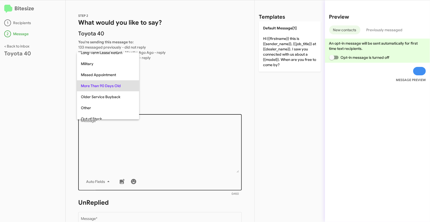
click at [167, 155] on div at bounding box center [215, 111] width 430 height 222
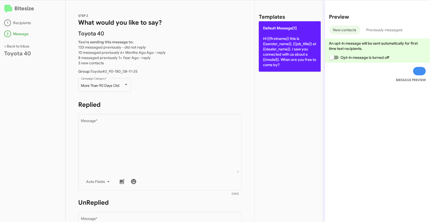
click at [281, 41] on p "Default Message[1] Hi {{firstname}} this is {{sender_name}}, {{job_title}} at {…" at bounding box center [290, 46] width 62 height 50
type textarea "Hi {{firstname}} this is {{sender_name}}, {{job_title}} at {{dealer_name}}. I s…"
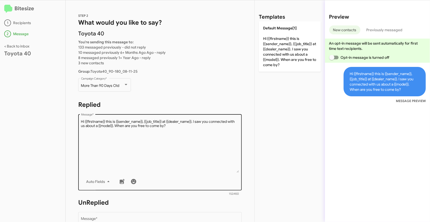
scroll to position [93, 0]
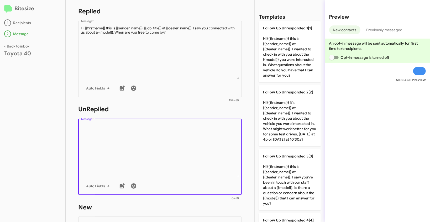
click at [170, 171] on textarea "Message *" at bounding box center [160, 151] width 158 height 54
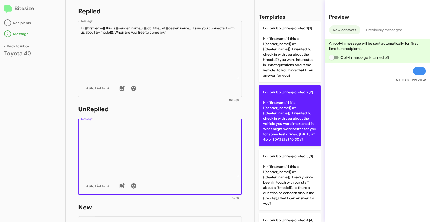
click at [278, 114] on p "Follow Up Unresponded 2[2] Hi {{firstname}} it's {{sender_name}} at {{dealer_na…" at bounding box center [290, 115] width 62 height 61
type textarea "Hi {{firstname}} it's {{sender_name}} at {{dealer_name}}. I wanted to check in …"
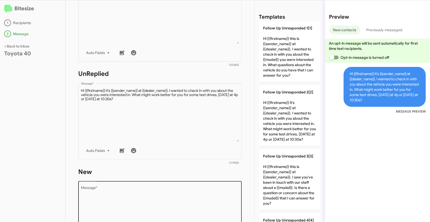
scroll to position [178, 0]
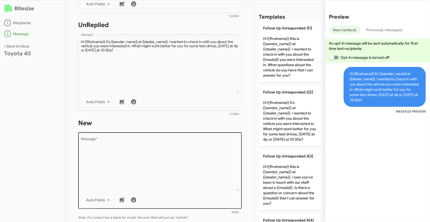
click at [186, 163] on textarea "Message *" at bounding box center [160, 165] width 158 height 54
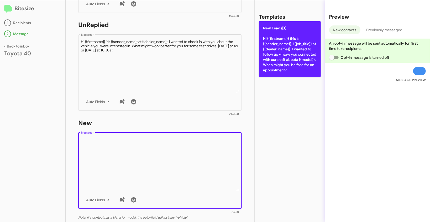
click at [291, 44] on p "New Leads[1] Hi {{firstname}} this is {{sender_name}}, {{job_title}} at {{deale…" at bounding box center [290, 49] width 62 height 56
type textarea "Hi {{firstname}} this is {{sender_name}}, {{job_title}} at {{dealer_name}}. I w…"
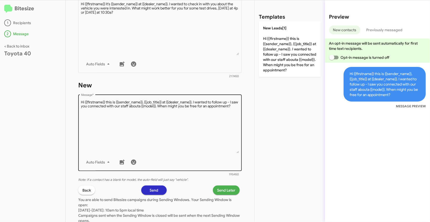
scroll to position [253, 0]
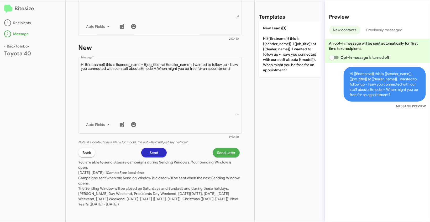
click at [222, 151] on span "Send Later" at bounding box center [226, 152] width 18 height 9
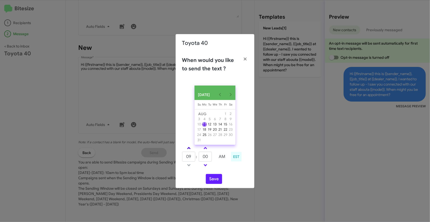
click at [191, 149] on link at bounding box center [188, 148] width 9 height 6
type input "10"
drag, startPoint x: 209, startPoint y: 159, endPoint x: 197, endPoint y: 156, distance: 12.7
click at [197, 156] on tr "10 : 00 AM" at bounding box center [205, 156] width 47 height 10
type input "50"
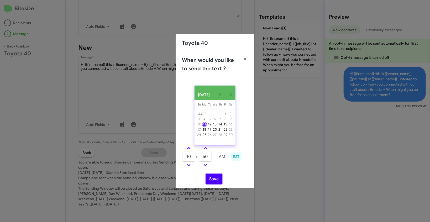
click at [213, 183] on button "Save" at bounding box center [214, 179] width 16 height 10
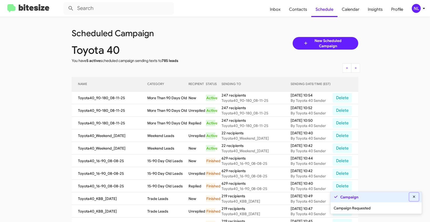
click at [414, 197] on icon at bounding box center [414, 197] width 5 height 4
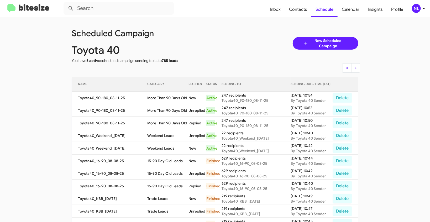
click at [418, 8] on div "NL" at bounding box center [416, 8] width 9 height 9
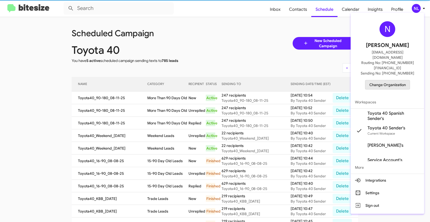
click at [390, 80] on span "Change Organization" at bounding box center [387, 84] width 36 height 9
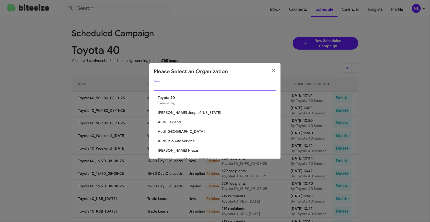
click at [197, 86] on input "Search" at bounding box center [215, 87] width 123 height 4
paste input "Tri-State Subaru"
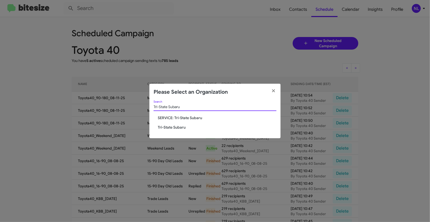
type input "Tri-State Subaru"
click at [167, 129] on span "Tri-State Subaru" at bounding box center [217, 127] width 119 height 5
click at [168, 126] on span "Tri-State Subaru" at bounding box center [217, 127] width 119 height 5
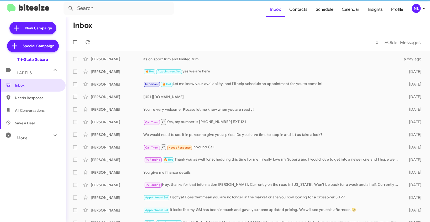
click at [415, 9] on div "NL" at bounding box center [416, 8] width 9 height 9
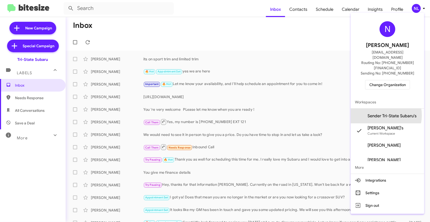
click at [380, 113] on span "Sender Tri-State Subaru's" at bounding box center [391, 115] width 49 height 5
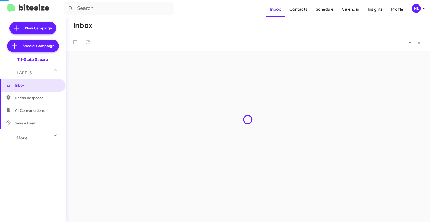
click at [303, 10] on span "Contacts" at bounding box center [298, 9] width 27 height 15
type input "in:groups"
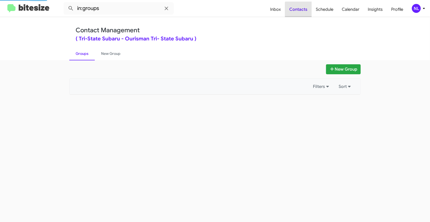
click at [302, 11] on span "Contacts" at bounding box center [298, 9] width 27 height 15
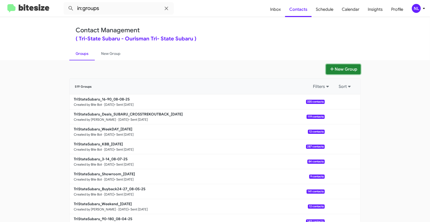
drag, startPoint x: 345, startPoint y: 68, endPoint x: 338, endPoint y: 68, distance: 7.4
click at [345, 68] on button "New Group" at bounding box center [343, 69] width 35 height 10
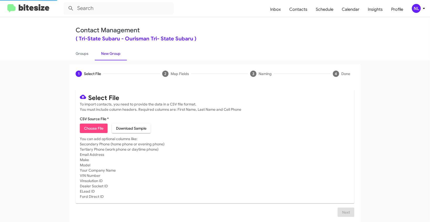
click at [94, 130] on span "Choose File" at bounding box center [93, 128] width 19 height 9
type input "TriStateSubaru_90-180_08-11-25"
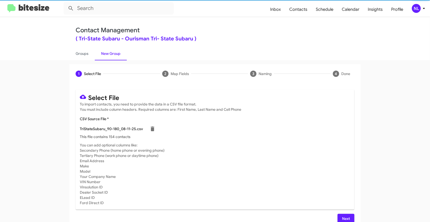
scroll to position [7, 0]
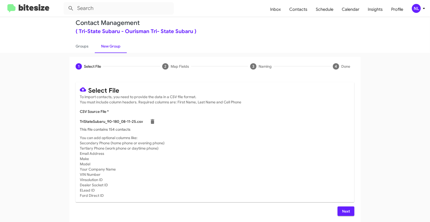
click at [345, 212] on span "Next" at bounding box center [346, 211] width 8 height 9
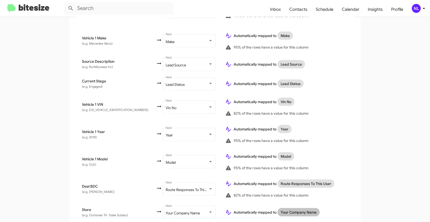
scroll to position [271, 0]
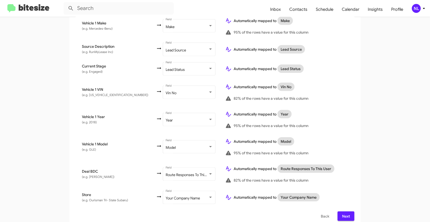
click at [344, 213] on span "Next" at bounding box center [346, 216] width 8 height 9
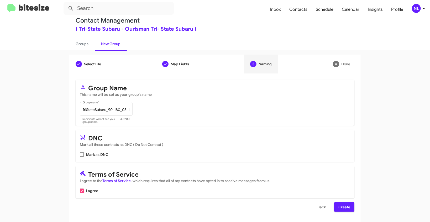
scroll to position [10, 0]
click at [341, 208] on span "Create" at bounding box center [344, 206] width 12 height 9
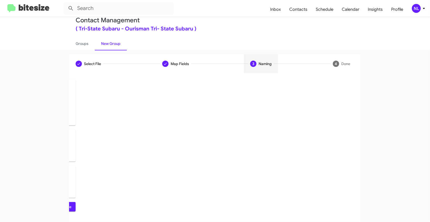
scroll to position [0, 0]
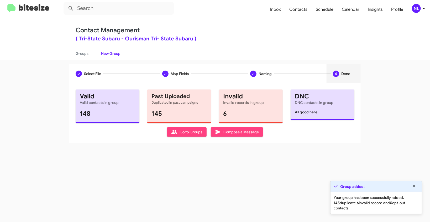
click at [181, 134] on span "Go to Groups" at bounding box center [186, 131] width 31 height 9
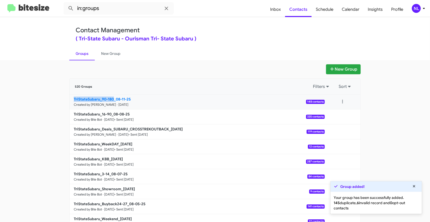
drag, startPoint x: 48, startPoint y: 101, endPoint x: 112, endPoint y: 98, distance: 63.6
click at [112, 98] on app-groups "New Group 520 Groups Filters Sort TriStateSubaru_90-180_08-11-25 Created by [PE…" at bounding box center [215, 161] width 430 height 194
copy b "TriStateSubaru_90-180"
click at [105, 11] on input "in:groups" at bounding box center [119, 8] width 110 height 13
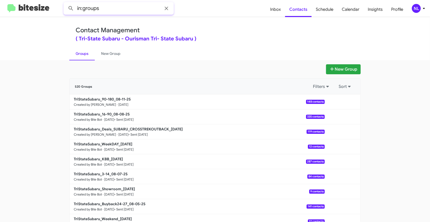
paste input "TriStateSubaru_90-180"
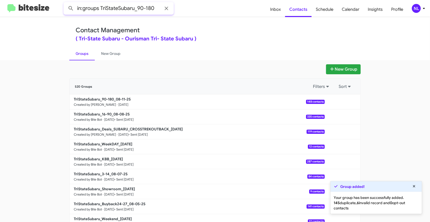
type input "in:groups TriStateSubaru_90-180"
click at [66, 3] on button at bounding box center [71, 8] width 10 height 10
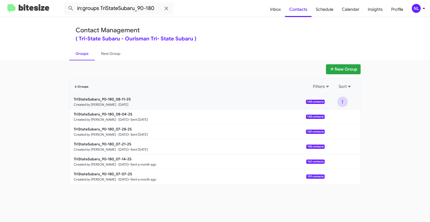
click at [344, 101] on button at bounding box center [342, 102] width 10 height 10
click at [338, 116] on button "View contacts" at bounding box center [327, 116] width 42 height 13
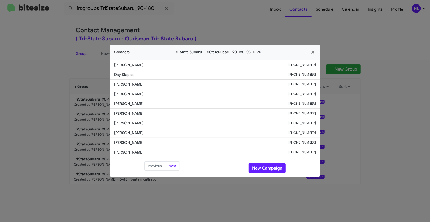
drag, startPoint x: 111, startPoint y: 103, endPoint x: 160, endPoint y: 104, distance: 49.4
click at [160, 104] on li "[PERSON_NAME] [PHONE_NUMBER]" at bounding box center [215, 104] width 210 height 10
copy span "[PERSON_NAME]"
click at [266, 165] on button "New Campaign" at bounding box center [267, 168] width 37 height 10
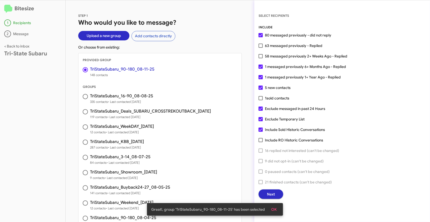
click at [259, 119] on span at bounding box center [261, 119] width 4 height 4
click at [260, 121] on input "Exclude Temporary List" at bounding box center [260, 121] width 0 height 0
checkbox input "false"
click at [275, 210] on span "OK" at bounding box center [274, 209] width 6 height 9
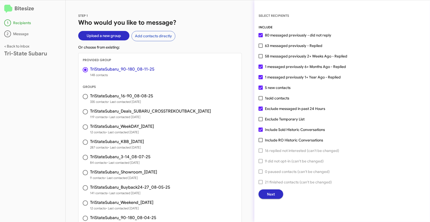
click at [266, 197] on button "Next" at bounding box center [271, 193] width 25 height 9
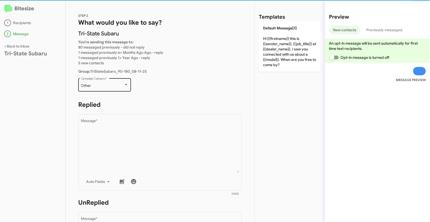
click at [119, 87] on div "Other" at bounding box center [102, 86] width 43 height 4
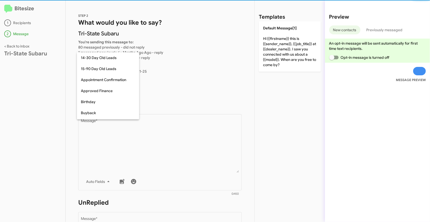
scroll to position [115, 0]
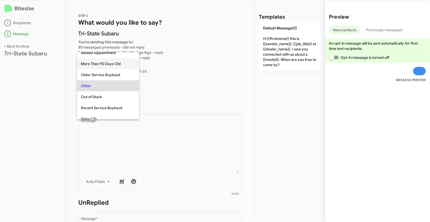
click at [105, 64] on span "More Than 90 Days Old" at bounding box center [108, 63] width 54 height 11
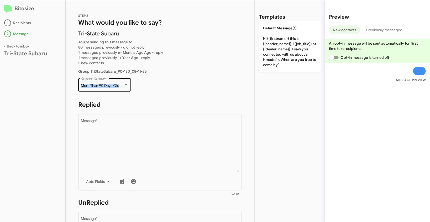
drag, startPoint x: 81, startPoint y: 86, endPoint x: 121, endPoint y: 87, distance: 40.2
click at [121, 87] on div "More Than 90 Days Old Campaign Category *" at bounding box center [104, 84] width 53 height 14
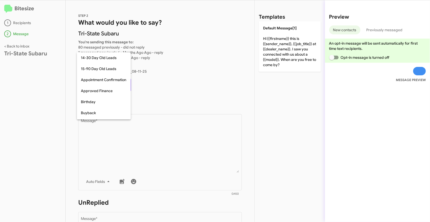
scroll to position [93, 0]
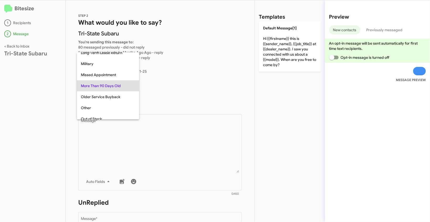
copy span "More Than 90 Days Old"
click at [165, 137] on div at bounding box center [215, 111] width 430 height 222
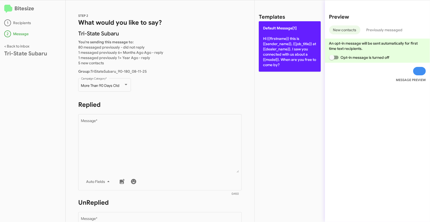
click at [284, 30] on p "Default Message[1] Hi {{firstname}} this is {{sender_name}}, {{job_title}} at {…" at bounding box center [290, 46] width 62 height 50
type textarea "Hi {{firstname}} this is {{sender_name}}, {{job_title}} at {{dealer_name}}. I s…"
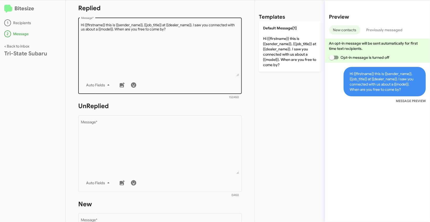
scroll to position [151, 0]
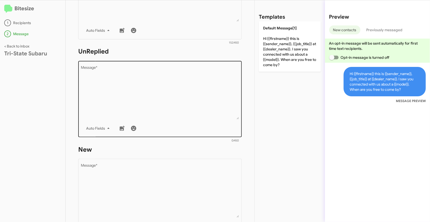
click at [178, 96] on textarea "Message *" at bounding box center [160, 93] width 158 height 54
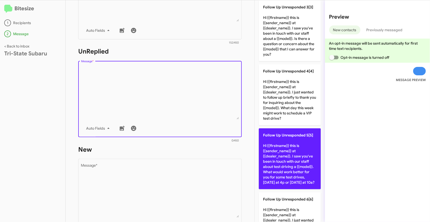
scroll to position [245, 0]
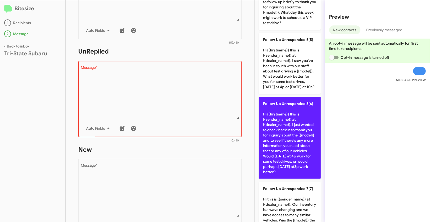
click at [282, 143] on p "Follow Up Unresponded 6[6] Hi {{firstname}} this is {{sender_name}} at {{dealer…" at bounding box center [290, 138] width 62 height 82
type textarea "Hi {{firstname}} this is {{sender_name}} at {{dealer_name}}. I just wanted to c…"
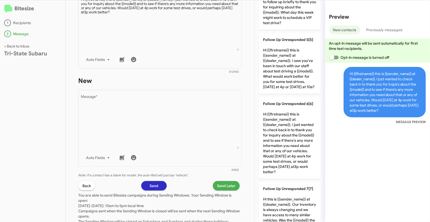
scroll to position [247, 0]
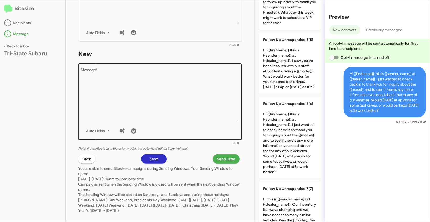
click at [189, 102] on textarea "Message *" at bounding box center [160, 95] width 158 height 54
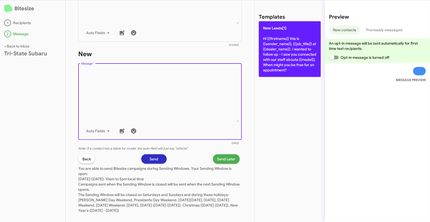
click at [271, 35] on p "New Leads[1] Hi {{firstname}} this is {{sender_name}}, {{job_title}} at {{deale…" at bounding box center [290, 49] width 62 height 56
type textarea "Hi {{firstname}} this is {{sender_name}}, {{job_title}} at {{dealer_name}}. I w…"
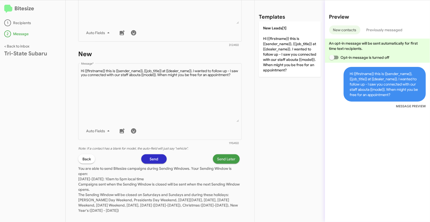
click at [224, 161] on span "Send Later" at bounding box center [226, 158] width 18 height 9
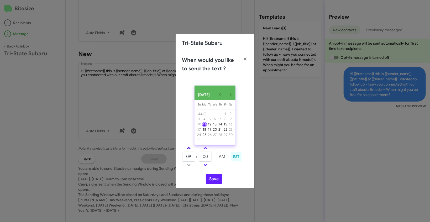
click at [187, 150] on span at bounding box center [188, 148] width 3 height 3
type input "10"
drag, startPoint x: 209, startPoint y: 161, endPoint x: 199, endPoint y: 158, distance: 10.0
click at [199, 158] on input "00" at bounding box center [205, 157] width 13 height 10
type input "52"
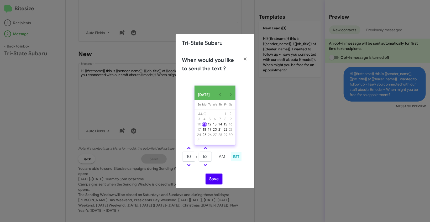
click at [215, 180] on button "Save" at bounding box center [214, 179] width 16 height 10
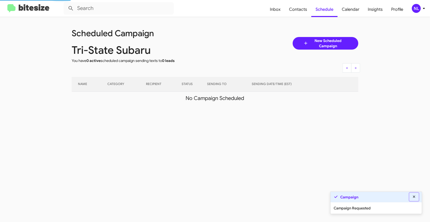
click at [414, 197] on icon at bounding box center [414, 197] width 2 height 2
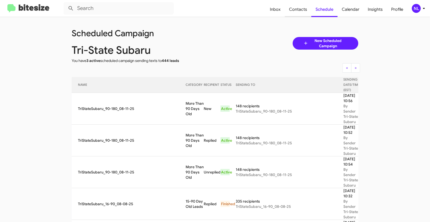
click at [298, 7] on span "Contacts" at bounding box center [298, 9] width 27 height 15
type input "in:groups"
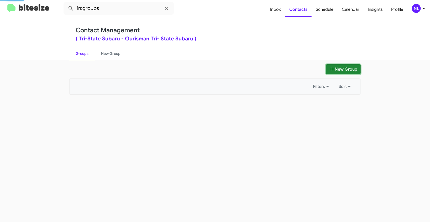
click at [349, 69] on button "New Group" at bounding box center [343, 69] width 35 height 10
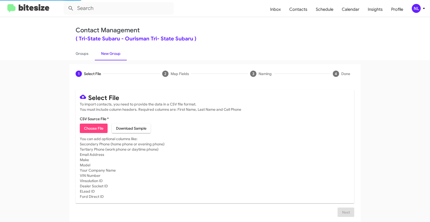
click at [80, 130] on button "Choose File" at bounding box center [94, 128] width 28 height 9
type input "Opt out - Tri-State Subaru"
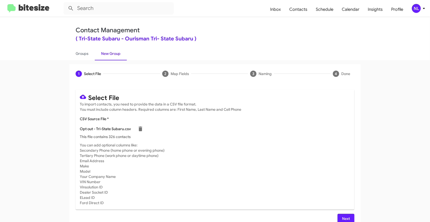
scroll to position [7, 0]
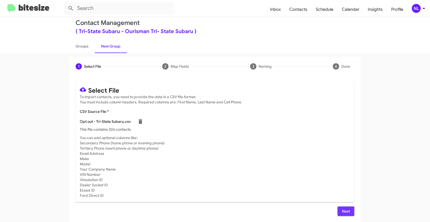
click at [343, 213] on span "Next" at bounding box center [346, 211] width 8 height 9
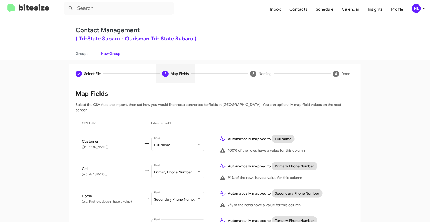
scroll to position [0, 0]
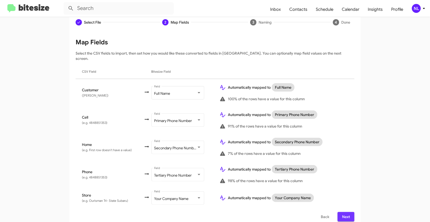
click at [345, 212] on span "Next" at bounding box center [346, 216] width 8 height 9
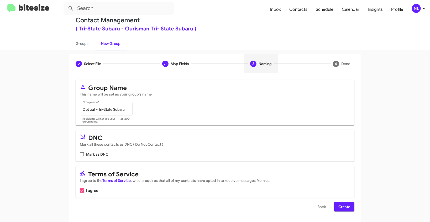
click at [82, 156] on span at bounding box center [82, 154] width 4 height 4
click at [82, 156] on input "Mark as DNC" at bounding box center [82, 156] width 0 height 0
checkbox input "true"
click at [342, 206] on span "Create" at bounding box center [344, 206] width 12 height 9
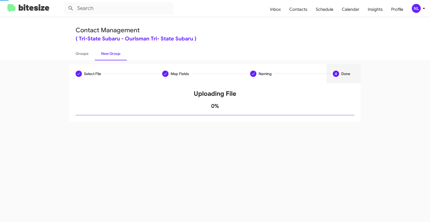
scroll to position [0, 0]
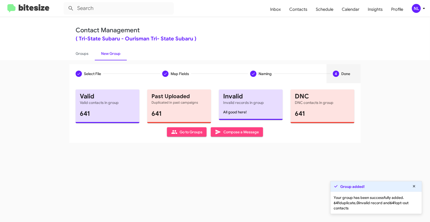
click at [184, 134] on span "Go to Groups" at bounding box center [186, 131] width 31 height 9
type input "in:groups"
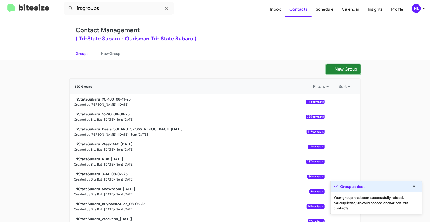
click at [342, 71] on button "New Group" at bounding box center [343, 69] width 35 height 10
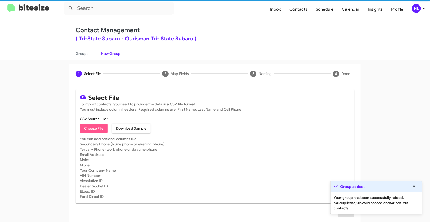
click at [90, 129] on span "Choose File" at bounding box center [93, 128] width 19 height 9
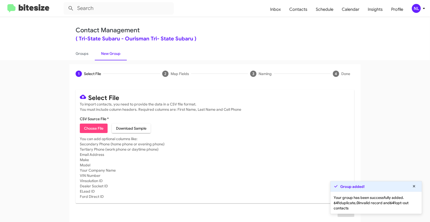
type input "TriStateSubaru_Weekend_08-11-25"
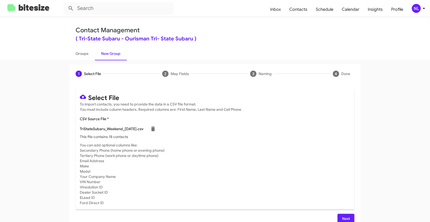
scroll to position [7, 0]
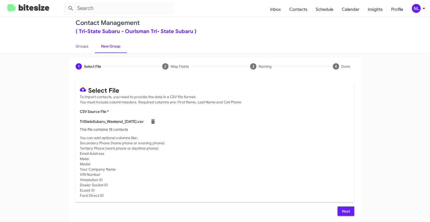
click at [342, 210] on span "Next" at bounding box center [346, 211] width 8 height 9
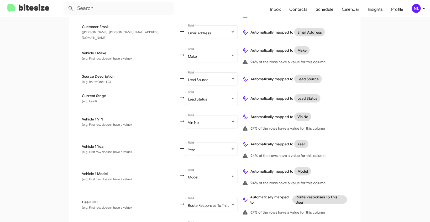
scroll to position [259, 0]
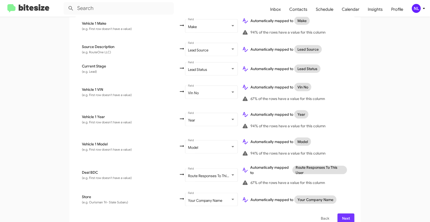
click at [344, 214] on span "Next" at bounding box center [346, 218] width 8 height 9
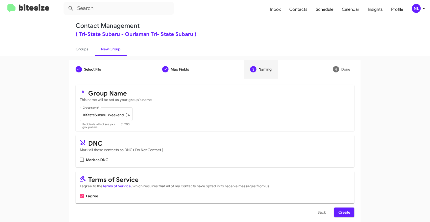
scroll to position [10, 0]
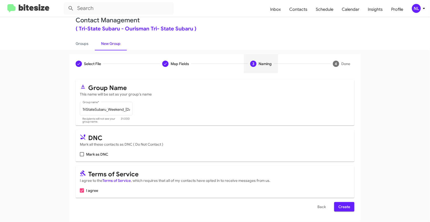
click at [340, 208] on span "Create" at bounding box center [344, 206] width 12 height 9
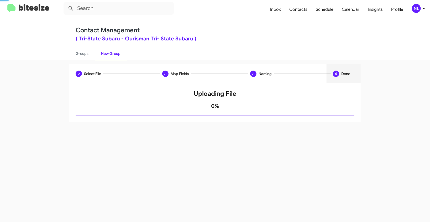
scroll to position [0, 0]
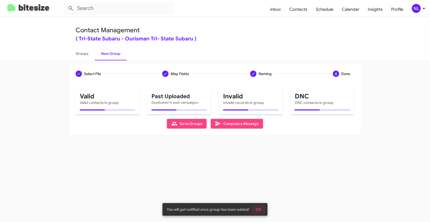
click at [261, 211] on button "OK" at bounding box center [258, 209] width 14 height 9
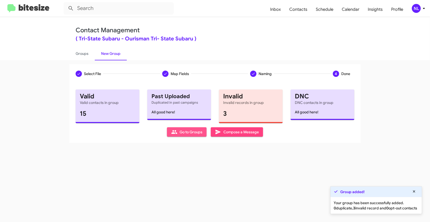
click at [180, 131] on span "Go to Groups" at bounding box center [186, 131] width 31 height 9
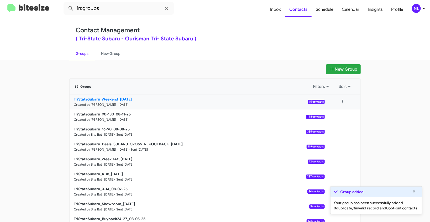
drag, startPoint x: 64, startPoint y: 97, endPoint x: 118, endPoint y: 99, distance: 53.8
click at [118, 99] on app-groups "New Group 521 Groups Filters Sort TriStateSubaru_Weekend_08-11-25 Created by Ne…" at bounding box center [215, 161] width 430 height 194
copy b "TriStateSubaru_Weekend_"
click at [114, 8] on input "in:groups" at bounding box center [119, 8] width 110 height 13
paste input "TriStateSubaru_Weekend_"
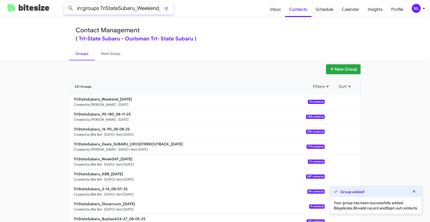
scroll to position [0, 1]
type input "in:groups TriStateSubaru_Weekend_"
click at [66, 3] on button at bounding box center [71, 8] width 10 height 10
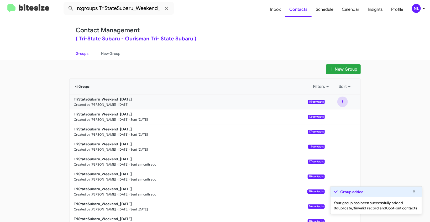
click at [344, 102] on button at bounding box center [342, 102] width 10 height 10
click at [335, 117] on button "View contacts" at bounding box center [327, 116] width 42 height 13
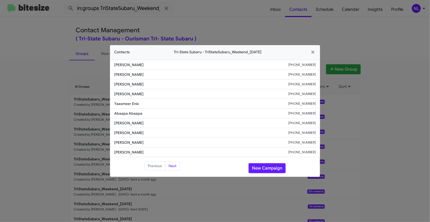
drag, startPoint x: 113, startPoint y: 75, endPoint x: 161, endPoint y: 75, distance: 47.5
click at [161, 75] on li "Raymond Gurick +16092006993" at bounding box center [215, 75] width 210 height 10
click at [111, 75] on li "Raymond Gurick +16092006993" at bounding box center [215, 75] width 210 height 10
drag, startPoint x: 113, startPoint y: 74, endPoint x: 159, endPoint y: 75, distance: 46.2
click at [159, 75] on li "Raymond Gurick +16092006993" at bounding box center [215, 75] width 210 height 10
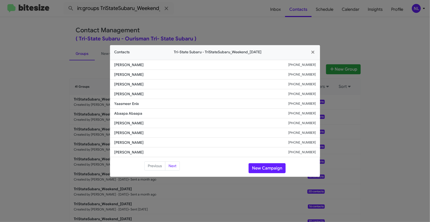
copy span "Raymond Gurick"
click at [259, 169] on button "New Campaign" at bounding box center [267, 168] width 37 height 10
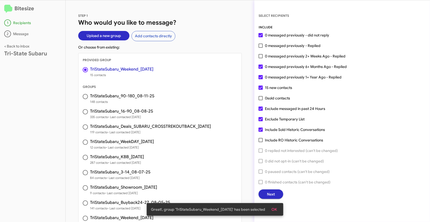
click at [275, 208] on span "OK" at bounding box center [274, 209] width 6 height 9
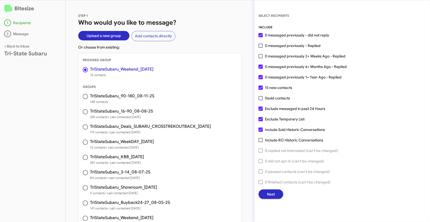
click at [274, 193] on span "Next" at bounding box center [271, 193] width 8 height 9
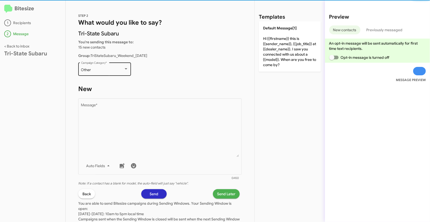
click at [111, 67] on div "Other Campaign Category *" at bounding box center [104, 68] width 47 height 14
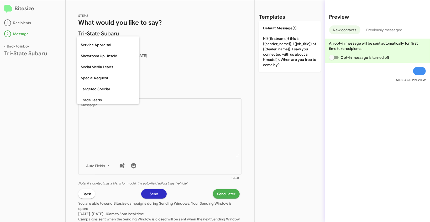
scroll to position [219, 0]
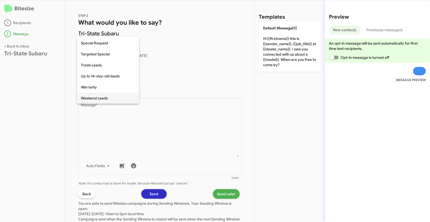
click at [87, 99] on span "Weekend Leads" at bounding box center [108, 98] width 54 height 11
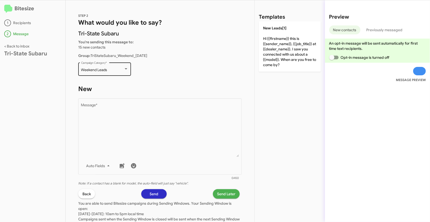
drag, startPoint x: 78, startPoint y: 70, endPoint x: 113, endPoint y: 70, distance: 34.9
click at [113, 70] on div "Weekend Leads Campaign Category *" at bounding box center [104, 68] width 53 height 14
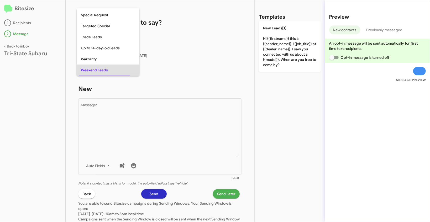
copy div "Weekend Leads"
click at [57, 95] on div at bounding box center [215, 111] width 430 height 222
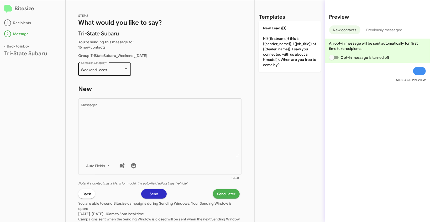
drag, startPoint x: 80, startPoint y: 70, endPoint x: 112, endPoint y: 70, distance: 31.5
click at [112, 70] on div "Weekend Leads Campaign Category *" at bounding box center [104, 68] width 53 height 14
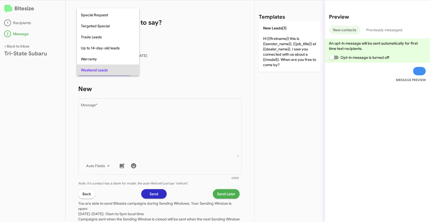
copy span "Weekend Leads"
click at [156, 134] on div at bounding box center [215, 111] width 430 height 222
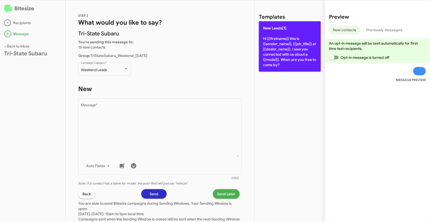
click at [281, 52] on p "New Leads[1] Hi {{firstname}} this is {{sender_name}}, {{job_title}} at {{deale…" at bounding box center [290, 46] width 62 height 50
type textarea "Hi {{firstname}} this is {{sender_name}}, {{job_title}} at {{dealer_name}}. I s…"
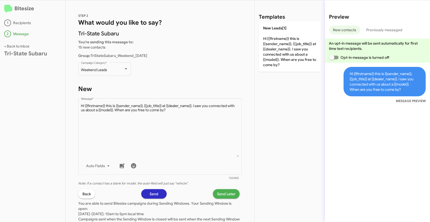
click at [225, 193] on span "Send Later" at bounding box center [226, 193] width 18 height 9
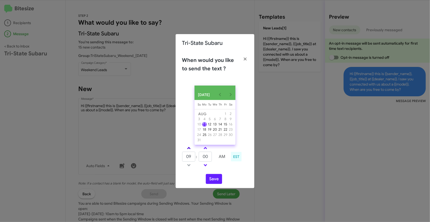
click at [188, 150] on span at bounding box center [188, 148] width 3 height 3
type input "10"
drag, startPoint x: 209, startPoint y: 160, endPoint x: 197, endPoint y: 158, distance: 12.4
click at [197, 158] on tr "10 : 00 AM" at bounding box center [205, 156] width 47 height 10
type input "32"
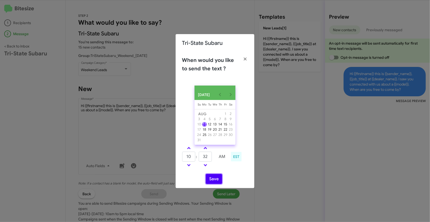
click at [217, 182] on button "Save" at bounding box center [214, 179] width 16 height 10
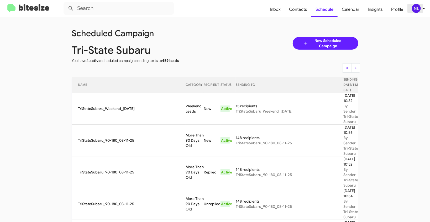
click at [418, 9] on div "NL" at bounding box center [416, 8] width 9 height 9
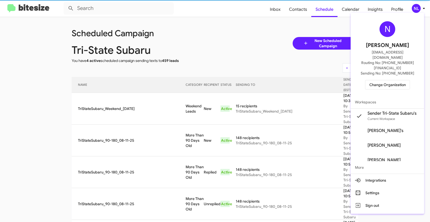
click at [385, 80] on span "Change Organization" at bounding box center [387, 84] width 36 height 9
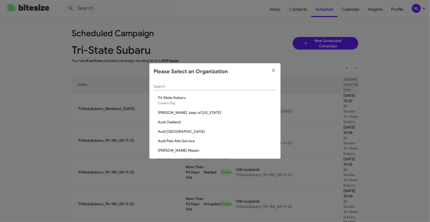
click at [197, 89] on div "Search" at bounding box center [215, 85] width 123 height 10
paste input "Volkswagen of Laurel"
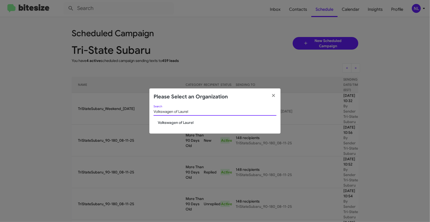
type input "Volkswagen of Laurel"
click at [168, 122] on span "Volkswagen of Laurel" at bounding box center [217, 122] width 119 height 5
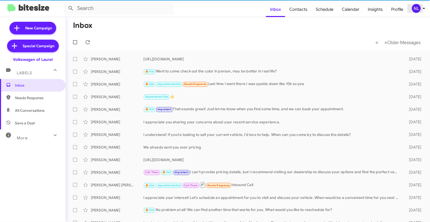
click at [416, 9] on div "NL" at bounding box center [416, 8] width 9 height 9
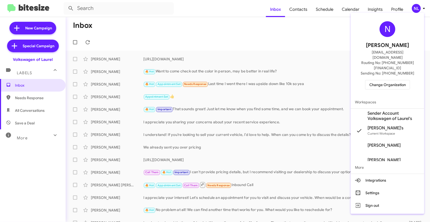
click at [381, 111] on span "Sender Account Volkswagen of Laurel's" at bounding box center [393, 116] width 52 height 10
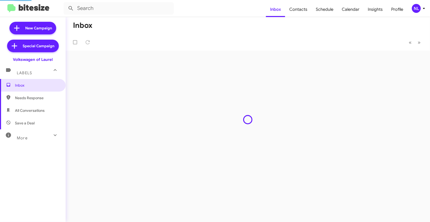
click at [302, 10] on span "Contacts" at bounding box center [298, 9] width 27 height 15
type input "in:groups"
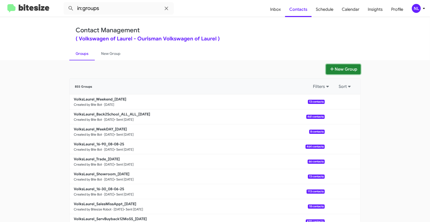
click at [344, 71] on button "New Group" at bounding box center [343, 69] width 35 height 10
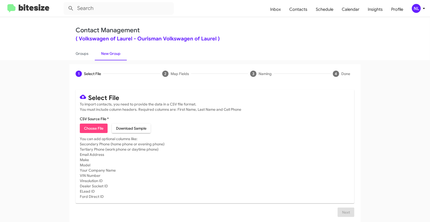
click at [92, 131] on span "Choose File" at bounding box center [93, 128] width 19 height 9
type input "VolksLaurel_90-180_08-11-25"
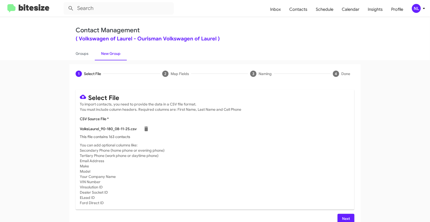
scroll to position [7, 0]
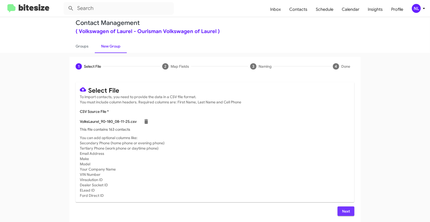
click at [347, 207] on span "Next" at bounding box center [346, 211] width 8 height 9
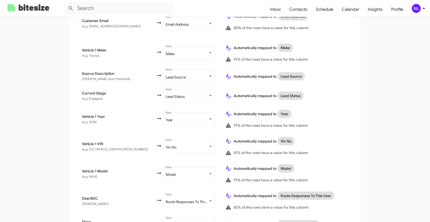
scroll to position [271, 0]
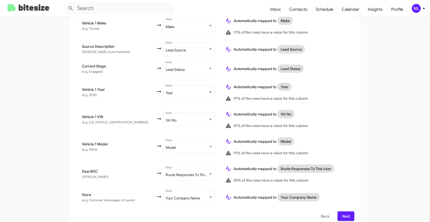
click at [344, 212] on span "Next" at bounding box center [346, 216] width 8 height 9
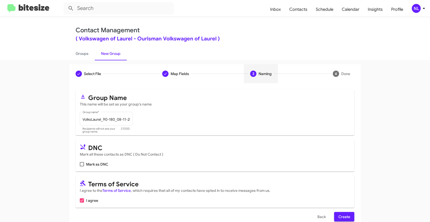
scroll to position [10, 0]
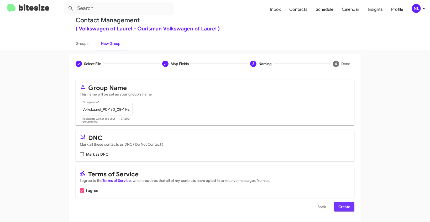
click at [344, 205] on span "Create" at bounding box center [344, 206] width 12 height 9
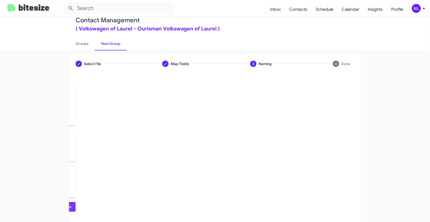
scroll to position [0, 0]
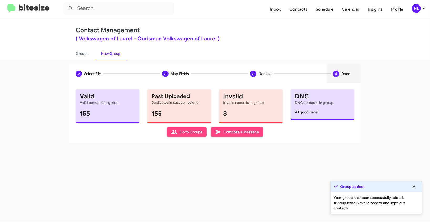
click at [189, 131] on span "Go to Groups" at bounding box center [186, 131] width 31 height 9
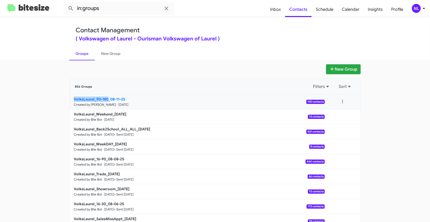
drag, startPoint x: 38, startPoint y: 100, endPoint x: 107, endPoint y: 98, distance: 68.8
click at [107, 98] on app-groups "New Group 856 Groups Filters Sort VolksLaurel_90-180_08-11-25 Created by Nen Li…" at bounding box center [215, 161] width 430 height 194
copy b "VolksLaurel_90-180"
click at [116, 7] on input "in:groups" at bounding box center [119, 8] width 110 height 13
paste input "VolksLaurel_90-180"
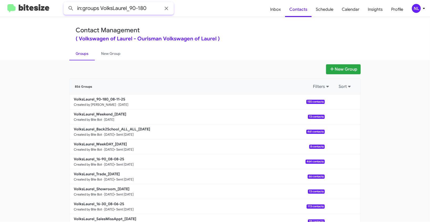
type input "in:groups VolksLaurel_90-180"
click at [66, 3] on button at bounding box center [71, 8] width 10 height 10
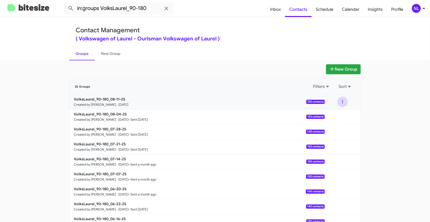
click at [341, 101] on button at bounding box center [342, 102] width 10 height 10
click at [335, 118] on button "View contacts" at bounding box center [327, 116] width 42 height 13
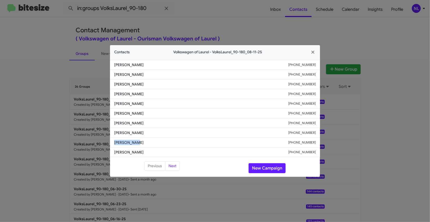
drag, startPoint x: 111, startPoint y: 143, endPoint x: 155, endPoint y: 142, distance: 43.6
click at [155, 142] on li "Kole Fatoki +12023818502" at bounding box center [215, 143] width 210 height 10
copy span "Kole Fatoki"
click at [270, 167] on button "New Campaign" at bounding box center [267, 168] width 37 height 10
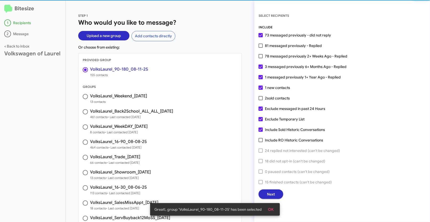
click at [273, 210] on span "OK" at bounding box center [271, 209] width 6 height 9
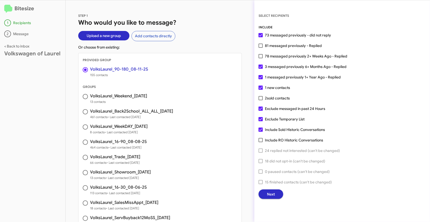
click at [259, 121] on label "Exclude Temporary List" at bounding box center [282, 119] width 46 height 6
click at [260, 121] on input "Exclude Temporary List" at bounding box center [260, 121] width 0 height 0
checkbox input "false"
click at [269, 193] on span "Next" at bounding box center [271, 193] width 8 height 9
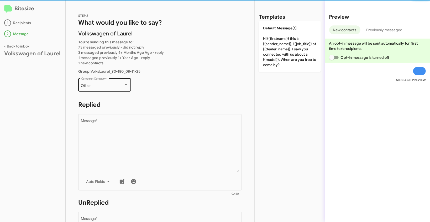
click at [107, 85] on div "Other" at bounding box center [102, 86] width 43 height 4
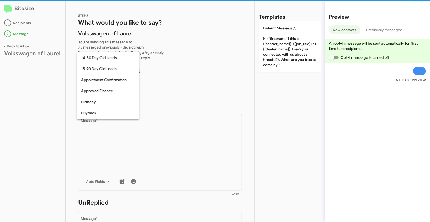
scroll to position [115, 0]
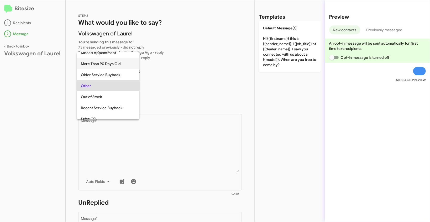
click at [97, 65] on span "More Than 90 Days Old" at bounding box center [108, 63] width 54 height 11
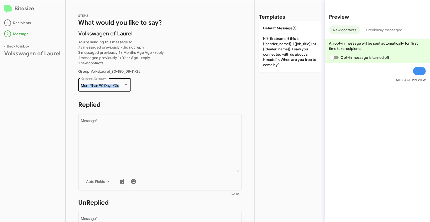
drag, startPoint x: 80, startPoint y: 85, endPoint x: 124, endPoint y: 85, distance: 44.4
click at [124, 85] on div "More Than 90 Days Old Campaign Category *" at bounding box center [104, 84] width 53 height 14
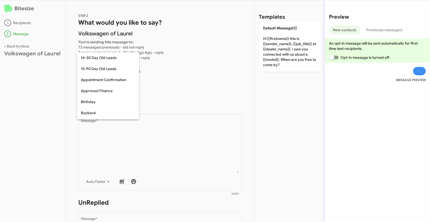
scroll to position [93, 0]
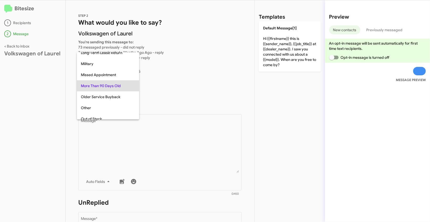
copy span "More Than 90 Days Old"
click at [191, 157] on div at bounding box center [215, 111] width 430 height 222
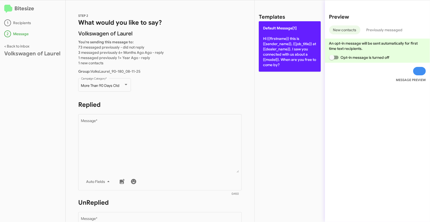
click at [276, 50] on p "Default Message[1] Hi {{firstname}} this is {{sender_name}}, {{job_title}} at {…" at bounding box center [290, 46] width 62 height 50
type textarea "Hi {{firstname}} this is {{sender_name}}, {{job_title}} at {{dealer_name}}. I s…"
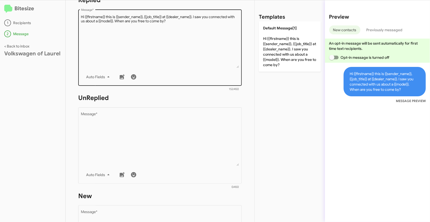
scroll to position [147, 0]
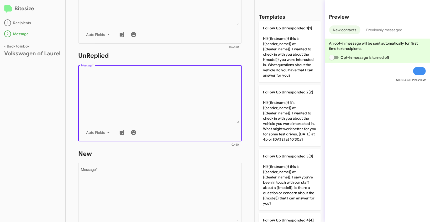
click at [192, 85] on textarea "Message *" at bounding box center [160, 97] width 158 height 54
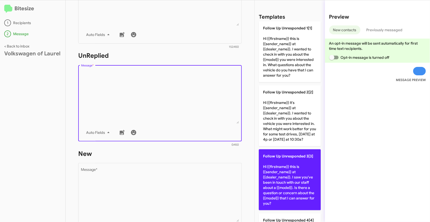
click at [284, 164] on p "Follow Up Unresponded 3[3] Hi {{firstname}} this is {{sender_name}} at {{dealer…" at bounding box center [290, 179] width 62 height 61
type textarea "Hi {{firstname}} this is {{sender_name}} at {{dealer_name}}. I saw you've been …"
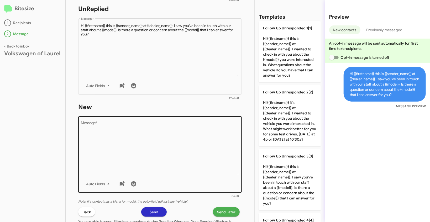
scroll to position [242, 0]
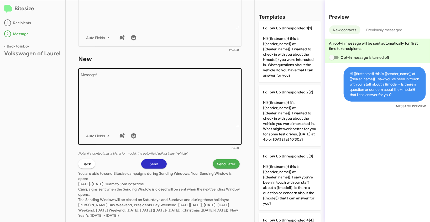
click at [213, 87] on textarea "Message *" at bounding box center [160, 100] width 158 height 54
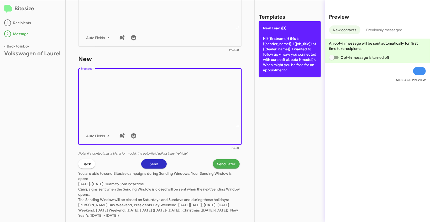
click at [274, 51] on p "New Leads[1] Hi {{firstname}} this is {{sender_name}}, {{job_title}} at {{deale…" at bounding box center [290, 49] width 62 height 56
type textarea "Hi {{firstname}} this is {{sender_name}}, {{job_title}} at {{dealer_name}}. I w…"
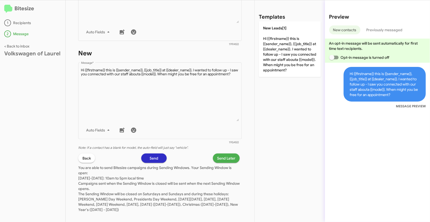
scroll to position [253, 0]
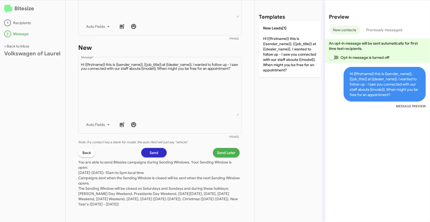
click at [231, 150] on span "Send Later" at bounding box center [226, 152] width 18 height 9
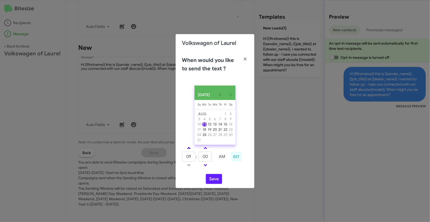
click at [190, 150] on link at bounding box center [188, 148] width 9 height 6
type input "10"
click at [202, 159] on input "00" at bounding box center [205, 157] width 13 height 10
type input "55"
click at [218, 181] on button "Save" at bounding box center [214, 179] width 16 height 10
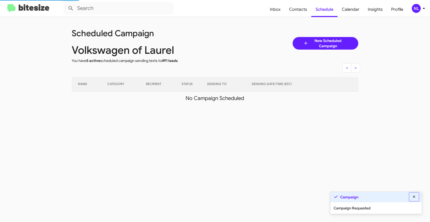
click at [414, 198] on icon at bounding box center [414, 197] width 5 height 4
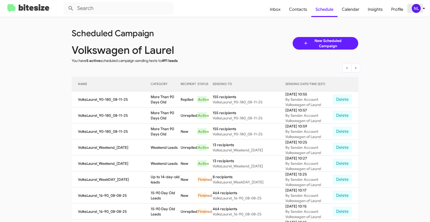
click at [417, 8] on div "NL" at bounding box center [416, 8] width 9 height 9
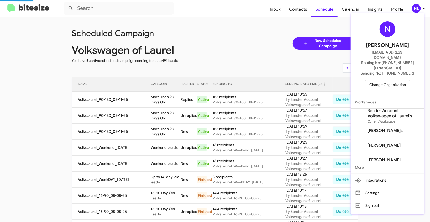
click at [386, 80] on span "Change Organization" at bounding box center [387, 84] width 36 height 9
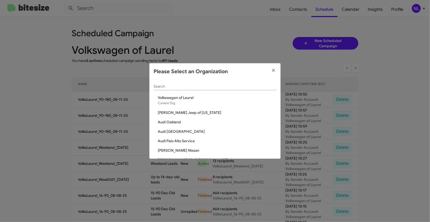
click at [183, 90] on div "Search" at bounding box center [215, 85] width 123 height 10
paste input "[PERSON_NAME] Long Chevrolet"
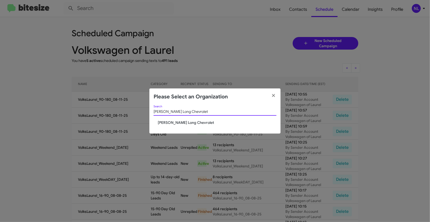
type input "[PERSON_NAME] Long Chevrolet"
click at [169, 124] on span "[PERSON_NAME] Long Chevrolet" at bounding box center [217, 122] width 119 height 5
click at [168, 123] on span "[PERSON_NAME] Long Chevrolet" at bounding box center [217, 122] width 119 height 5
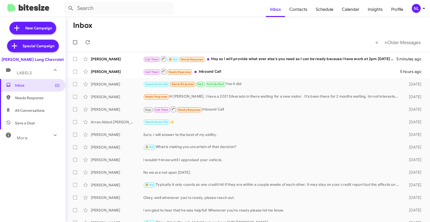
click at [414, 10] on div "NL" at bounding box center [416, 8] width 9 height 9
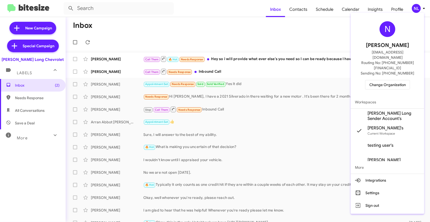
click at [380, 111] on span "[PERSON_NAME] Long Sender Account's" at bounding box center [393, 116] width 52 height 10
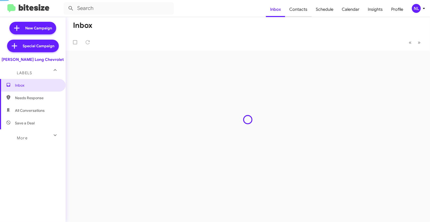
click at [302, 11] on span "Contacts" at bounding box center [298, 9] width 27 height 15
type input "in:groups"
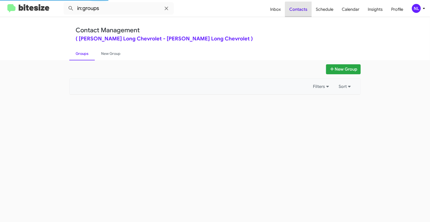
click at [302, 11] on span "Contacts" at bounding box center [298, 9] width 27 height 15
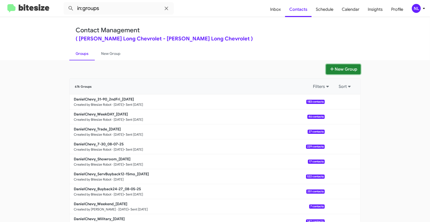
click at [350, 67] on button "New Group" at bounding box center [343, 69] width 35 height 10
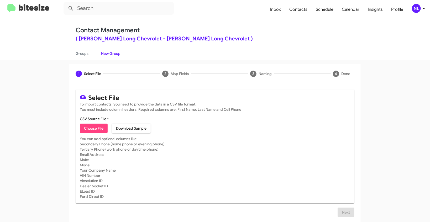
click at [94, 129] on span "Choose File" at bounding box center [93, 128] width 19 height 9
type input "DanielChevy_Weekend_08-11-25"
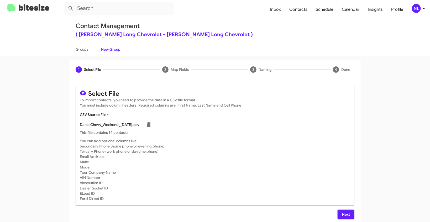
scroll to position [7, 0]
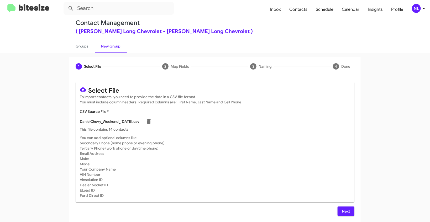
click at [349, 213] on button "Next" at bounding box center [346, 211] width 17 height 9
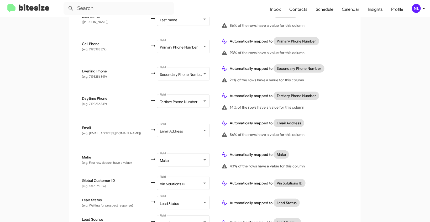
scroll to position [298, 0]
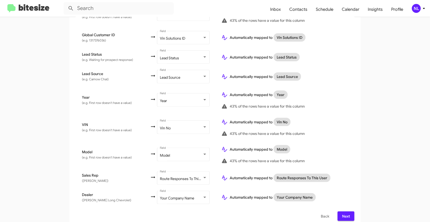
click at [345, 212] on span "Next" at bounding box center [346, 216] width 8 height 9
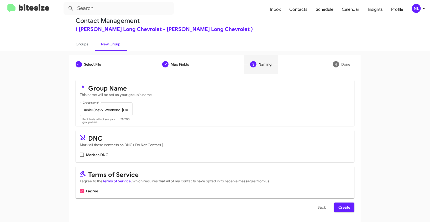
scroll to position [10, 0]
click at [347, 206] on span "Create" at bounding box center [344, 206] width 12 height 9
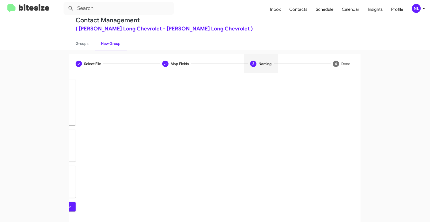
scroll to position [0, 0]
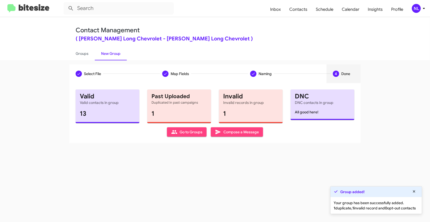
click at [179, 135] on span "Go to Groups" at bounding box center [186, 131] width 31 height 9
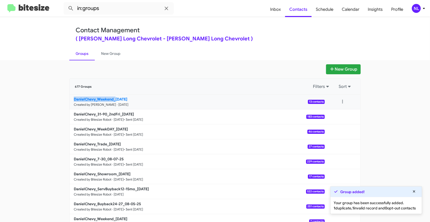
drag, startPoint x: 57, startPoint y: 100, endPoint x: 113, endPoint y: 99, distance: 56.7
click at [113, 99] on app-groups "New Group 677 Groups Filters Sort DanielChevy_Weekend_08-11-25 Created by Nen L…" at bounding box center [215, 161] width 430 height 194
copy b "DanielChevy_Weekend_"
click at [105, 9] on input "in:groups" at bounding box center [119, 8] width 110 height 13
paste input "DanielChevy_Weekend_"
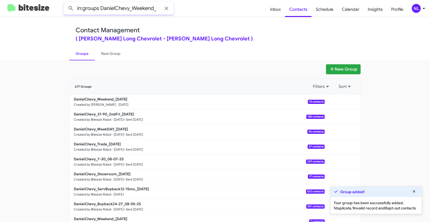
type input "in:groups DanielChevy_Weekend_"
click at [66, 3] on button at bounding box center [71, 8] width 10 height 10
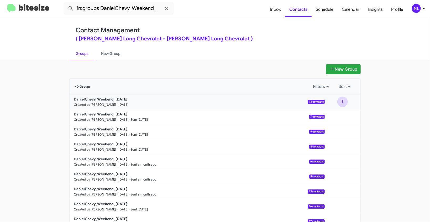
click at [341, 101] on button at bounding box center [342, 102] width 10 height 10
click at [339, 119] on button "View contacts" at bounding box center [327, 116] width 42 height 13
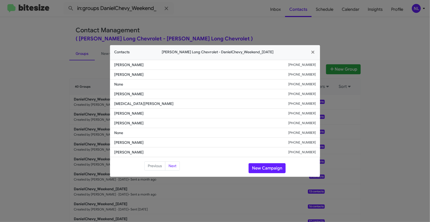
drag, startPoint x: 110, startPoint y: 115, endPoint x: 169, endPoint y: 114, distance: 58.8
click at [169, 114] on li "Nickey Pecinovsky +17193104169" at bounding box center [215, 114] width 210 height 10
copy span "Nickey Pecinovsky"
click at [275, 167] on button "New Campaign" at bounding box center [267, 168] width 37 height 10
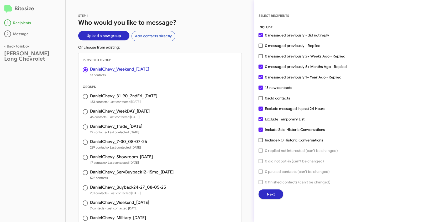
click at [269, 196] on span "Next" at bounding box center [271, 193] width 8 height 9
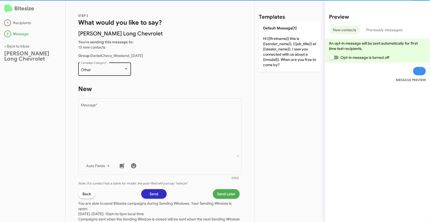
click at [118, 68] on div "Other" at bounding box center [102, 70] width 43 height 4
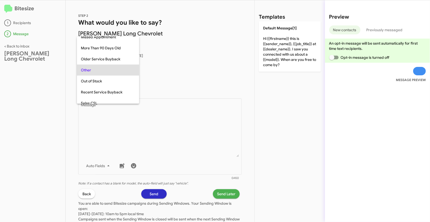
scroll to position [219, 0]
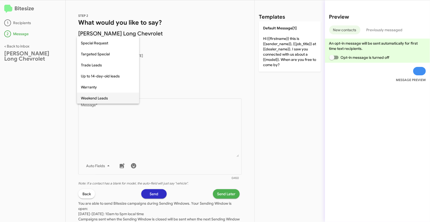
click at [103, 97] on span "Weekend Leads" at bounding box center [108, 98] width 54 height 11
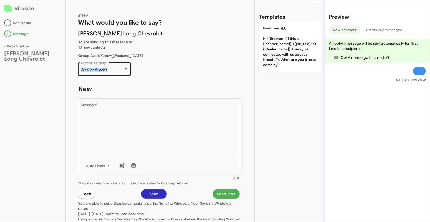
drag, startPoint x: 80, startPoint y: 71, endPoint x: 117, endPoint y: 72, distance: 36.7
click at [117, 72] on div "Weekend Leads Campaign Category *" at bounding box center [104, 68] width 53 height 14
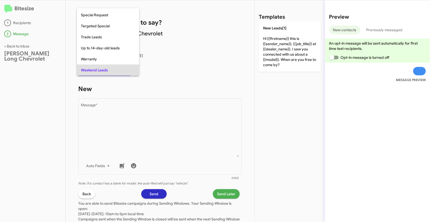
copy span "Weekend Leads"
click at [172, 134] on div at bounding box center [215, 111] width 430 height 222
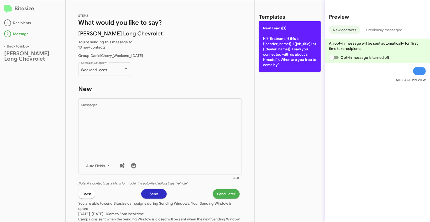
click at [290, 32] on p "New Leads[1] Hi {{firstname}} this is {{sender_name}}, {{job_title}} at {{deale…" at bounding box center [290, 46] width 62 height 50
type textarea "Hi {{firstname}} this is {{sender_name}}, {{job_title}} at {{dealer_name}}. I s…"
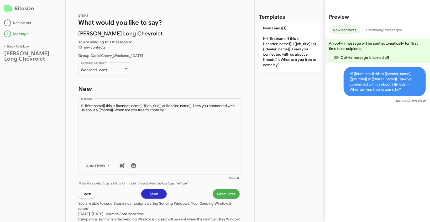
click at [225, 192] on span "Send Later" at bounding box center [226, 193] width 18 height 9
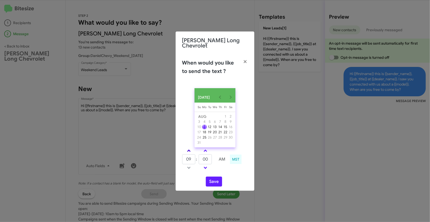
click at [188, 148] on link at bounding box center [188, 151] width 9 height 6
type input "11"
drag, startPoint x: 210, startPoint y: 159, endPoint x: 192, endPoint y: 155, distance: 18.5
click at [192, 155] on tr "11 : 00 AM" at bounding box center [205, 159] width 47 height 10
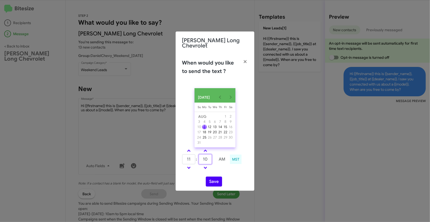
type input "10"
click at [216, 177] on button "Save" at bounding box center [214, 182] width 16 height 10
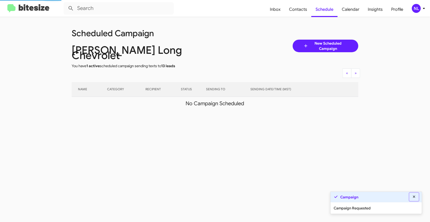
click at [414, 196] on icon at bounding box center [414, 197] width 5 height 4
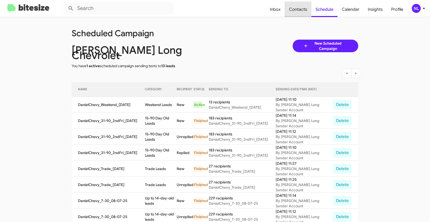
click at [296, 8] on span "Contacts" at bounding box center [298, 9] width 27 height 15
type input "in:groups"
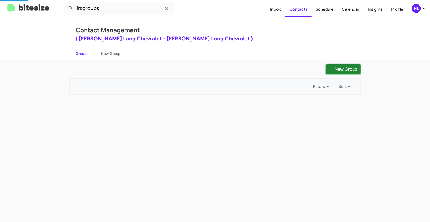
click at [344, 68] on button "New Group" at bounding box center [343, 69] width 35 height 10
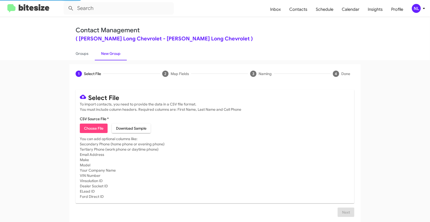
click at [98, 129] on span "Choose File" at bounding box center [93, 128] width 19 height 9
type input "DonLedford_Weekend_[DATE]"
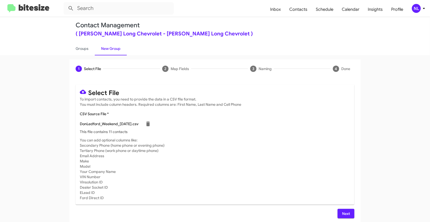
scroll to position [7, 0]
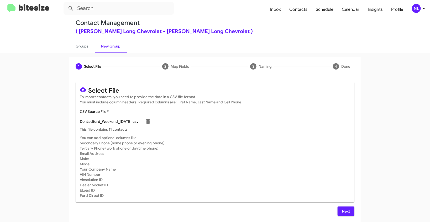
click at [415, 10] on div "NL" at bounding box center [416, 8] width 9 height 9
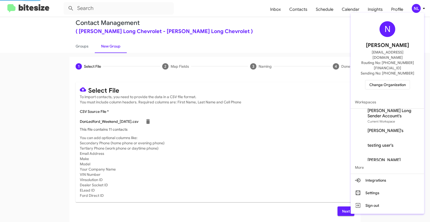
click at [392, 80] on span "Change Organization" at bounding box center [387, 84] width 36 height 9
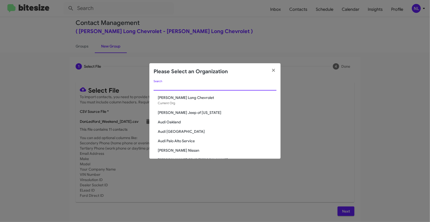
click at [178, 85] on input "Search" at bounding box center [215, 87] width 123 height 4
paste input "[PERSON_NAME][GEOGRAPHIC_DATA]"
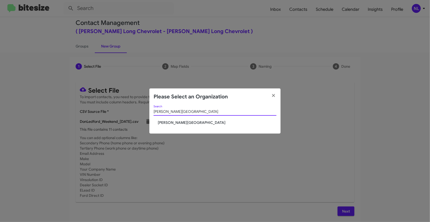
type input "[PERSON_NAME][GEOGRAPHIC_DATA]"
click at [171, 122] on span "[PERSON_NAME][GEOGRAPHIC_DATA]" at bounding box center [217, 122] width 119 height 5
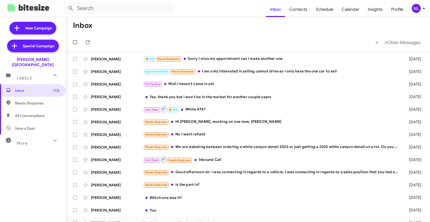
click at [415, 10] on div "NL" at bounding box center [416, 8] width 9 height 9
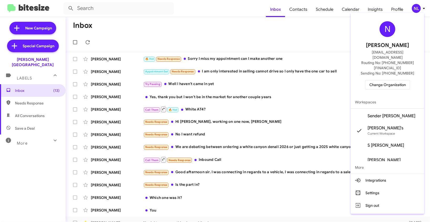
click at [387, 109] on span "Sender [PERSON_NAME]" at bounding box center [387, 116] width 73 height 15
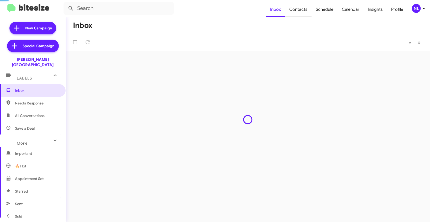
click at [295, 11] on span "Contacts" at bounding box center [298, 9] width 27 height 15
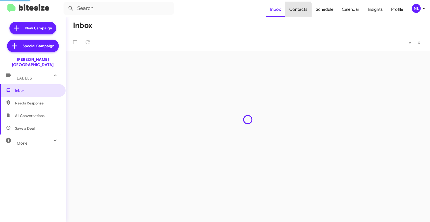
type input "in:groups"
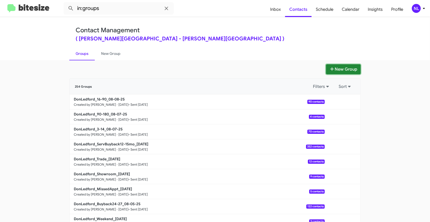
click at [345, 69] on button "New Group" at bounding box center [343, 69] width 35 height 10
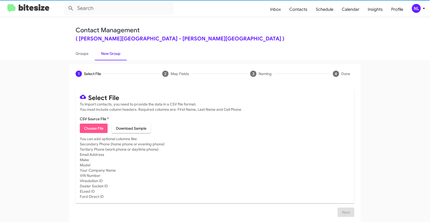
click at [89, 129] on span "Choose File" at bounding box center [93, 128] width 19 height 9
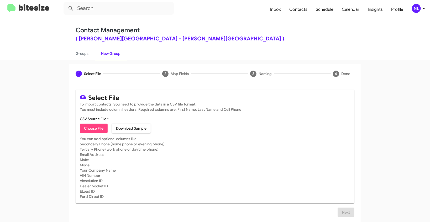
type input "DonLedford_Weekend_[DATE]"
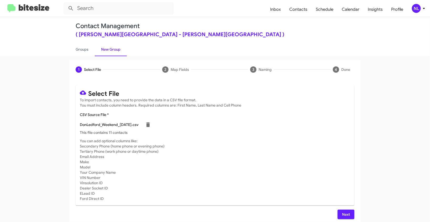
scroll to position [7, 0]
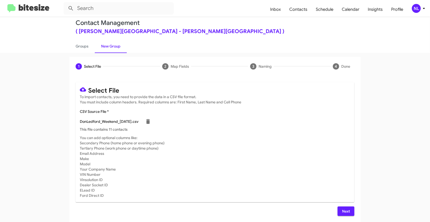
click at [338, 209] on button "Next" at bounding box center [346, 211] width 17 height 9
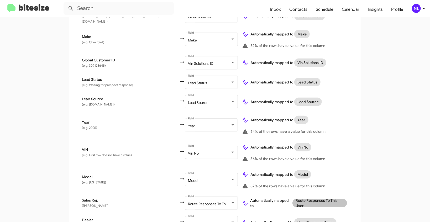
scroll to position [270, 0]
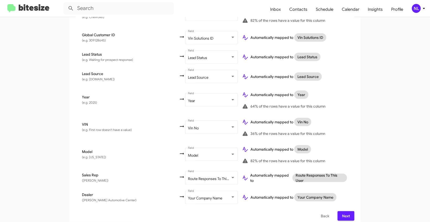
click at [345, 211] on span "Next" at bounding box center [346, 215] width 8 height 9
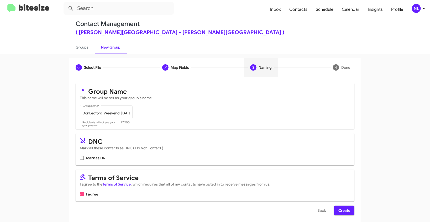
scroll to position [10, 0]
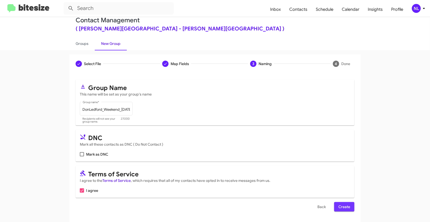
click at [343, 205] on span "Create" at bounding box center [344, 206] width 12 height 9
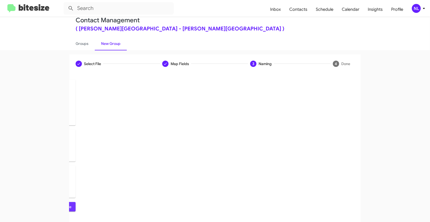
scroll to position [0, 0]
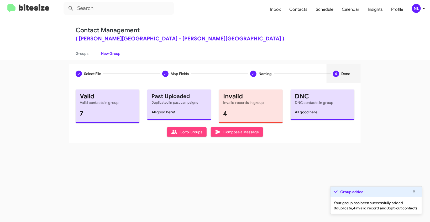
click at [182, 136] on span "Go to Groups" at bounding box center [186, 131] width 31 height 9
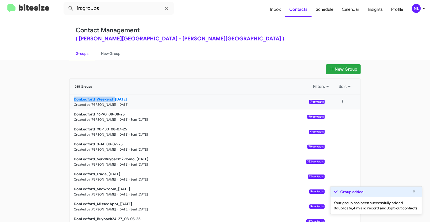
drag, startPoint x: 49, startPoint y: 101, endPoint x: 113, endPoint y: 98, distance: 63.6
click at [113, 98] on app-groups "New Group 255 Groups Filters Sort DonLedford_Weekend_[DATE] Created by [PERSON_…" at bounding box center [215, 161] width 430 height 194
copy b "DonLedford_Weekend_"
click at [110, 10] on input "in:groups" at bounding box center [119, 8] width 110 height 13
paste input "DonLedford_Weekend_"
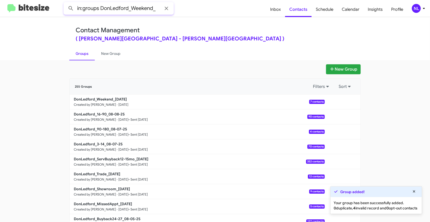
type input "in:groups DonLedford_Weekend_"
click at [66, 3] on button at bounding box center [71, 8] width 10 height 10
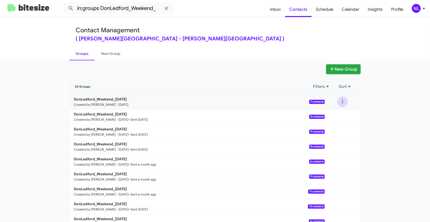
click at [341, 105] on button at bounding box center [342, 102] width 10 height 10
click at [337, 115] on button "View contacts" at bounding box center [327, 116] width 42 height 13
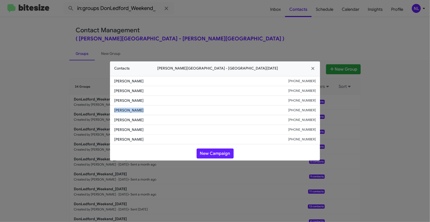
drag, startPoint x: 124, startPoint y: 110, endPoint x: 155, endPoint y: 111, distance: 30.5
click at [155, 111] on li "[PERSON_NAME] [PHONE_NUMBER]" at bounding box center [215, 111] width 210 height 10
copy span "[PERSON_NAME]"
click at [205, 155] on button "New Campaign" at bounding box center [215, 154] width 37 height 10
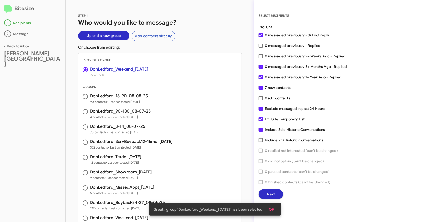
click at [258, 57] on div "SELECT RECIPIENTS INCLUDE 0 messaged previously - did not reply 0 messaged prev…" at bounding box center [342, 106] width 176 height 186
click at [262, 57] on span at bounding box center [261, 56] width 4 height 4
click at [261, 58] on input "0 messaged previously 2+ Weeks Ago - Replied" at bounding box center [260, 58] width 0 height 0
checkbox input "true"
drag, startPoint x: 276, startPoint y: 212, endPoint x: 310, endPoint y: 199, distance: 36.3
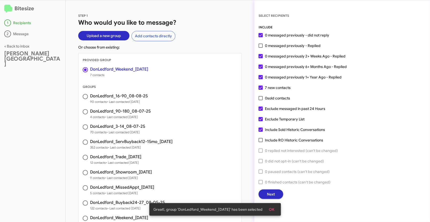
click at [276, 212] on button "OK" at bounding box center [272, 209] width 14 height 9
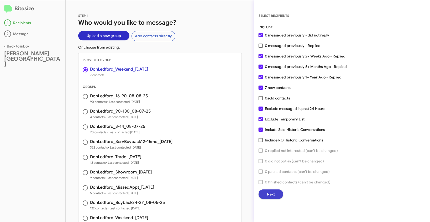
click at [272, 194] on span "Next" at bounding box center [271, 193] width 8 height 9
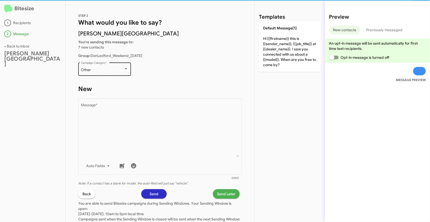
click at [115, 67] on div "Other Campaign Category *" at bounding box center [104, 68] width 47 height 14
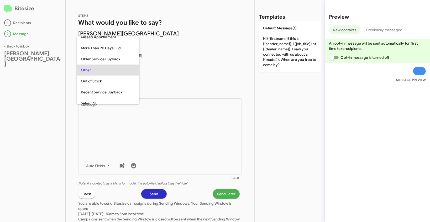
scroll to position [219, 0]
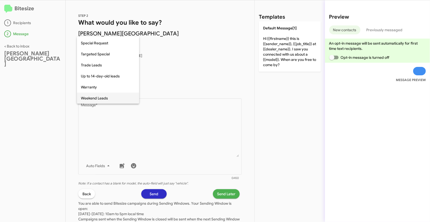
click at [98, 98] on span "Weekend Leads" at bounding box center [108, 98] width 54 height 11
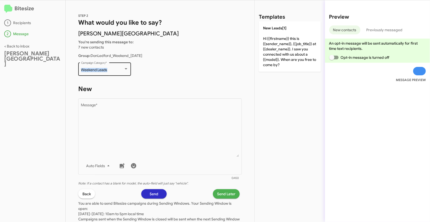
drag, startPoint x: 81, startPoint y: 70, endPoint x: 119, endPoint y: 69, distance: 38.9
click at [119, 69] on div "Weekend Leads Campaign Category *" at bounding box center [104, 68] width 53 height 14
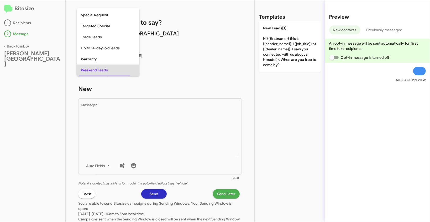
copy span "Weekend Leads"
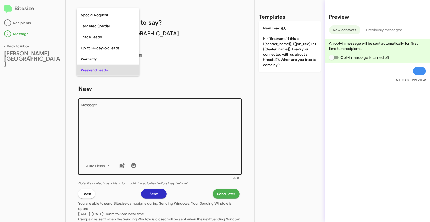
drag, startPoint x: 168, startPoint y: 155, endPoint x: 185, endPoint y: 120, distance: 38.9
click at [168, 155] on div at bounding box center [215, 111] width 430 height 222
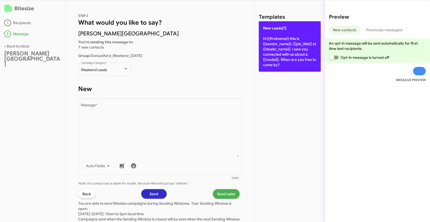
click at [269, 59] on p "New Leads[1] Hi {{firstname}} this is {{sender_name}}, {{job_title}} at {{deale…" at bounding box center [290, 46] width 62 height 50
type textarea "Hi {{firstname}} this is {{sender_name}}, {{job_title}} at {{dealer_name}}. I s…"
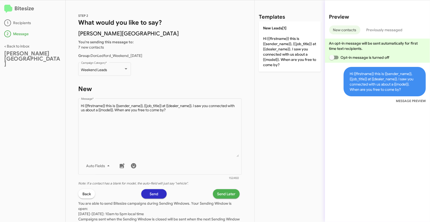
click at [218, 191] on span "Send Later" at bounding box center [226, 193] width 18 height 9
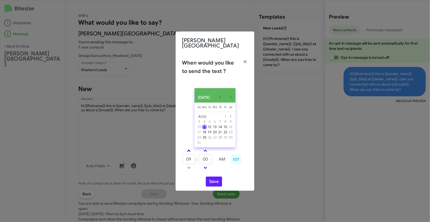
click at [188, 151] on span at bounding box center [188, 151] width 3 height 3
type input "10"
drag, startPoint x: 208, startPoint y: 159, endPoint x: 198, endPoint y: 155, distance: 10.6
click at [198, 155] on tr "10 : 00 AM" at bounding box center [205, 159] width 47 height 10
type input "04"
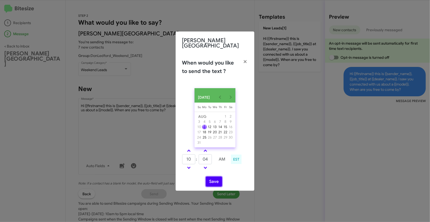
click at [212, 180] on button "Save" at bounding box center [214, 182] width 16 height 10
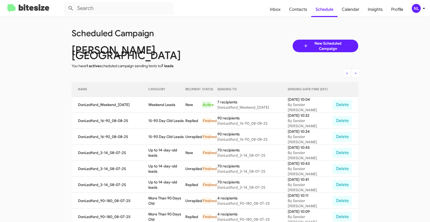
click at [419, 9] on div "NL" at bounding box center [416, 8] width 9 height 9
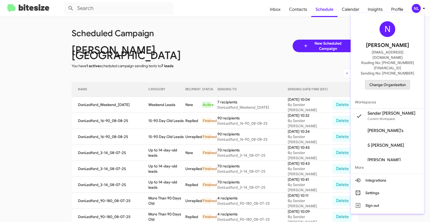
click at [384, 80] on span "Change Organization" at bounding box center [387, 84] width 36 height 9
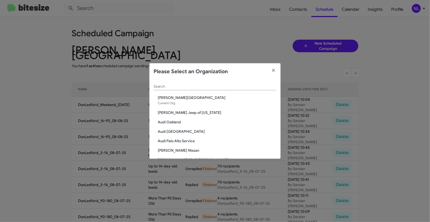
click at [212, 81] on div "Search" at bounding box center [215, 85] width 123 height 10
paste input "SERVICE: Chevrolet Baltimore"
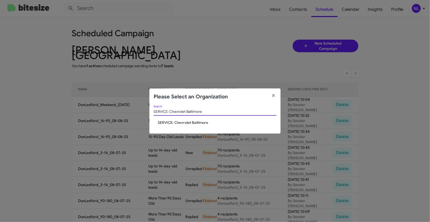
type input "SERVICE: Chevrolet Baltimore"
click at [177, 123] on span "SERVICE: Chevrolet Baltimore" at bounding box center [217, 122] width 119 height 5
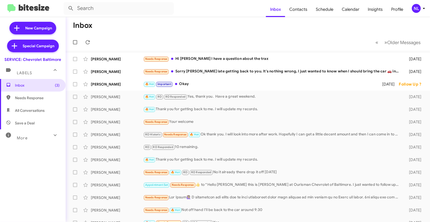
click at [417, 10] on div "NL" at bounding box center [416, 8] width 9 height 9
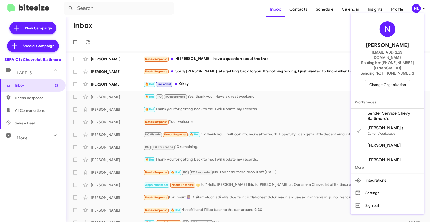
click at [377, 111] on span "Sender Service Chevy Baltimore's" at bounding box center [393, 116] width 52 height 10
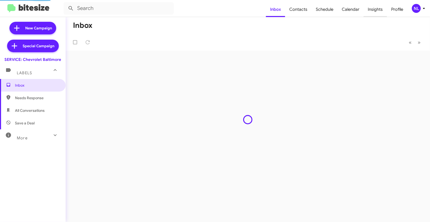
click at [378, 10] on span "Insights" at bounding box center [374, 9] width 23 height 15
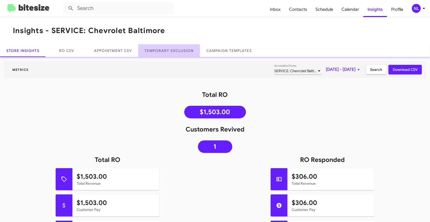
click at [166, 51] on link "Temporary Exclusion" at bounding box center [169, 50] width 62 height 13
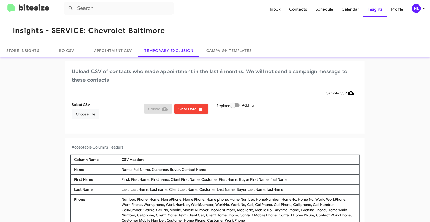
drag, startPoint x: 179, startPoint y: 168, endPoint x: 214, endPoint y: 170, distance: 35.0
click at [214, 170] on div "Name, Full Name, Customer, Buyer, Contact Name" at bounding box center [238, 169] width 237 height 5
copy div "Contact Name"
click at [416, 10] on div "NL" at bounding box center [416, 8] width 9 height 9
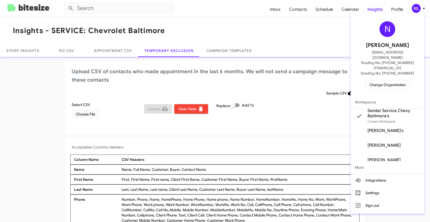
click at [90, 111] on div at bounding box center [215, 111] width 430 height 222
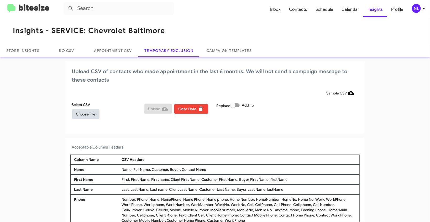
click at [87, 114] on span "Choose File" at bounding box center [85, 113] width 19 height 9
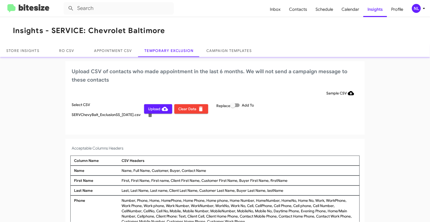
click at [418, 10] on div "NL" at bounding box center [416, 8] width 9 height 9
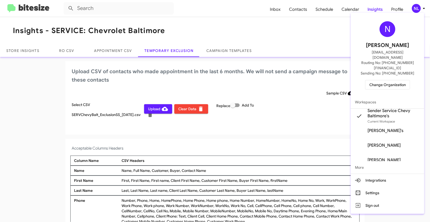
click at [281, 138] on div at bounding box center [215, 111] width 430 height 222
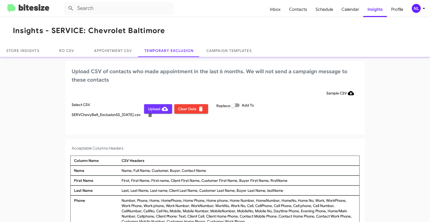
click at [152, 108] on span "Upload" at bounding box center [158, 108] width 20 height 9
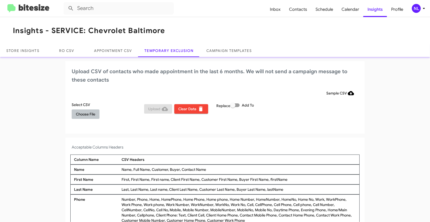
click at [86, 114] on span "Choose File" at bounding box center [85, 113] width 19 height 9
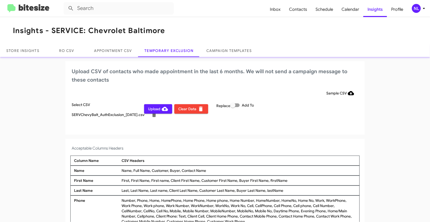
click at [236, 106] on span at bounding box center [234, 105] width 9 height 4
click at [233, 107] on input "Add To" at bounding box center [233, 107] width 0 height 0
checkbox input "true"
click at [416, 13] on div "NL" at bounding box center [416, 8] width 9 height 9
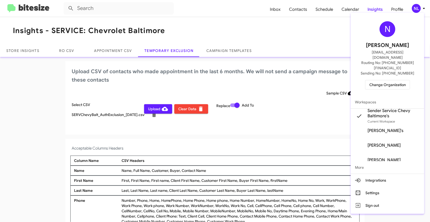
click at [237, 144] on div at bounding box center [215, 111] width 430 height 222
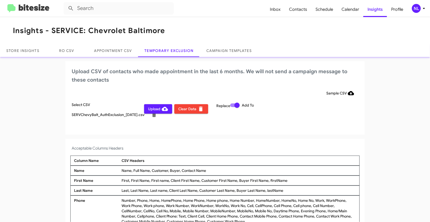
click at [148, 110] on span "Upload" at bounding box center [158, 108] width 20 height 9
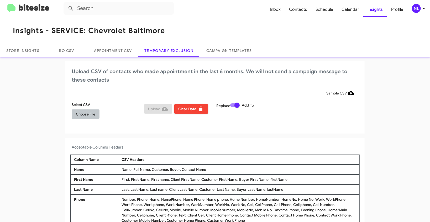
click at [85, 116] on span "Choose File" at bounding box center [85, 113] width 19 height 9
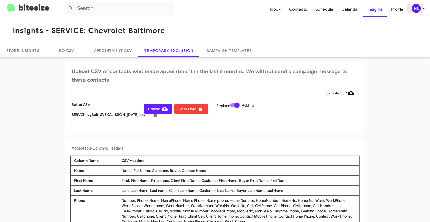
click at [413, 11] on div "NL" at bounding box center [416, 8] width 9 height 9
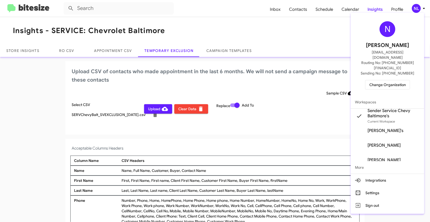
click at [250, 152] on div at bounding box center [215, 111] width 430 height 222
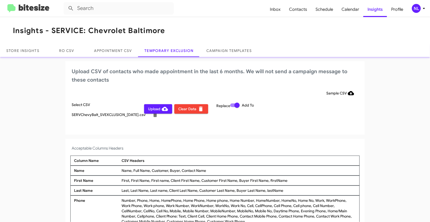
click at [148, 110] on span "Upload" at bounding box center [158, 108] width 20 height 9
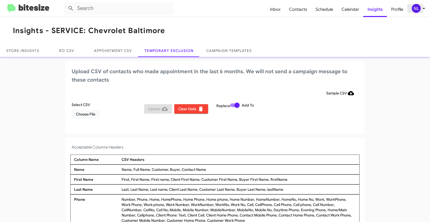
click at [418, 10] on div "NL" at bounding box center [416, 8] width 9 height 9
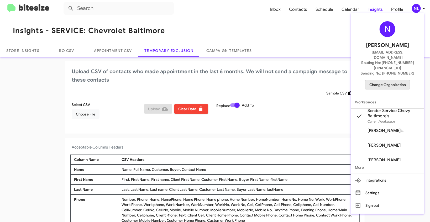
click at [383, 80] on span "Change Organization" at bounding box center [387, 84] width 36 height 9
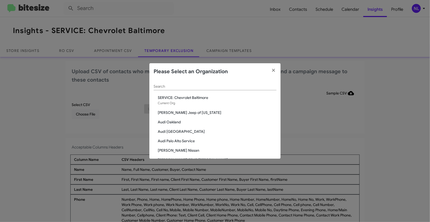
click at [215, 85] on input "Search" at bounding box center [215, 87] width 123 height 4
paste input "SERVICE: Honda Laurel"
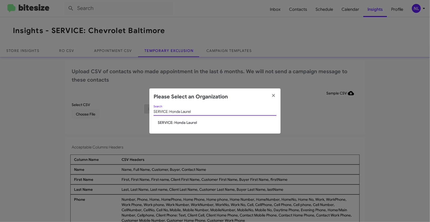
type input "SERVICE: Honda Laurel"
click at [176, 124] on span "SERVICE: Honda Laurel" at bounding box center [217, 122] width 119 height 5
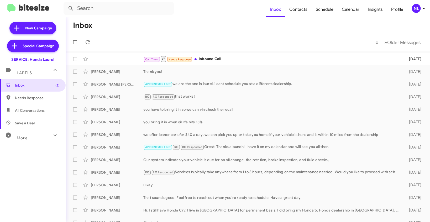
click at [419, 11] on div "NL" at bounding box center [416, 8] width 9 height 9
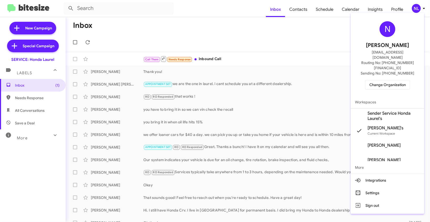
click at [376, 111] on span "Sender Service Honda Laurel's" at bounding box center [393, 116] width 52 height 10
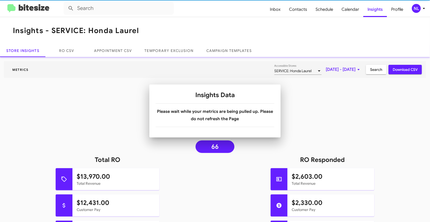
click at [183, 31] on mat-toolbar "Insights - SERVICE: Honda Laurel" at bounding box center [215, 30] width 430 height 27
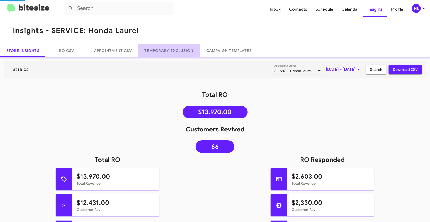
click at [165, 48] on link "Temporary Exclusion" at bounding box center [169, 50] width 62 height 13
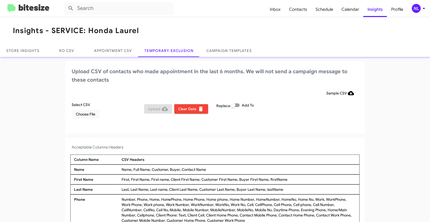
click at [416, 9] on div "NL" at bounding box center [416, 8] width 9 height 9
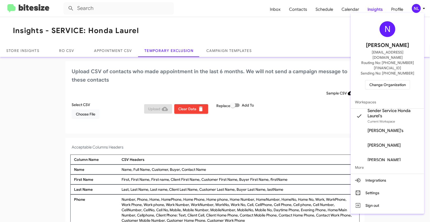
click at [225, 27] on div at bounding box center [215, 111] width 430 height 222
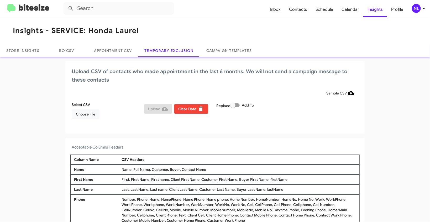
drag, startPoint x: 181, startPoint y: 169, endPoint x: 204, endPoint y: 169, distance: 23.6
click at [204, 169] on div "Name, Full Name, Customer, Buyer, Contact Name" at bounding box center [238, 169] width 237 height 5
copy div "Contact Name"
click at [88, 115] on span "Choose File" at bounding box center [85, 113] width 19 height 9
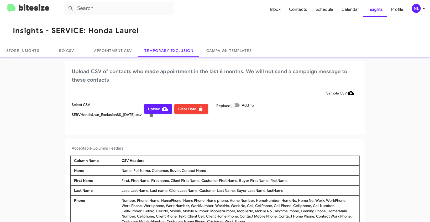
click at [417, 9] on div "NL" at bounding box center [416, 8] width 9 height 9
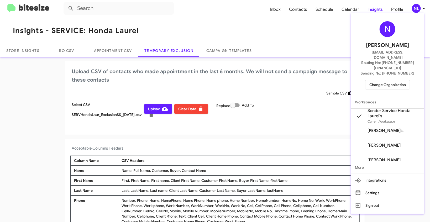
click at [28, 77] on div at bounding box center [215, 111] width 430 height 222
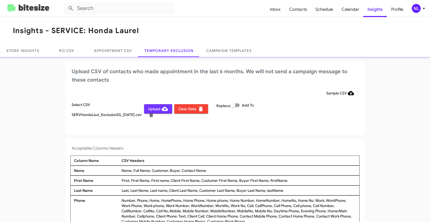
click at [146, 108] on button "Upload" at bounding box center [158, 108] width 28 height 9
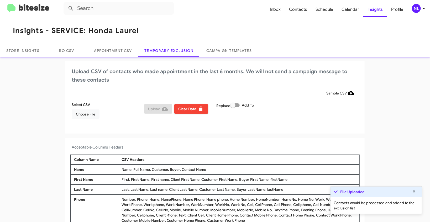
click at [239, 106] on label "Add To" at bounding box center [242, 105] width 24 height 6
click at [233, 107] on input "Add To" at bounding box center [233, 107] width 0 height 0
checkbox input "true"
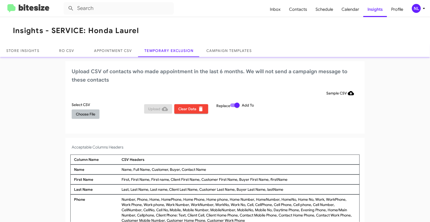
click at [89, 116] on span "Choose File" at bounding box center [85, 113] width 19 height 9
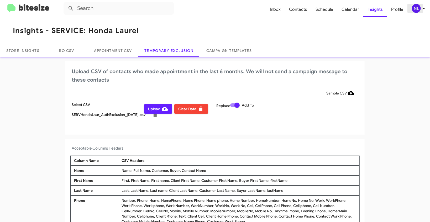
click at [418, 8] on div "NL" at bounding box center [416, 8] width 9 height 9
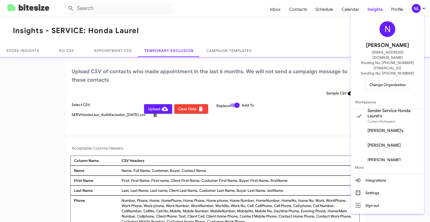
click at [266, 141] on div at bounding box center [215, 111] width 430 height 222
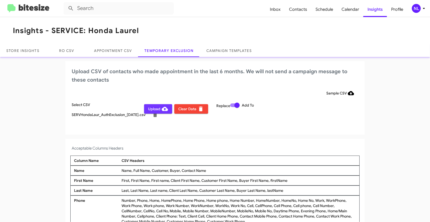
click at [152, 109] on span "Upload" at bounding box center [158, 108] width 20 height 9
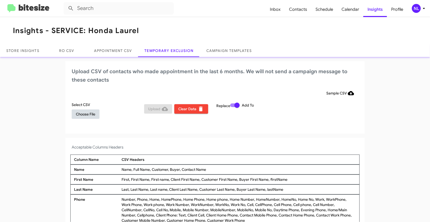
click at [91, 115] on span "Choose File" at bounding box center [85, 113] width 19 height 9
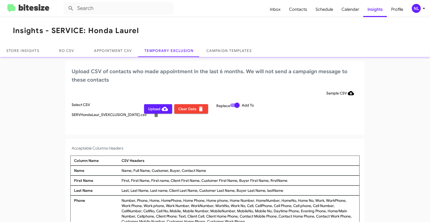
click at [416, 10] on div "NL" at bounding box center [416, 8] width 9 height 9
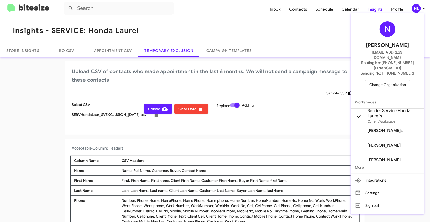
click at [182, 140] on div at bounding box center [215, 111] width 430 height 222
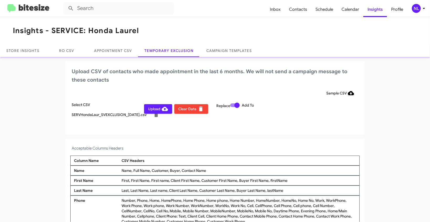
click at [157, 110] on span "Upload" at bounding box center [158, 108] width 20 height 9
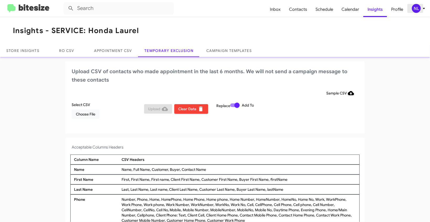
click at [415, 7] on div "NL" at bounding box center [416, 8] width 9 height 9
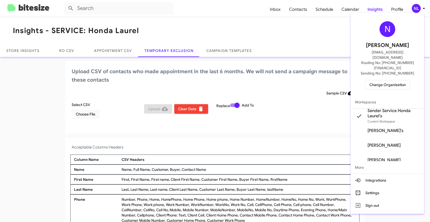
click at [385, 80] on span "Change Organization" at bounding box center [387, 84] width 36 height 9
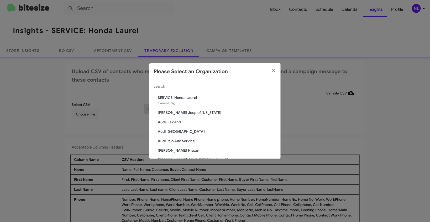
click at [176, 80] on div "Search" at bounding box center [215, 85] width 123 height 10
paste input "SERVICE: Kia of Fairfax"
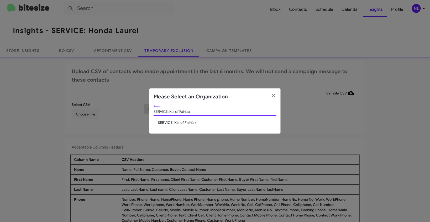
type input "SERVICE: Kia of Fairfax"
click at [175, 120] on span "SERVICE: Kia of Fairfax" at bounding box center [217, 122] width 119 height 5
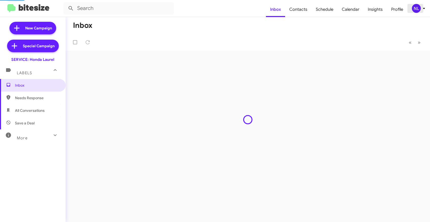
click at [420, 10] on div "NL" at bounding box center [416, 8] width 9 height 9
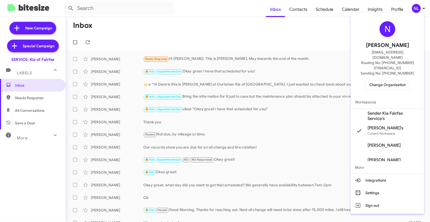
click at [378, 111] on span "Sender Kia Fairfax Service's" at bounding box center [393, 116] width 52 height 10
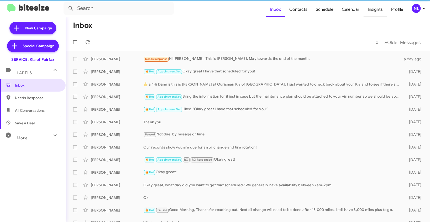
click at [370, 10] on span "Insights" at bounding box center [374, 9] width 23 height 15
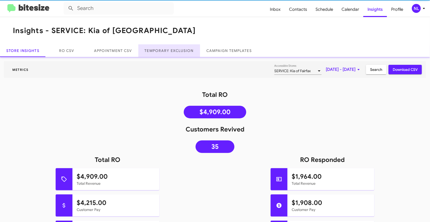
click at [177, 49] on link "Temporary Exclusion" at bounding box center [169, 50] width 62 height 13
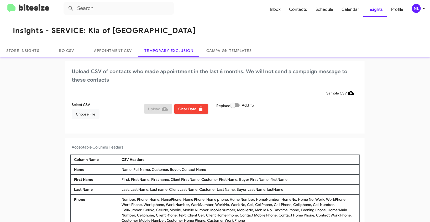
click at [415, 11] on div "NL" at bounding box center [416, 8] width 9 height 9
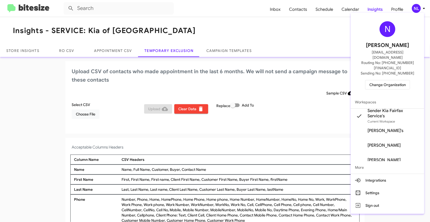
click at [182, 12] on div at bounding box center [215, 111] width 430 height 222
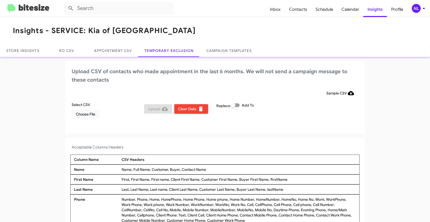
click at [239, 106] on label "Add To" at bounding box center [242, 105] width 24 height 6
click at [233, 107] on input "Add To" at bounding box center [233, 107] width 0 height 0
checkbox input "true"
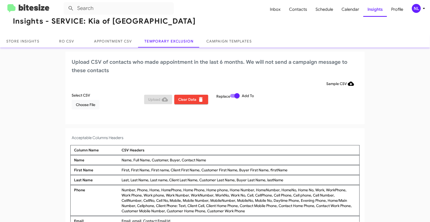
scroll to position [23, 0]
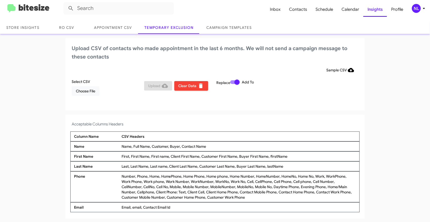
drag, startPoint x: 182, startPoint y: 146, endPoint x: 206, endPoint y: 145, distance: 24.2
click at [206, 145] on div "Name, Full Name, Customer, Buyer, Contact Name" at bounding box center [238, 146] width 237 height 5
click at [213, 145] on div "Name, Full Name, Customer, Buyer, Contact Name" at bounding box center [238, 146] width 237 height 5
drag, startPoint x: 180, startPoint y: 147, endPoint x: 206, endPoint y: 145, distance: 25.8
click at [206, 145] on div "Name, Full Name, Customer, Buyer, Contact Name" at bounding box center [238, 146] width 237 height 5
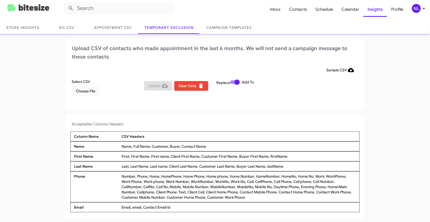
copy div "Contact Name"
click at [83, 92] on span "Choose File" at bounding box center [85, 90] width 19 height 9
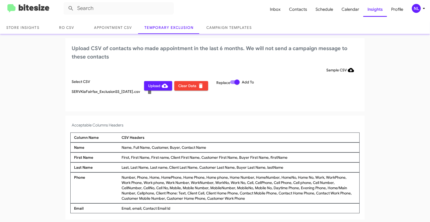
scroll to position [24, 0]
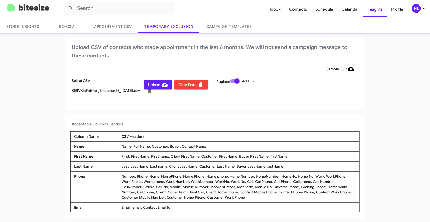
click at [419, 7] on div "NL" at bounding box center [416, 8] width 9 height 9
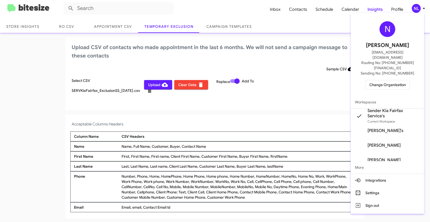
click at [167, 108] on div at bounding box center [215, 111] width 430 height 222
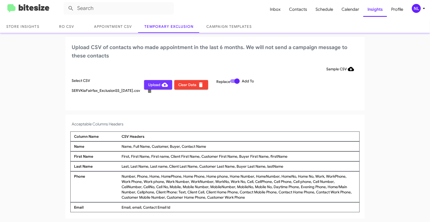
click at [151, 87] on span "Upload" at bounding box center [158, 84] width 20 height 9
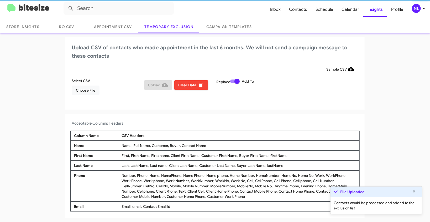
scroll to position [23, 0]
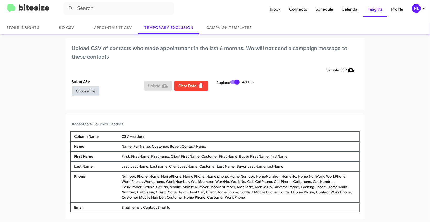
click at [83, 92] on span "Choose File" at bounding box center [85, 90] width 19 height 9
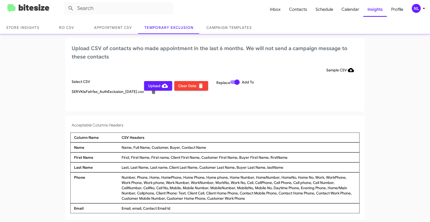
scroll to position [24, 0]
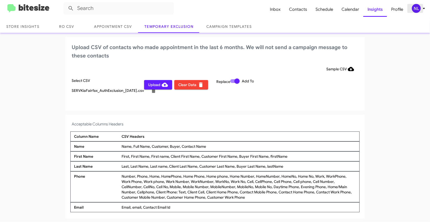
click at [416, 9] on div "NL" at bounding box center [416, 8] width 9 height 9
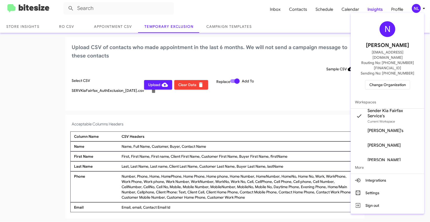
click at [45, 89] on div at bounding box center [215, 111] width 430 height 222
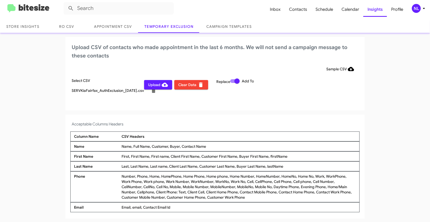
click at [149, 87] on span "Upload" at bounding box center [158, 84] width 20 height 9
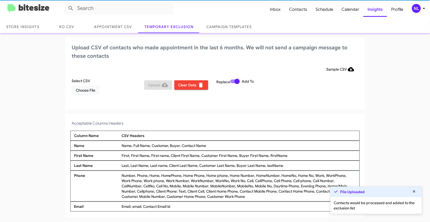
scroll to position [23, 0]
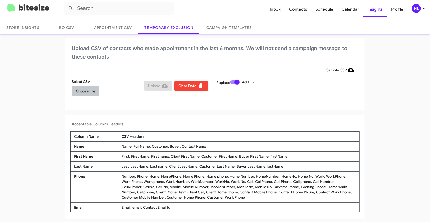
click at [77, 93] on span "Choose File" at bounding box center [85, 90] width 19 height 9
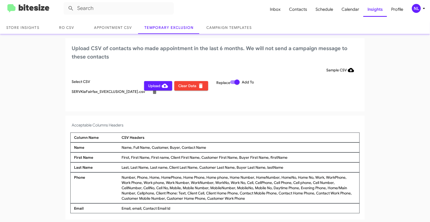
scroll to position [24, 0]
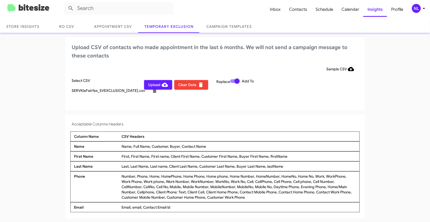
click at [415, 10] on div "NL" at bounding box center [416, 8] width 9 height 9
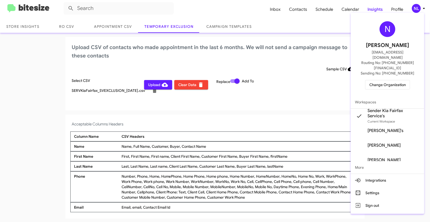
click at [39, 113] on div at bounding box center [215, 111] width 430 height 222
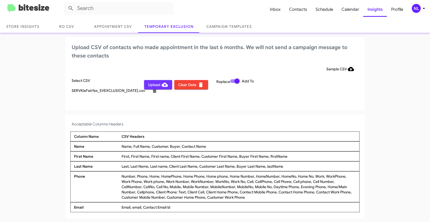
click at [151, 85] on span "Upload" at bounding box center [158, 84] width 20 height 9
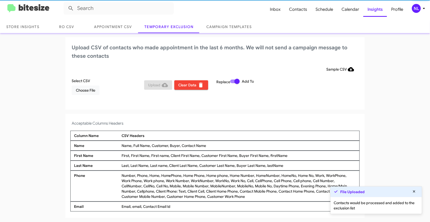
scroll to position [23, 0]
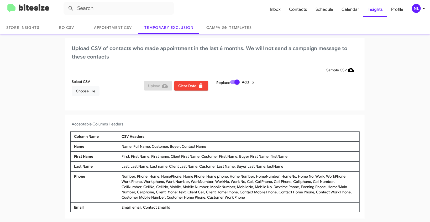
click at [414, 9] on div "NL" at bounding box center [416, 8] width 9 height 9
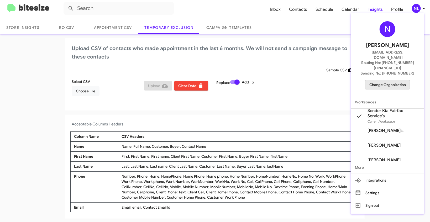
click at [387, 80] on span "Change Organization" at bounding box center [387, 84] width 36 height 9
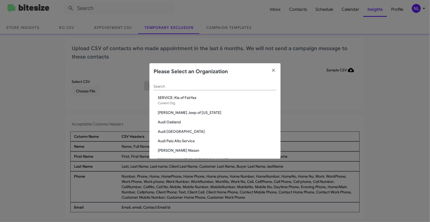
click at [204, 89] on div "Search" at bounding box center [215, 85] width 123 height 10
paste input "SERVICE: Toyota 40"
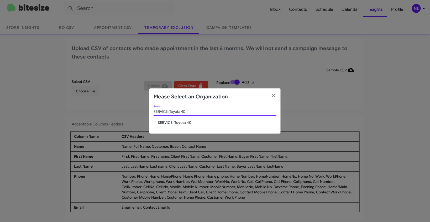
type input "SERVICE: Toyota 40"
click at [170, 123] on span "SERVICE: Toyota 40" at bounding box center [217, 122] width 119 height 5
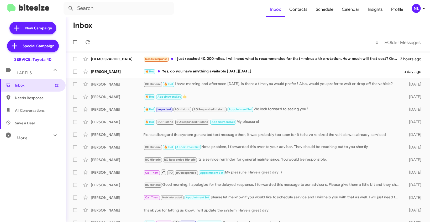
click at [416, 9] on div "NL" at bounding box center [416, 8] width 9 height 9
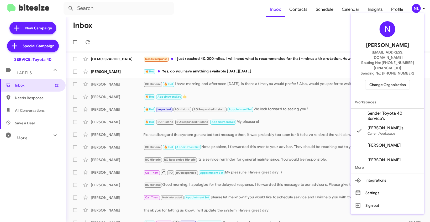
click at [378, 111] on span "Sender Toyota 40 Service's" at bounding box center [393, 116] width 52 height 10
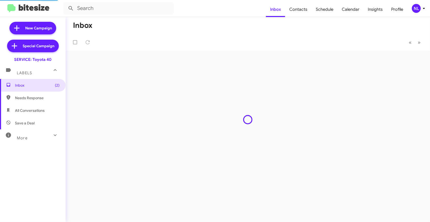
click at [417, 10] on div "NL" at bounding box center [416, 8] width 9 height 9
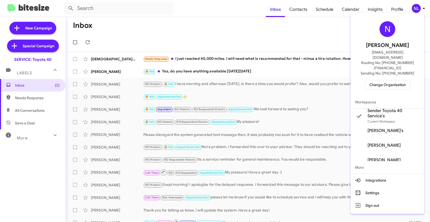
click at [318, 22] on div at bounding box center [215, 111] width 430 height 222
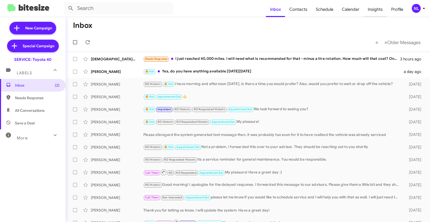
click at [374, 8] on span "Insights" at bounding box center [374, 9] width 23 height 15
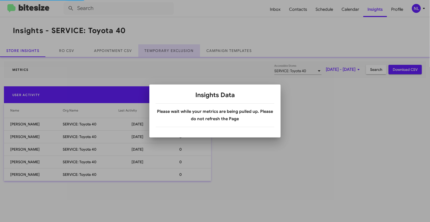
click at [161, 45] on link "Temporary Exclusion" at bounding box center [169, 50] width 62 height 13
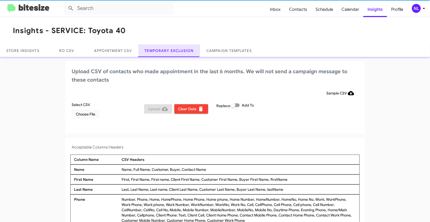
click at [162, 50] on link "Temporary Exclusion" at bounding box center [169, 50] width 62 height 13
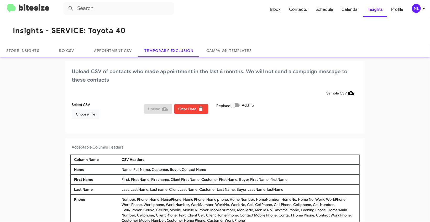
drag, startPoint x: 180, startPoint y: 169, endPoint x: 215, endPoint y: 169, distance: 35.2
click at [215, 169] on div "Name, Full Name, Customer, Buyer, Contact Name" at bounding box center [238, 169] width 237 height 5
copy div "Contact Name"
click at [85, 113] on span "Choose File" at bounding box center [85, 113] width 19 height 9
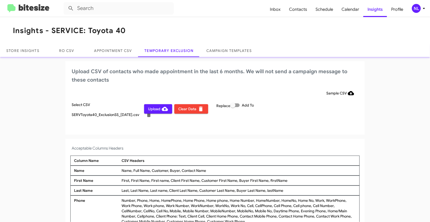
click at [414, 9] on div "NL" at bounding box center [416, 8] width 9 height 9
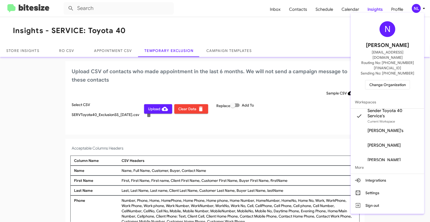
click at [68, 130] on div at bounding box center [215, 111] width 430 height 222
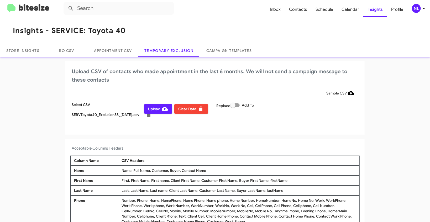
click at [149, 110] on span "Upload" at bounding box center [158, 108] width 20 height 9
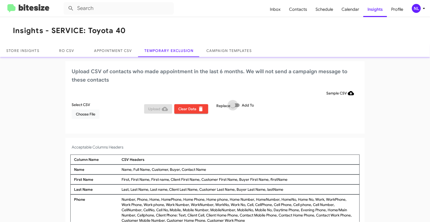
click at [236, 104] on span at bounding box center [234, 105] width 9 height 4
click at [233, 107] on input "Add To" at bounding box center [233, 107] width 0 height 0
checkbox input "true"
click at [89, 115] on span "Choose File" at bounding box center [85, 113] width 19 height 9
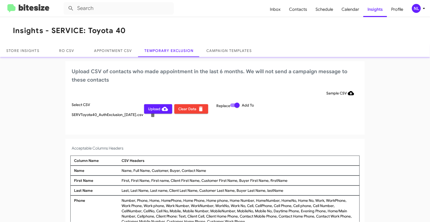
click at [418, 6] on div "NL" at bounding box center [416, 8] width 9 height 9
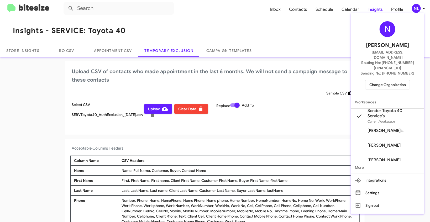
click at [34, 127] on div at bounding box center [215, 111] width 430 height 222
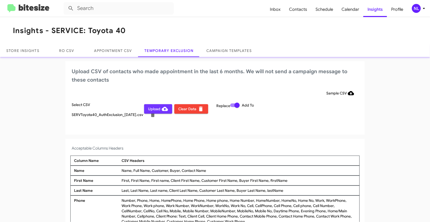
click at [153, 110] on span "Upload" at bounding box center [158, 108] width 20 height 9
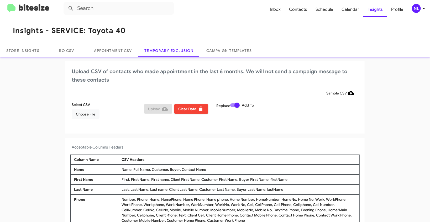
click at [99, 117] on div "Select CSV Choose File" at bounding box center [106, 110] width 72 height 17
click at [90, 113] on span "Choose File" at bounding box center [85, 113] width 19 height 9
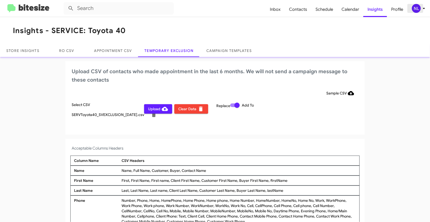
click at [413, 9] on div "NL" at bounding box center [416, 8] width 9 height 9
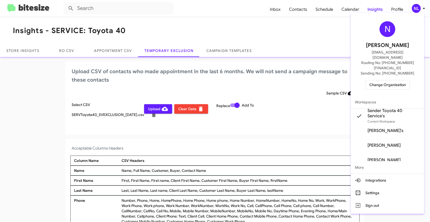
click at [30, 90] on div at bounding box center [215, 111] width 430 height 222
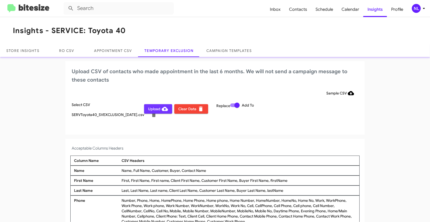
click at [152, 109] on span "Upload" at bounding box center [158, 108] width 20 height 9
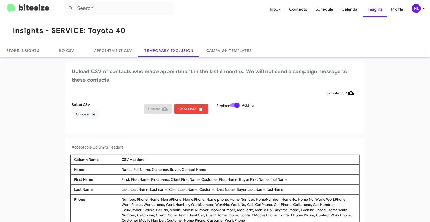
click at [416, 10] on div "NL" at bounding box center [416, 8] width 9 height 9
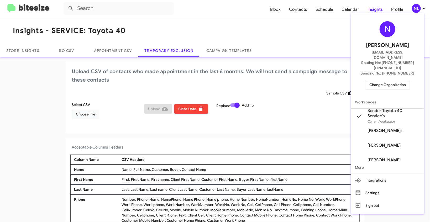
click at [386, 69] on div "N Nen Limbauan nen@bitesize.co Routing No: +1 (410) 679-1500 Sending No: +1 (41…" at bounding box center [387, 55] width 73 height 81
click at [386, 80] on span "Change Organization" at bounding box center [387, 84] width 36 height 9
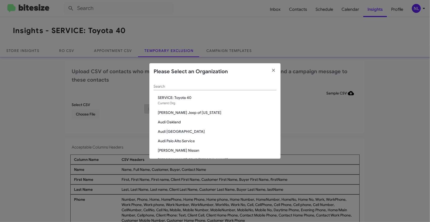
click at [214, 82] on div "Search" at bounding box center [215, 85] width 123 height 10
paste input "SERVICE: Tri-State Ford"
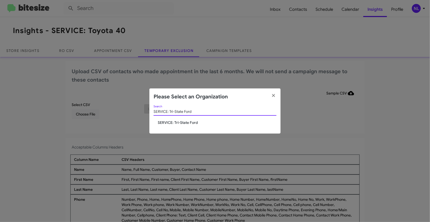
type input "SERVICE: Tri-State Ford"
click at [172, 122] on span "SERVICE: Tri-State Ford" at bounding box center [217, 122] width 119 height 5
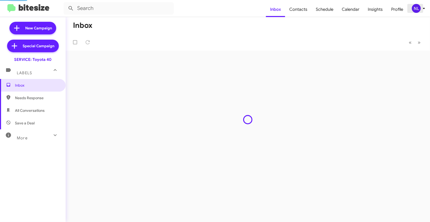
click at [419, 10] on div "NL" at bounding box center [416, 8] width 9 height 9
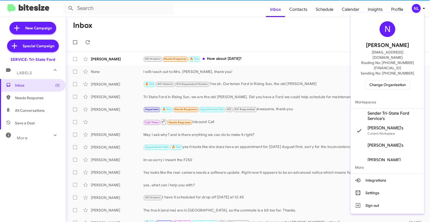
click at [375, 111] on span "Sender Tri-State Ford Service's" at bounding box center [393, 116] width 52 height 10
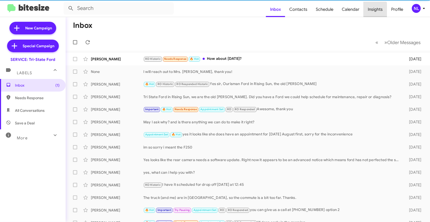
click at [372, 11] on span "Insights" at bounding box center [374, 9] width 23 height 15
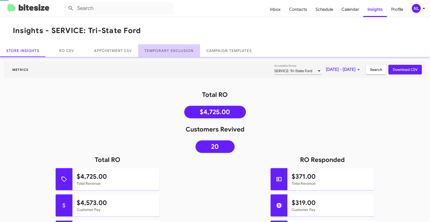
click at [172, 55] on link "Temporary Exclusion" at bounding box center [169, 50] width 62 height 13
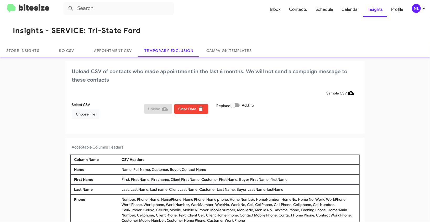
click at [415, 7] on div "NL" at bounding box center [416, 8] width 9 height 9
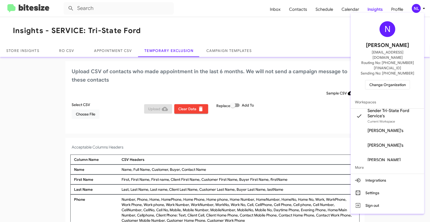
click at [212, 27] on div at bounding box center [215, 111] width 430 height 222
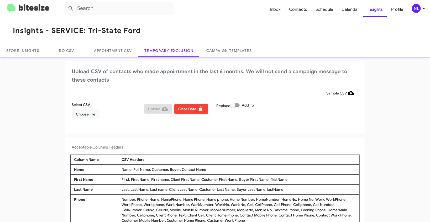
drag, startPoint x: 180, startPoint y: 169, endPoint x: 219, endPoint y: 166, distance: 38.7
click at [219, 166] on div "Name Name, Full Name, Customer, Buyer, Contact Name" at bounding box center [214, 170] width 289 height 10
click at [213, 168] on div "Name, Full Name, Customer, Buyer, Contact Name" at bounding box center [238, 169] width 237 height 5
drag, startPoint x: 180, startPoint y: 169, endPoint x: 207, endPoint y: 171, distance: 27.9
click at [207, 171] on div "Name, Full Name, Customer, Buyer, Contact Name" at bounding box center [238, 169] width 237 height 5
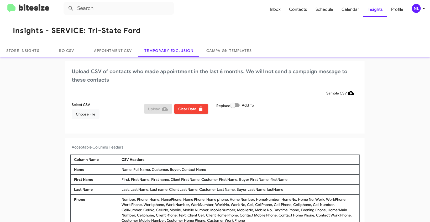
click at [207, 171] on div "Name, Full Name, Customer, Buyer, Contact Name" at bounding box center [238, 169] width 237 height 5
drag, startPoint x: 180, startPoint y: 170, endPoint x: 210, endPoint y: 169, distance: 30.4
click at [210, 169] on div "Name, Full Name, Customer, Buyer, Contact Name" at bounding box center [238, 169] width 237 height 5
copy div "Contact Name"
click at [81, 116] on span "Choose File" at bounding box center [85, 113] width 19 height 9
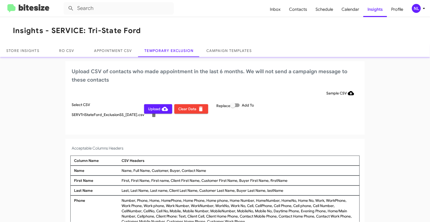
click at [416, 7] on div "NL" at bounding box center [416, 8] width 9 height 9
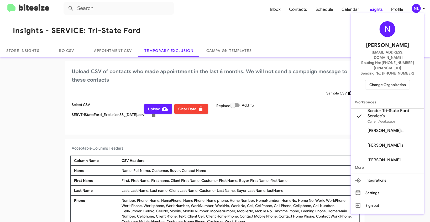
click at [42, 108] on div at bounding box center [215, 111] width 430 height 222
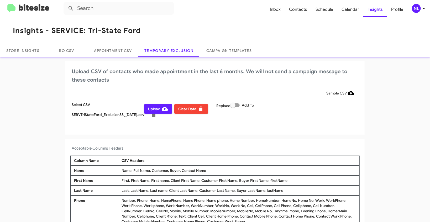
click at [151, 109] on span "Upload" at bounding box center [158, 108] width 20 height 9
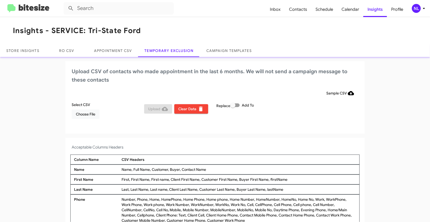
click at [239, 106] on label "Add To" at bounding box center [242, 105] width 24 height 6
click at [233, 107] on input "Add To" at bounding box center [233, 107] width 0 height 0
checkbox input "true"
click at [88, 112] on span "Choose File" at bounding box center [85, 113] width 19 height 9
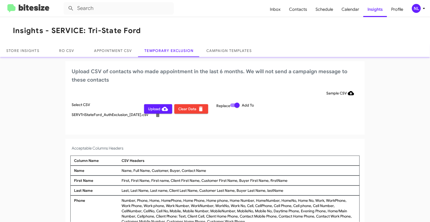
click at [415, 8] on div "NL" at bounding box center [416, 8] width 9 height 9
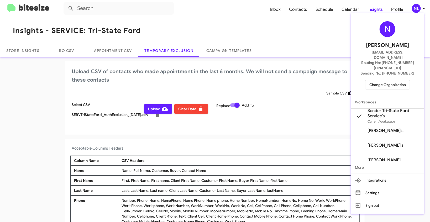
click at [43, 124] on div at bounding box center [215, 111] width 430 height 222
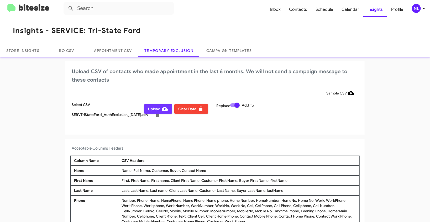
click at [152, 110] on span "Upload" at bounding box center [158, 108] width 20 height 9
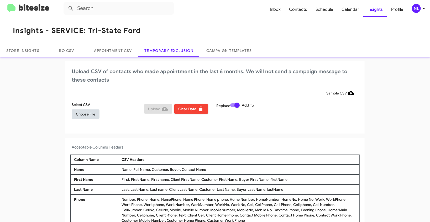
click at [78, 116] on span "Choose File" at bounding box center [85, 113] width 19 height 9
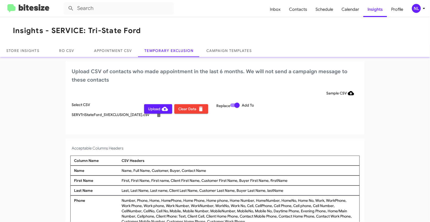
click at [414, 8] on div "NL" at bounding box center [416, 8] width 9 height 9
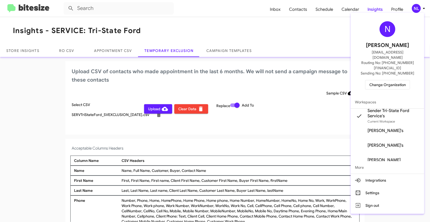
click at [44, 118] on div at bounding box center [215, 111] width 430 height 222
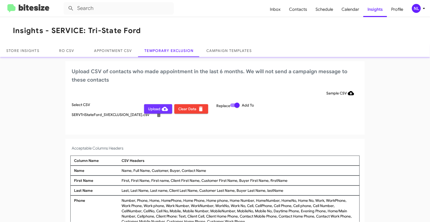
click at [150, 110] on span "Upload" at bounding box center [158, 108] width 20 height 9
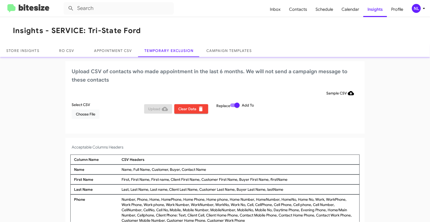
click at [418, 8] on div "NL" at bounding box center [416, 8] width 9 height 9
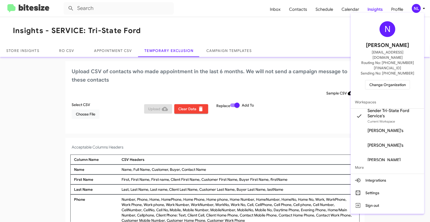
click at [391, 80] on span "Change Organization" at bounding box center [387, 84] width 36 height 9
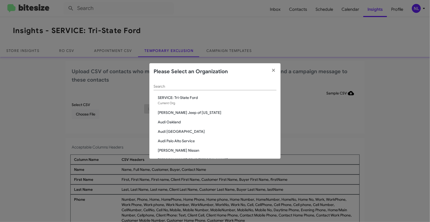
click at [200, 90] on div "Search" at bounding box center [215, 85] width 123 height 10
paste input "SERVICE: Tri-State Subaru"
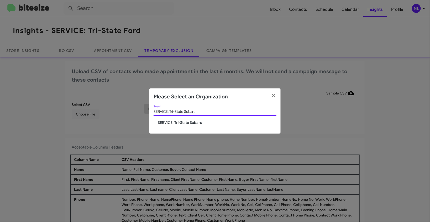
type input "SERVICE: Tri-State Subaru"
click at [178, 120] on span "SERVICE: Tri-State Subaru" at bounding box center [217, 122] width 119 height 5
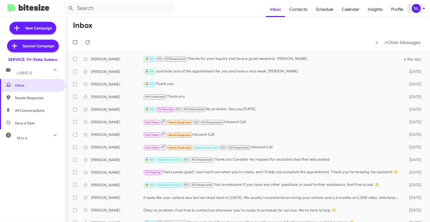
click at [419, 9] on div "NL" at bounding box center [416, 8] width 9 height 9
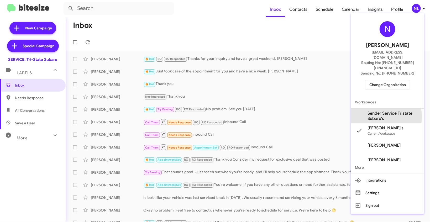
click at [375, 111] on span "Sender Service Tristate Subaru's" at bounding box center [393, 116] width 52 height 10
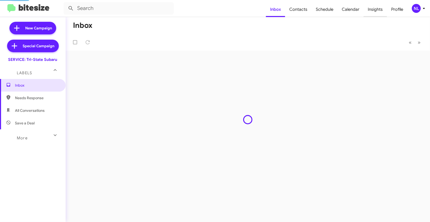
click at [377, 10] on span "Insights" at bounding box center [374, 9] width 23 height 15
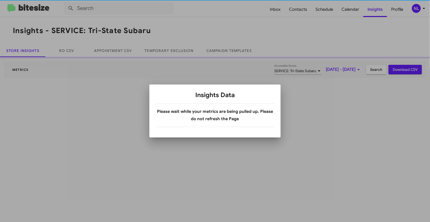
click at [372, 8] on div at bounding box center [215, 111] width 430 height 222
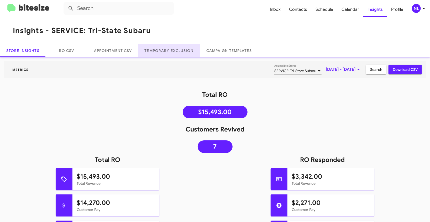
click at [169, 51] on link "Temporary Exclusion" at bounding box center [169, 50] width 62 height 13
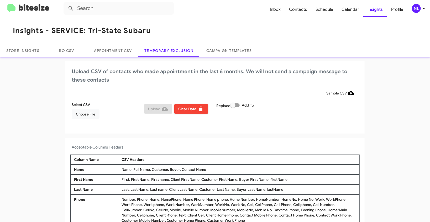
click at [238, 105] on span at bounding box center [234, 105] width 9 height 4
click at [233, 107] on input "Add To" at bounding box center [233, 107] width 0 height 0
checkbox input "true"
click at [83, 117] on span "Choose File" at bounding box center [85, 113] width 19 height 9
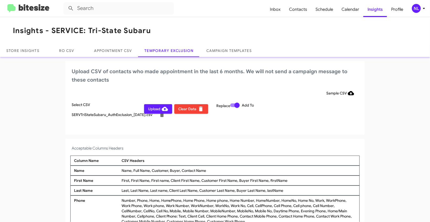
click at [417, 8] on div "NL" at bounding box center [416, 8] width 9 height 9
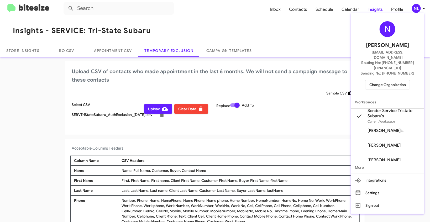
click at [28, 127] on div at bounding box center [215, 111] width 430 height 222
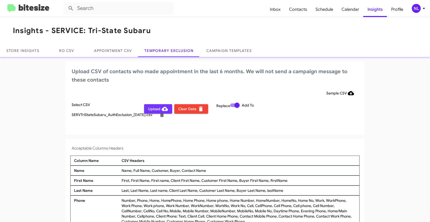
click at [152, 111] on span "Upload" at bounding box center [158, 108] width 20 height 9
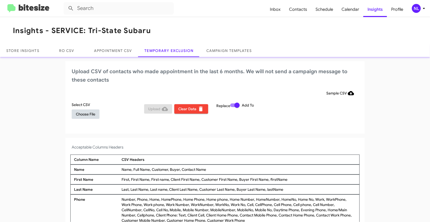
click at [84, 112] on span "Choose File" at bounding box center [85, 113] width 19 height 9
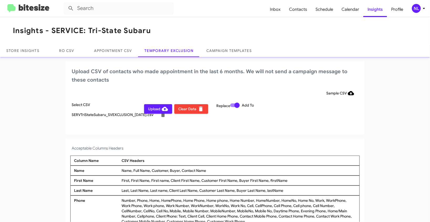
click at [417, 10] on div "NL" at bounding box center [416, 8] width 9 height 9
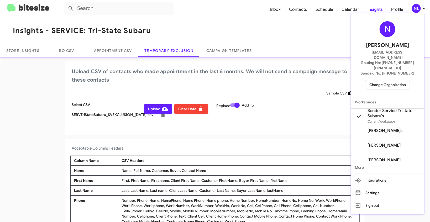
click at [55, 114] on div at bounding box center [215, 111] width 430 height 222
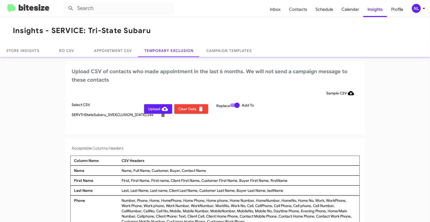
click at [151, 109] on span "Upload" at bounding box center [158, 108] width 20 height 9
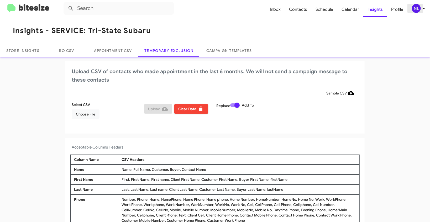
click at [415, 10] on div "NL" at bounding box center [416, 8] width 9 height 9
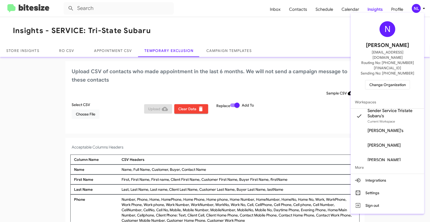
click at [236, 16] on div at bounding box center [215, 111] width 430 height 222
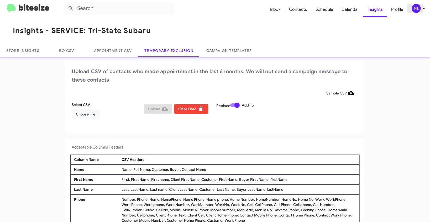
click at [414, 12] on div "NL" at bounding box center [416, 8] width 9 height 9
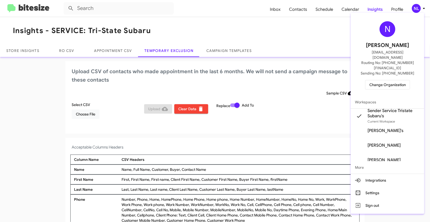
click at [391, 80] on span "Change Organization" at bounding box center [387, 84] width 36 height 9
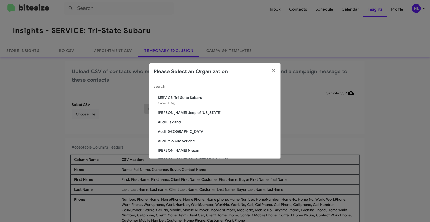
click at [201, 79] on div "Please Select an Organization" at bounding box center [214, 71] width 131 height 17
click at [200, 84] on div "Search" at bounding box center [215, 85] width 123 height 10
paste input "SERVICE: Volkswagen Laurel"
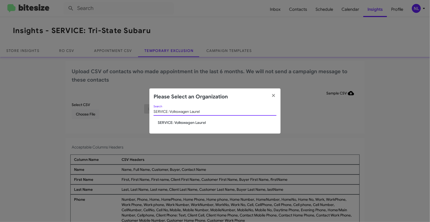
type input "SERVICE: Volkswagen Laurel"
click at [174, 123] on span "SERVICE: Volkswagen Laurel" at bounding box center [217, 122] width 119 height 5
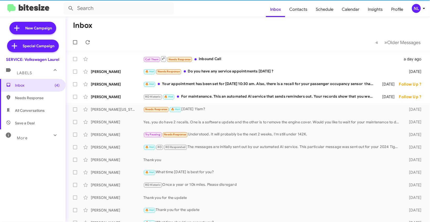
click at [416, 10] on div "NL" at bounding box center [416, 8] width 9 height 9
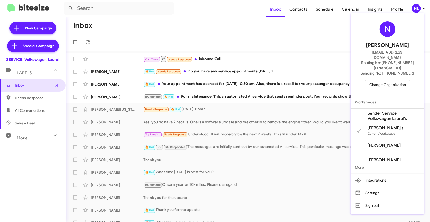
click at [368, 111] on span "Sender Service Volkswagen Laurel's" at bounding box center [393, 116] width 52 height 10
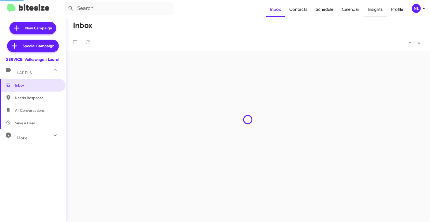
click at [373, 8] on span "Insights" at bounding box center [374, 9] width 23 height 15
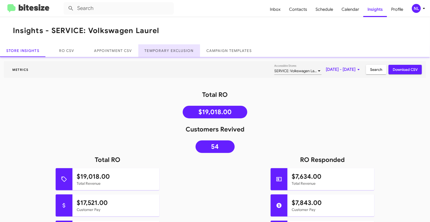
click at [162, 50] on link "Temporary Exclusion" at bounding box center [169, 50] width 62 height 13
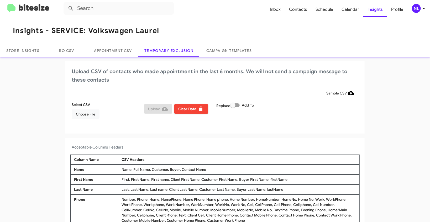
drag, startPoint x: 180, startPoint y: 168, endPoint x: 212, endPoint y: 169, distance: 32.0
click at [212, 169] on div "Name, Full Name, Customer, Buyer, Contact Name" at bounding box center [238, 169] width 237 height 5
copy div "Contact Name"
click at [417, 11] on div "NL" at bounding box center [416, 8] width 9 height 9
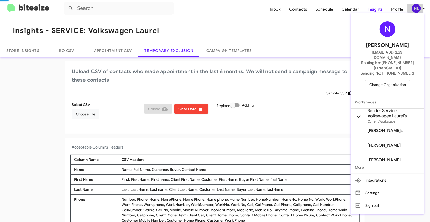
click at [417, 11] on body "Inbox Contacts Schedule Calendar Insights Profile NL Insights - SERVICE: Volksw…" at bounding box center [215, 111] width 430 height 222
click at [51, 88] on div at bounding box center [215, 111] width 430 height 222
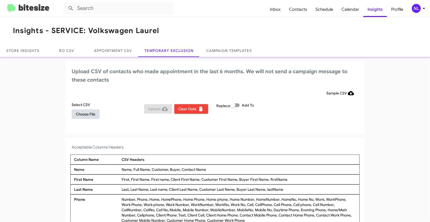
click at [88, 113] on span "Choose File" at bounding box center [85, 113] width 19 height 9
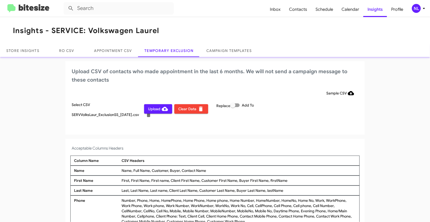
click at [416, 8] on div "NL" at bounding box center [416, 8] width 9 height 9
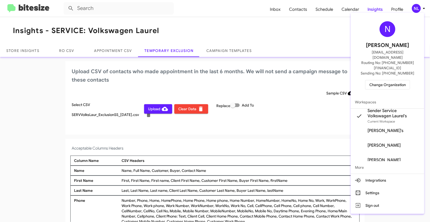
click at [31, 112] on div at bounding box center [215, 111] width 430 height 222
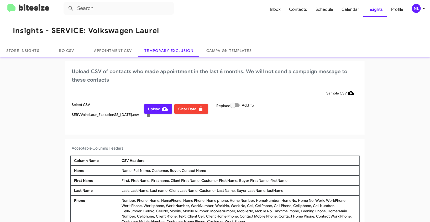
click at [150, 109] on span "Upload" at bounding box center [158, 108] width 20 height 9
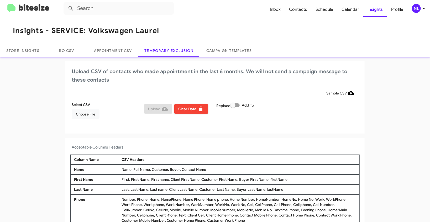
click at [238, 105] on span at bounding box center [234, 105] width 9 height 4
click at [233, 107] on input "Add To" at bounding box center [233, 107] width 0 height 0
checkbox input "true"
click at [417, 6] on div "NL" at bounding box center [416, 8] width 9 height 9
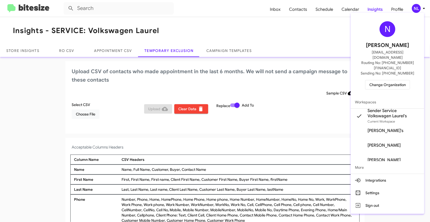
click at [85, 114] on div at bounding box center [215, 111] width 430 height 222
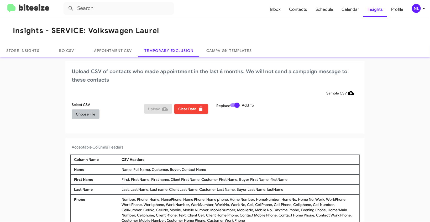
click at [81, 113] on span "Choose File" at bounding box center [85, 113] width 19 height 9
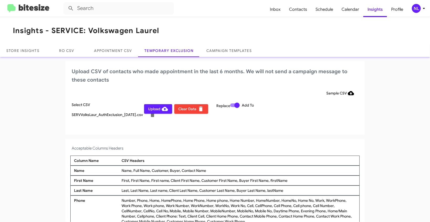
click at [414, 9] on div "NL" at bounding box center [416, 8] width 9 height 9
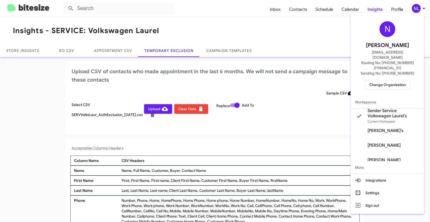
click at [157, 109] on div at bounding box center [215, 111] width 430 height 222
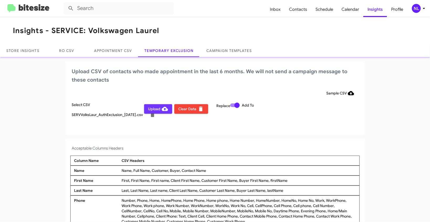
click at [152, 109] on span "Upload" at bounding box center [158, 108] width 20 height 9
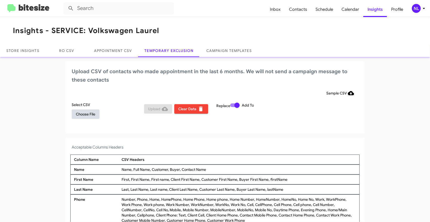
click at [81, 118] on span "Choose File" at bounding box center [85, 113] width 19 height 9
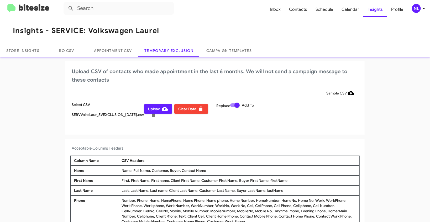
click at [419, 8] on div "NL" at bounding box center [416, 8] width 9 height 9
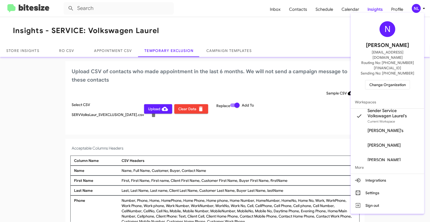
click at [39, 87] on div at bounding box center [215, 111] width 430 height 222
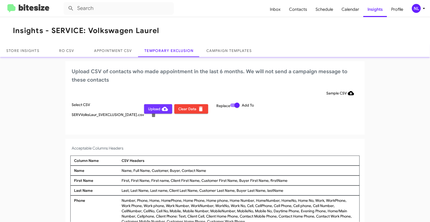
click at [148, 108] on span "Upload" at bounding box center [158, 108] width 20 height 9
